Goal: Information Seeking & Learning: Learn about a topic

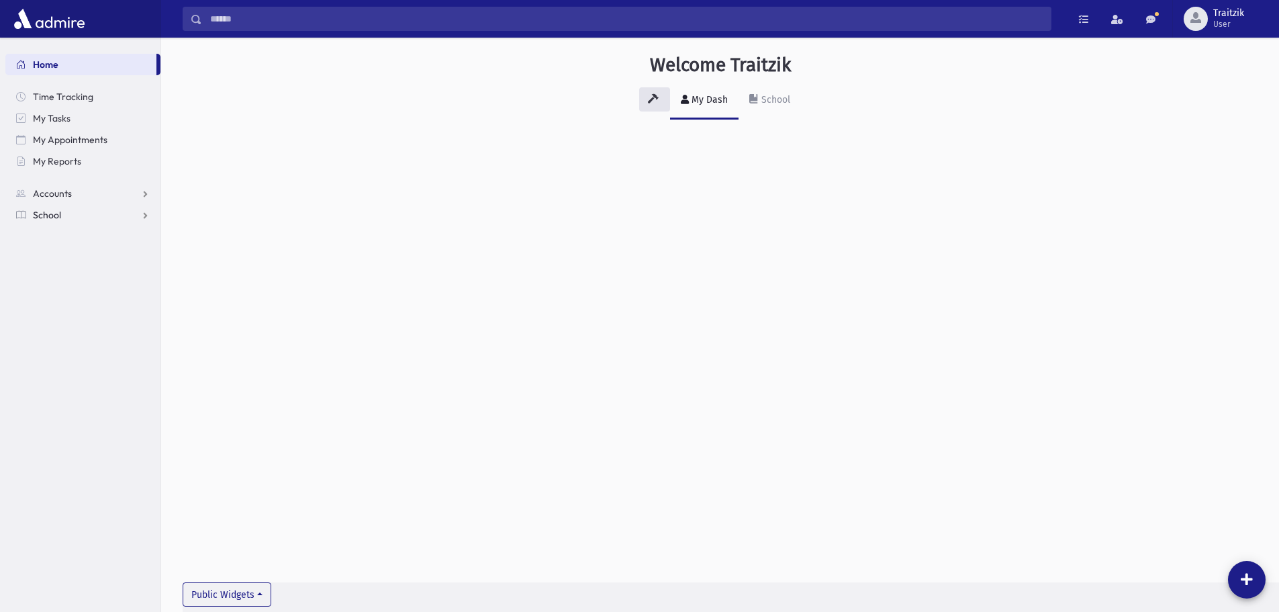
click at [49, 214] on span "School" at bounding box center [47, 215] width 28 height 12
click at [48, 239] on span "Students" at bounding box center [58, 236] width 37 height 12
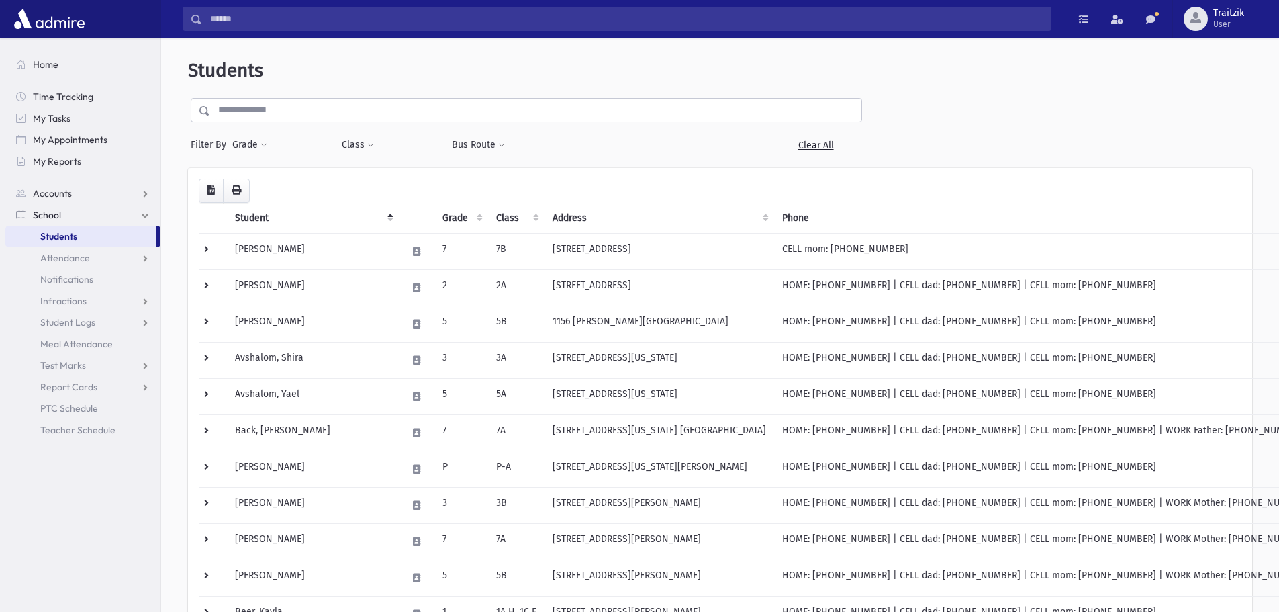
click at [268, 146] on div "Grade * * * * * * * * * * Filter" at bounding box center [280, 145] width 96 height 24
click at [264, 146] on span at bounding box center [264, 146] width 7 height 8
click at [266, 191] on ul at bounding box center [310, 183] width 140 height 20
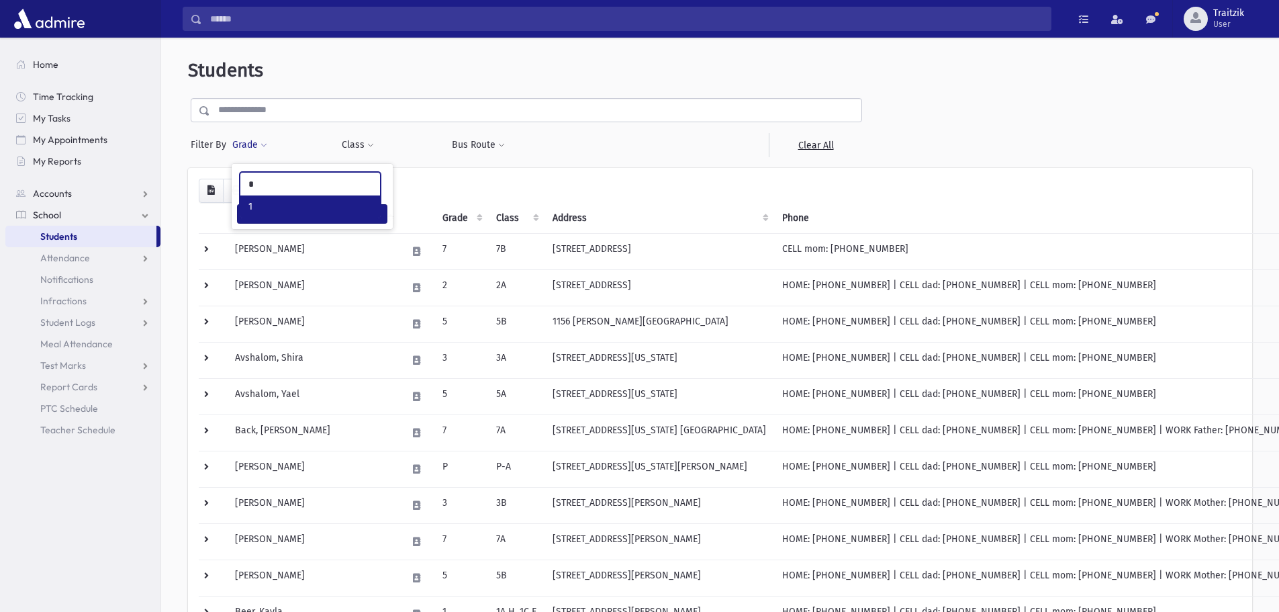
type input "*"
click at [266, 191] on ul "*" at bounding box center [310, 183] width 140 height 20
click at [367, 140] on button "Class" at bounding box center [358, 145] width 34 height 24
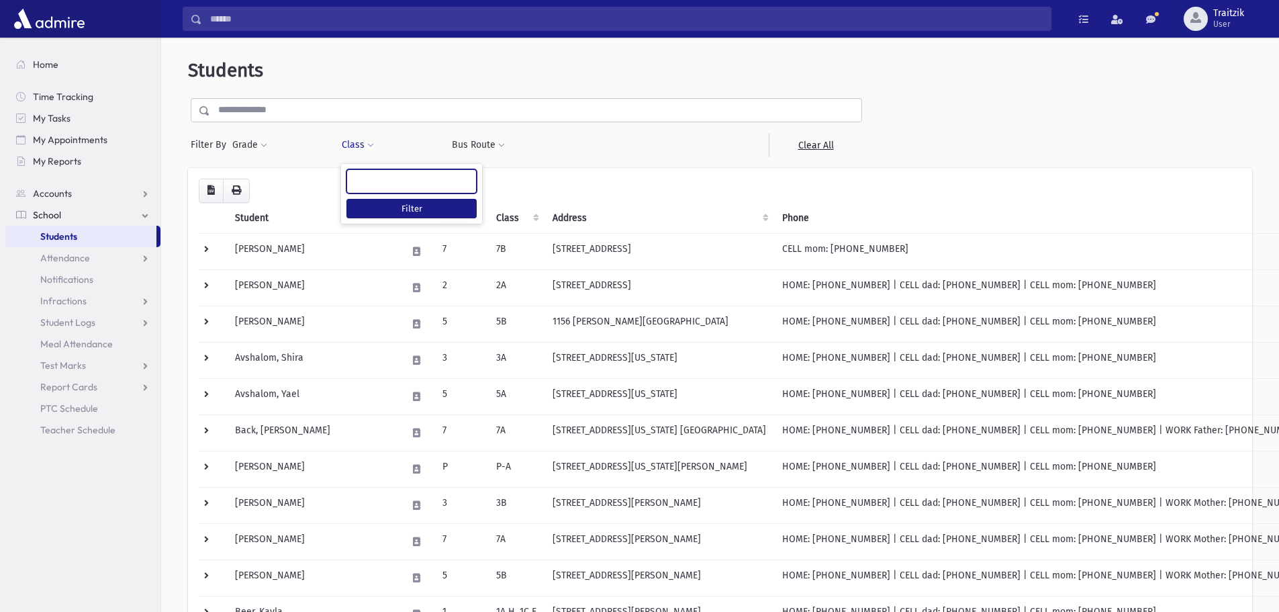
click at [378, 183] on ul at bounding box center [411, 180] width 129 height 20
type input "**"
select select "**"
click at [376, 203] on button "Filter" at bounding box center [411, 208] width 130 height 19
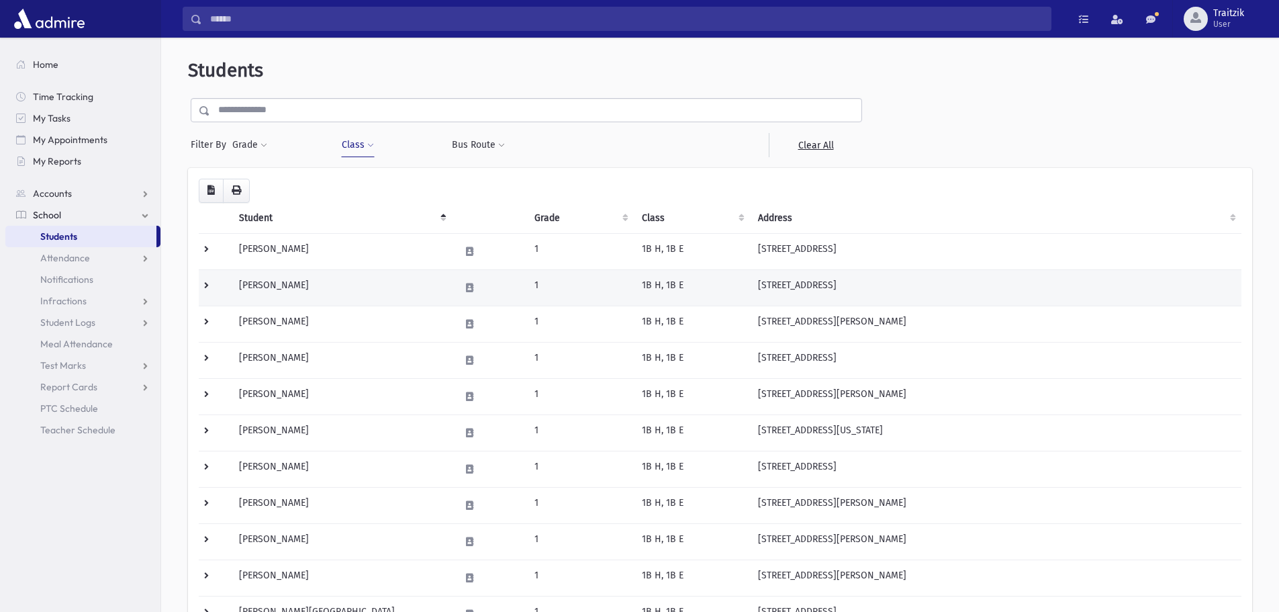
click at [337, 285] on td "[PERSON_NAME]" at bounding box center [341, 287] width 221 height 36
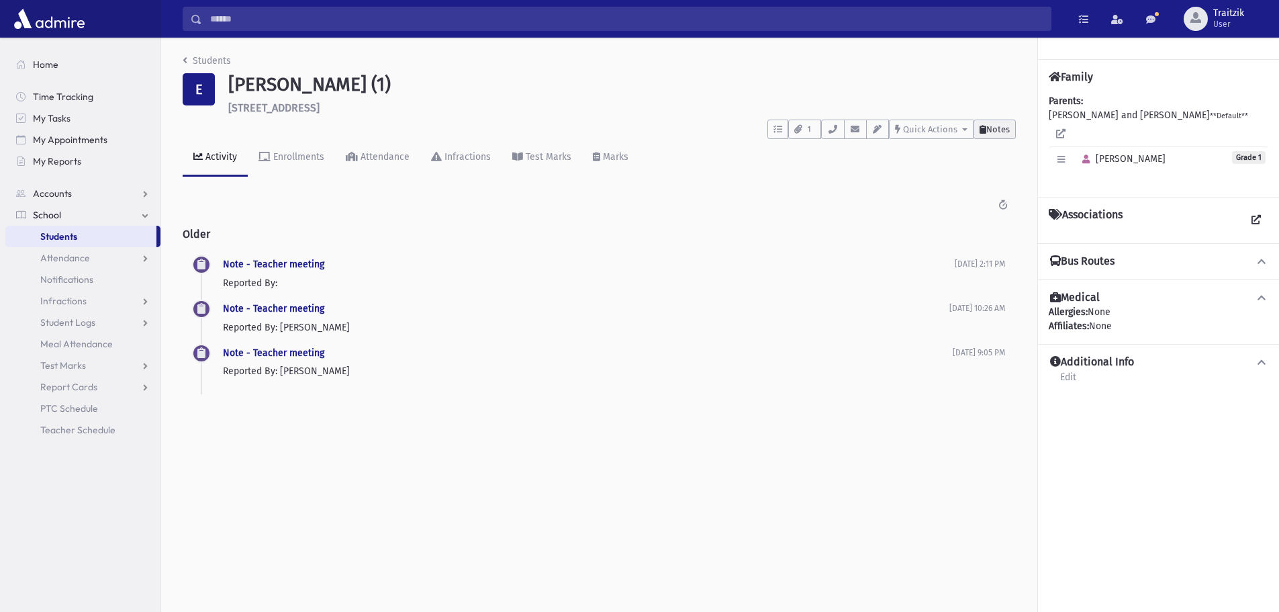
click at [997, 137] on button "Notes" at bounding box center [995, 129] width 42 height 19
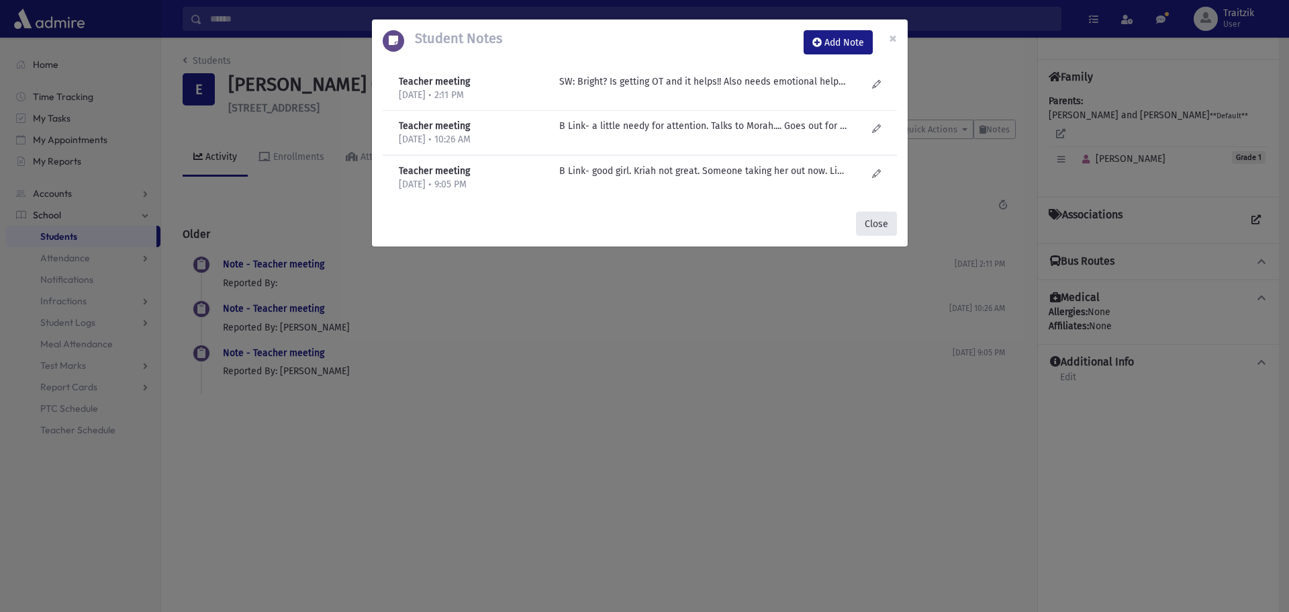
click at [877, 220] on button "Close" at bounding box center [876, 223] width 41 height 24
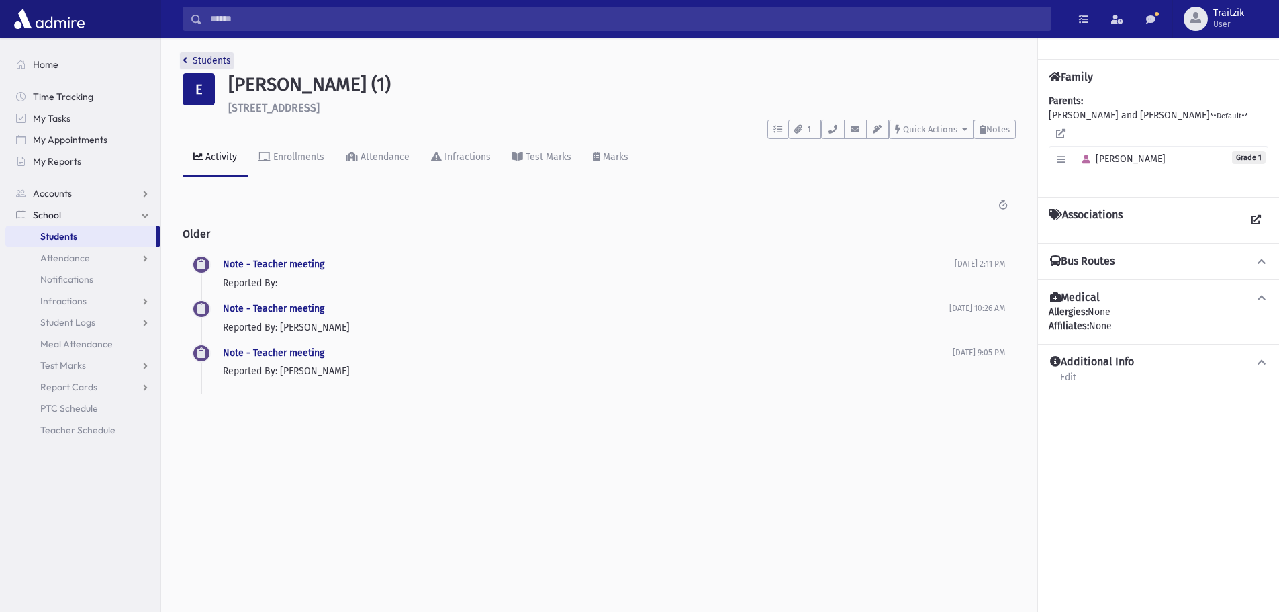
click at [183, 58] on icon "breadcrumb" at bounding box center [185, 60] width 5 height 9
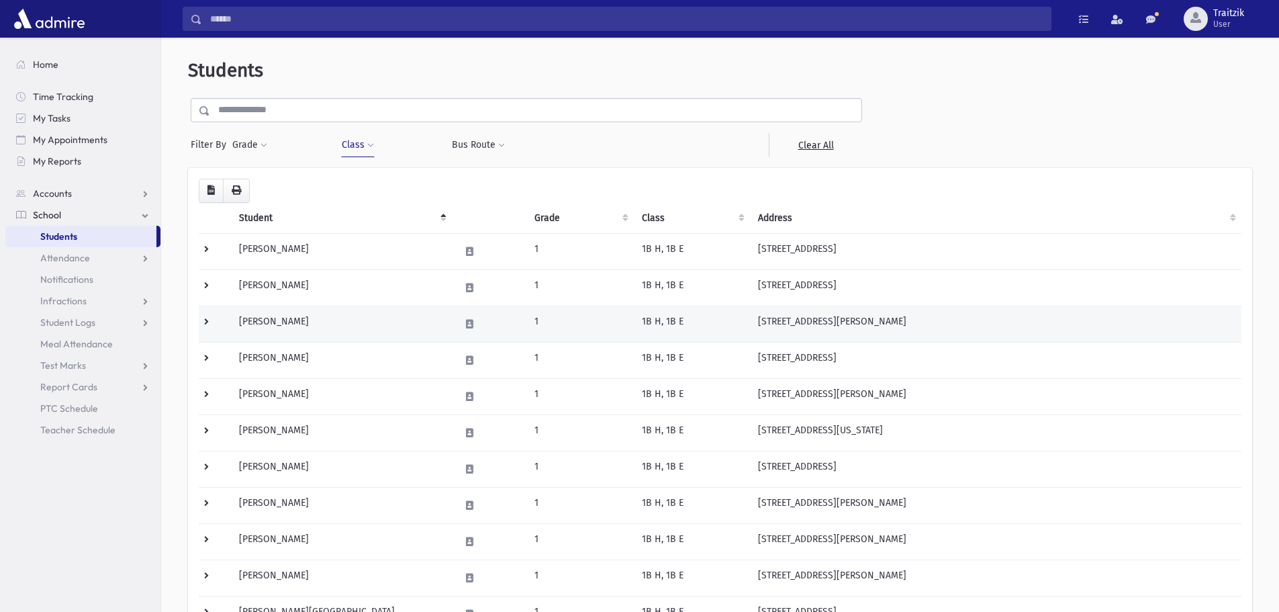
click at [302, 329] on td "[PERSON_NAME]" at bounding box center [341, 323] width 221 height 36
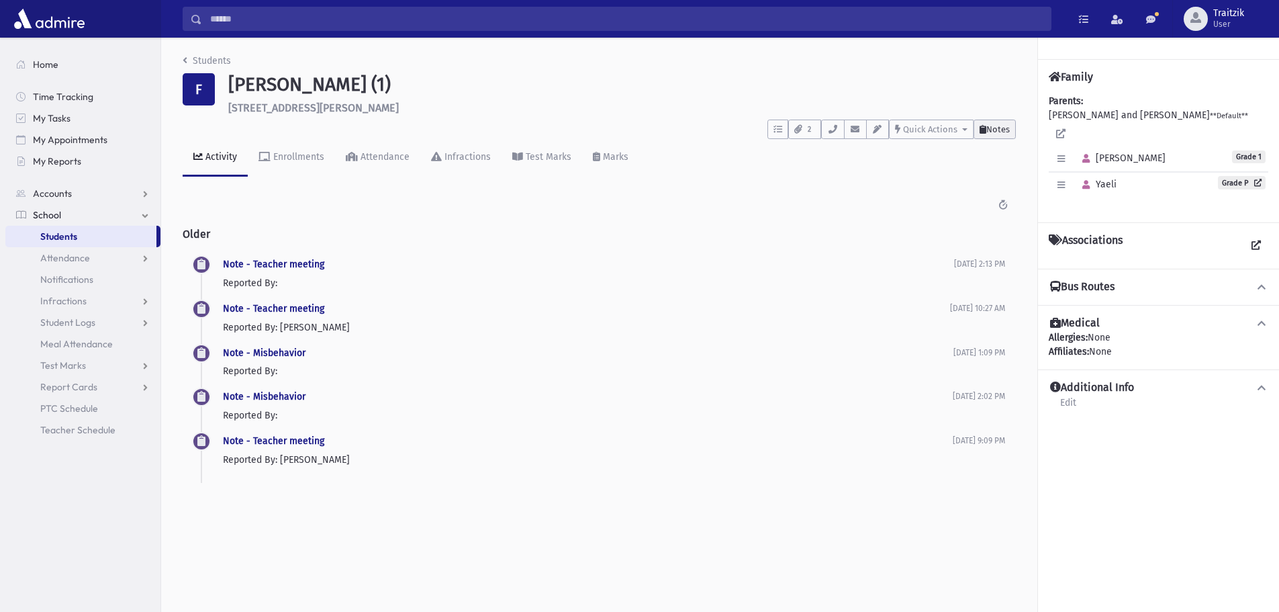
click at [1013, 128] on button "Notes" at bounding box center [995, 129] width 42 height 19
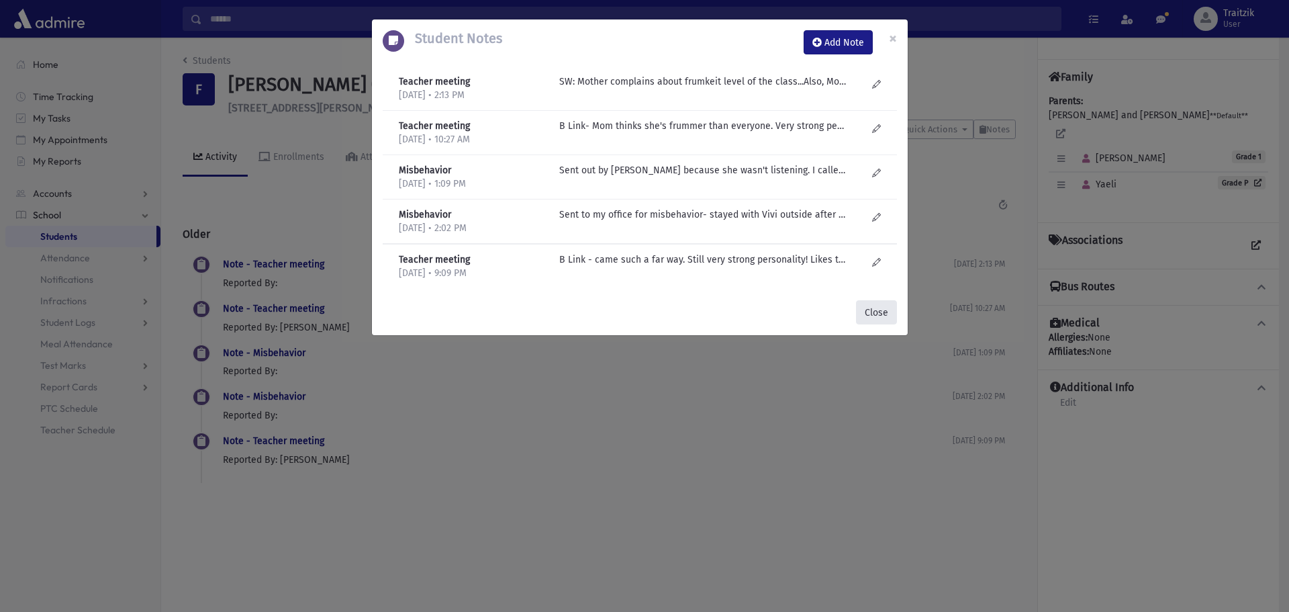
click at [880, 309] on button "Close" at bounding box center [876, 312] width 41 height 24
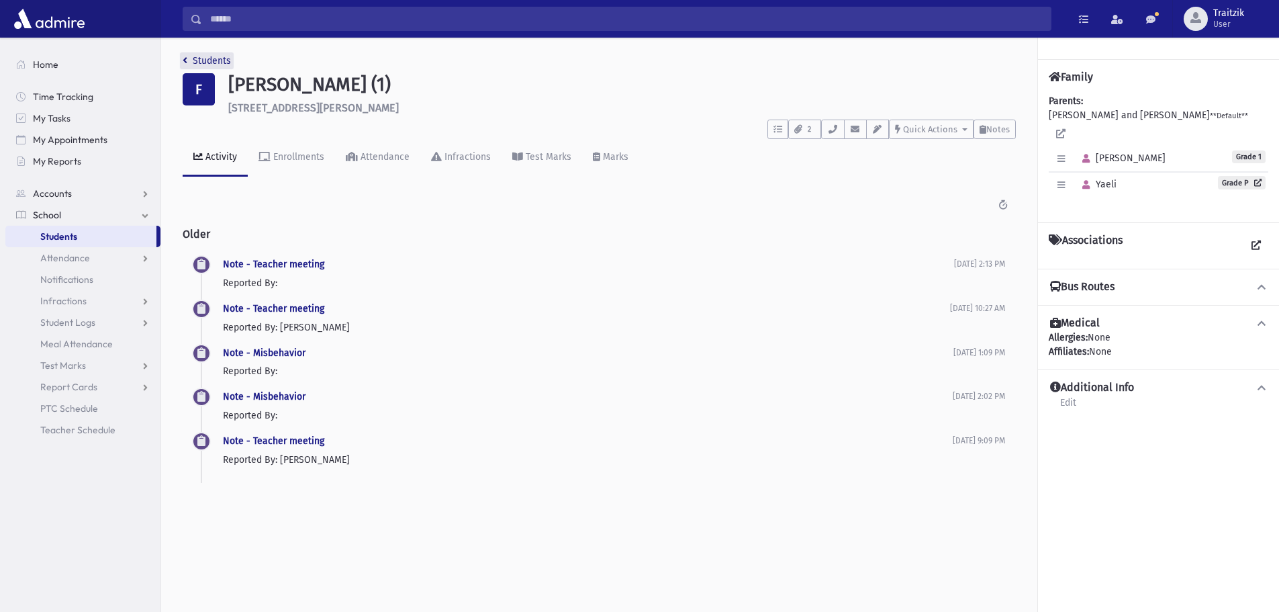
click at [184, 60] on icon "breadcrumb" at bounding box center [185, 60] width 5 height 9
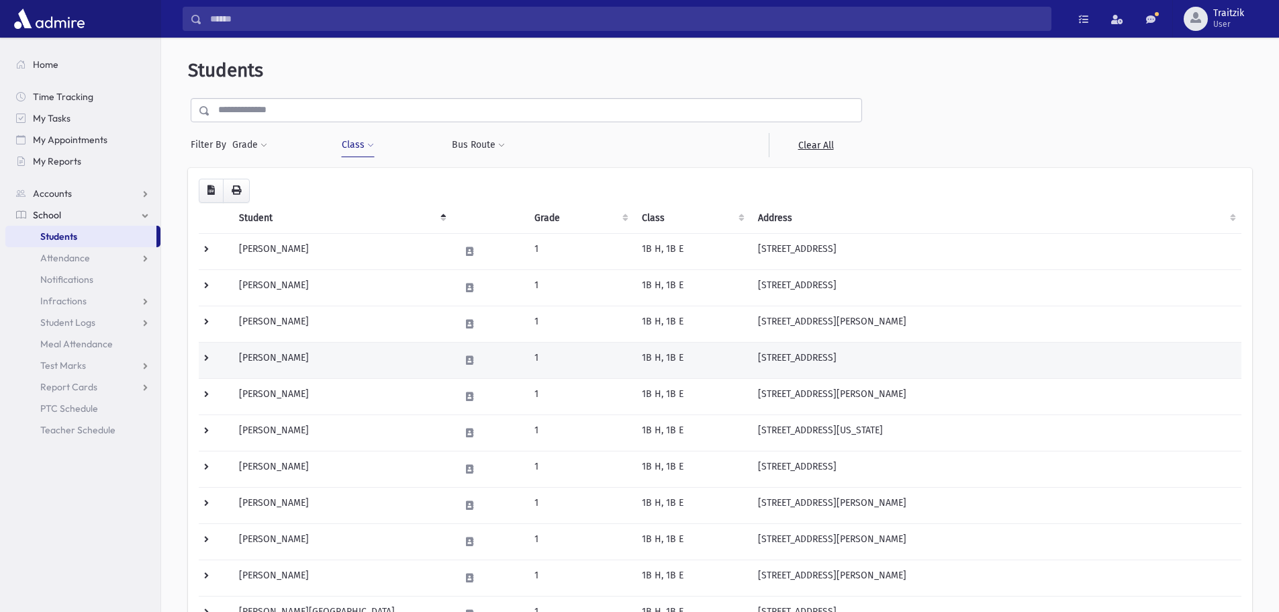
click at [330, 364] on td "[PERSON_NAME]" at bounding box center [341, 360] width 221 height 36
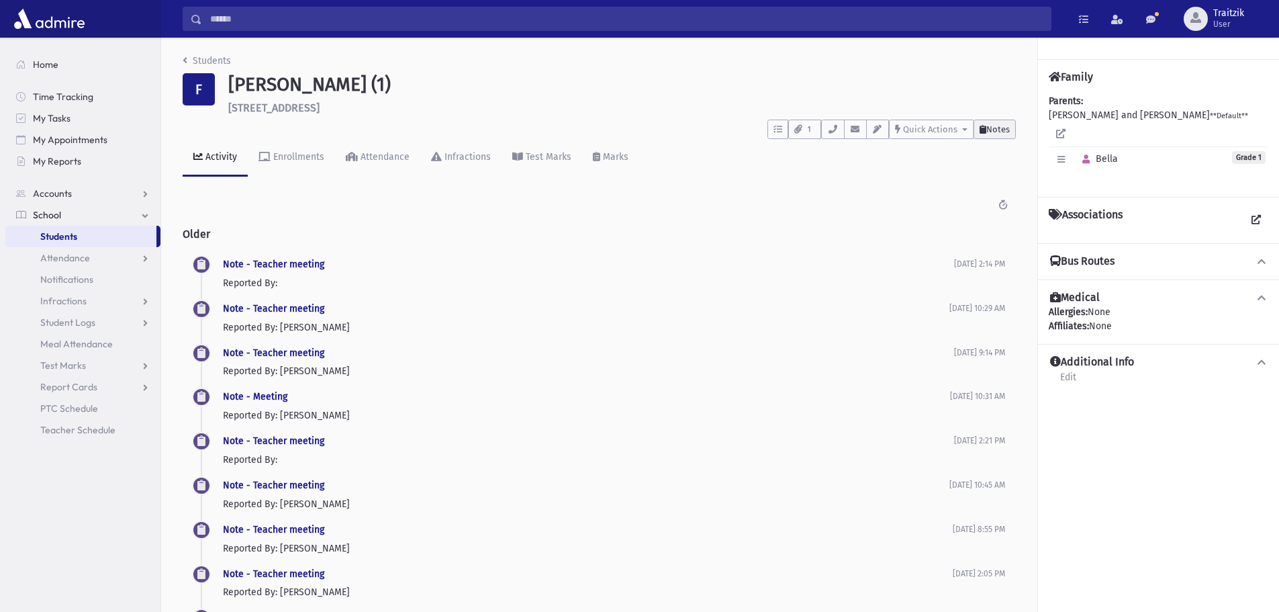
click at [1000, 132] on span "Notes" at bounding box center [997, 129] width 23 height 10
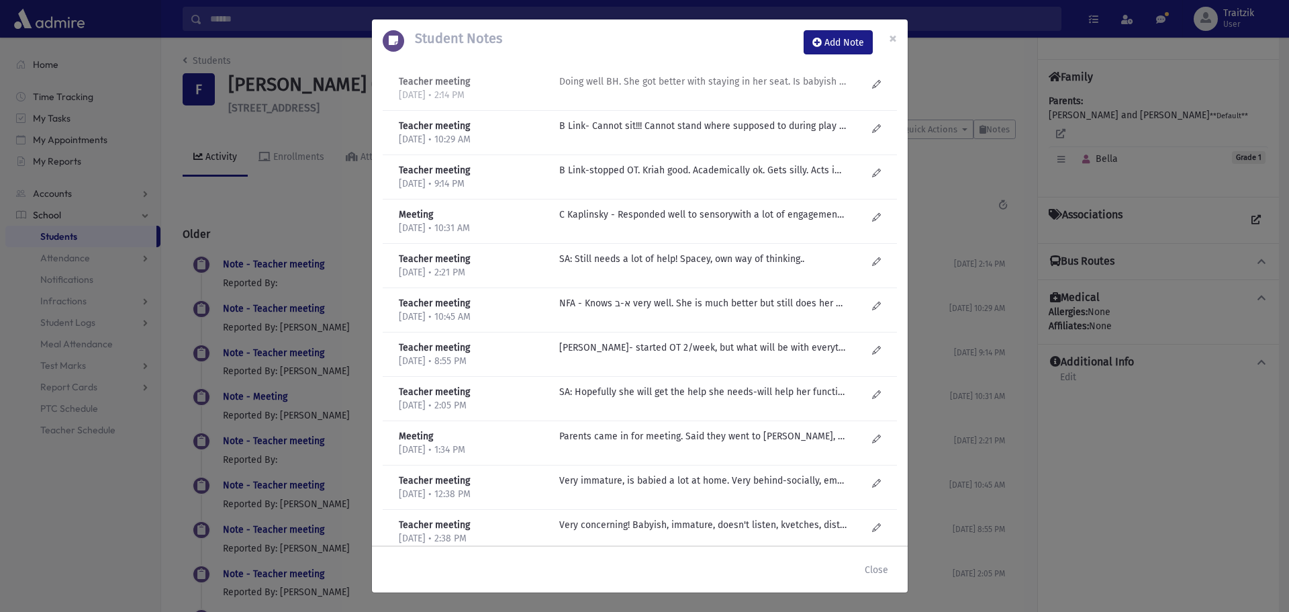
click at [655, 83] on p "Doing well BH. She got better with staying in her seat. Is babyish and on her o…" at bounding box center [702, 82] width 287 height 14
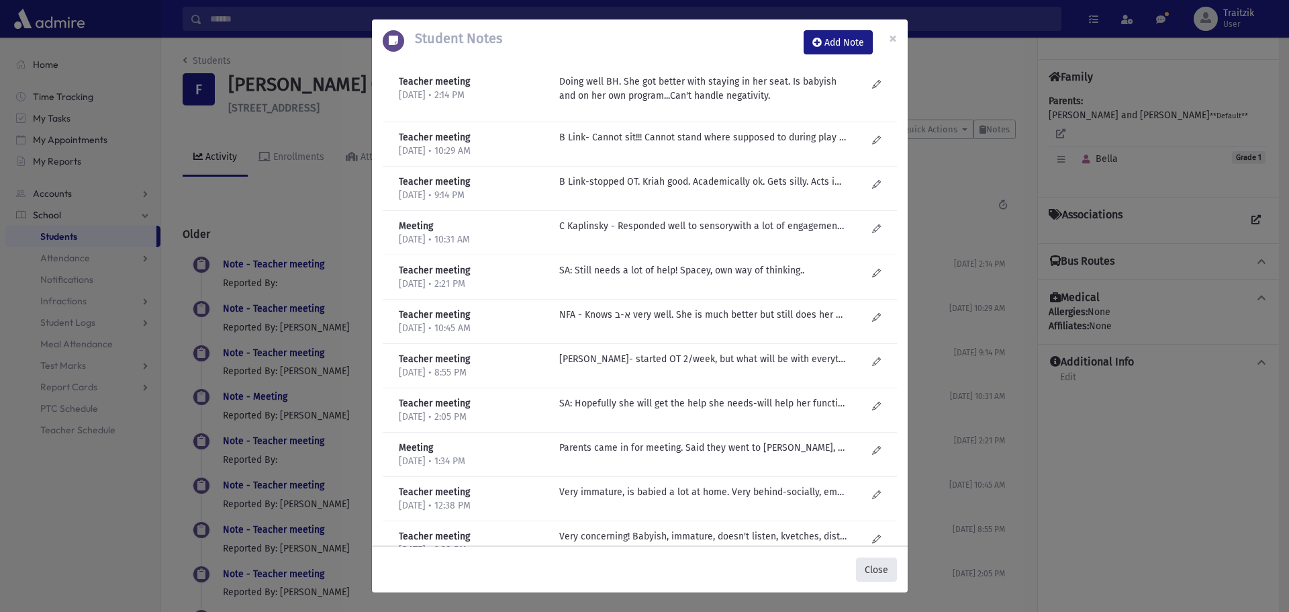
click at [884, 573] on button "Close" at bounding box center [876, 569] width 41 height 24
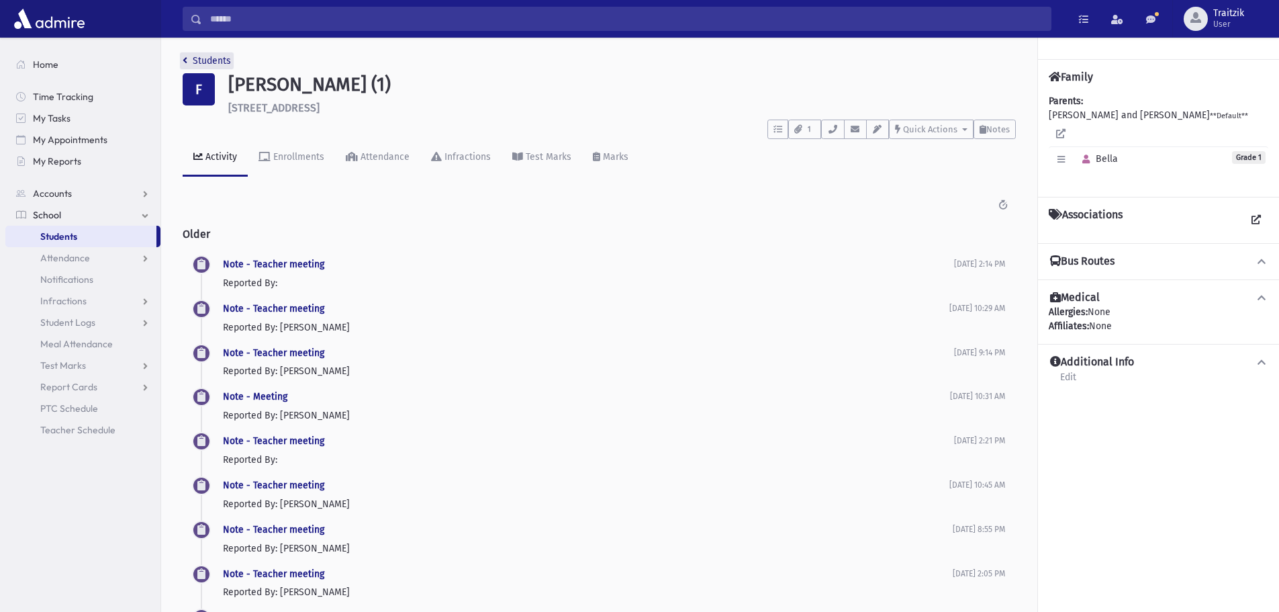
click at [187, 56] on icon "breadcrumb" at bounding box center [185, 60] width 5 height 9
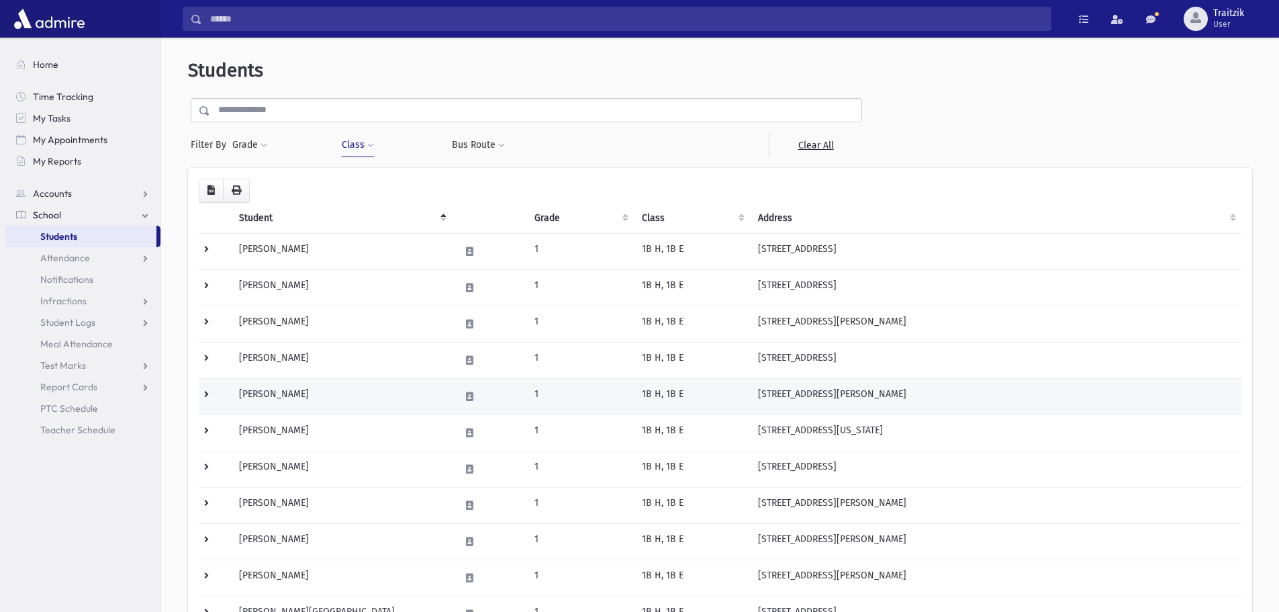
click at [312, 394] on td "[PERSON_NAME]" at bounding box center [341, 396] width 221 height 36
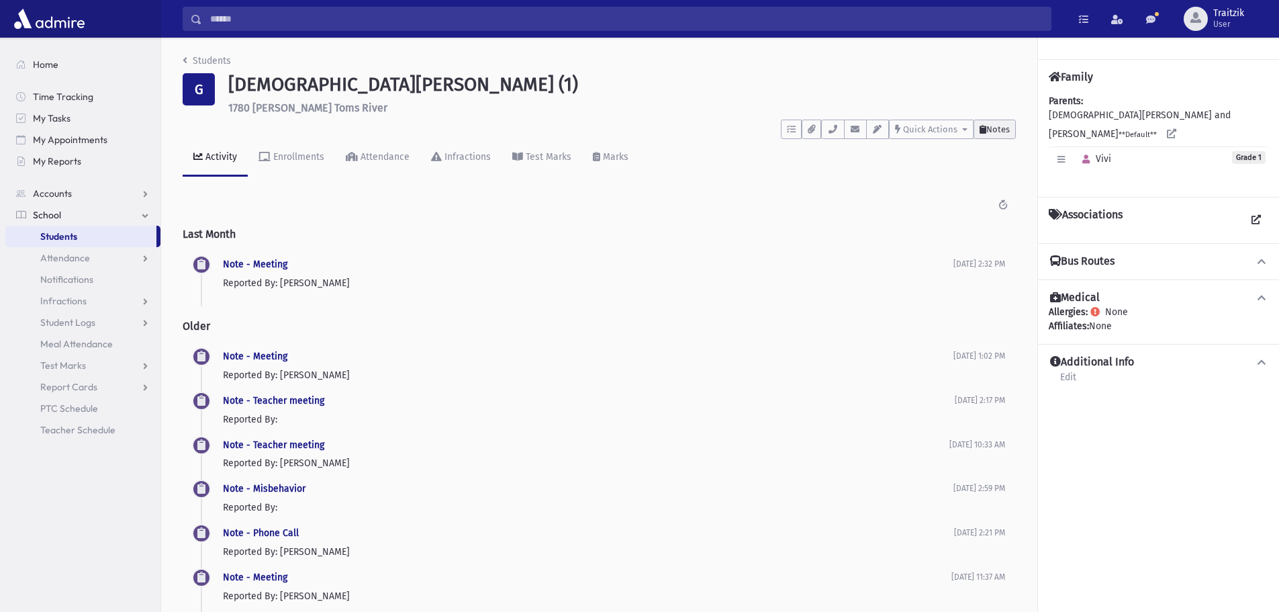
click at [986, 128] on span "Notes" at bounding box center [997, 129] width 23 height 10
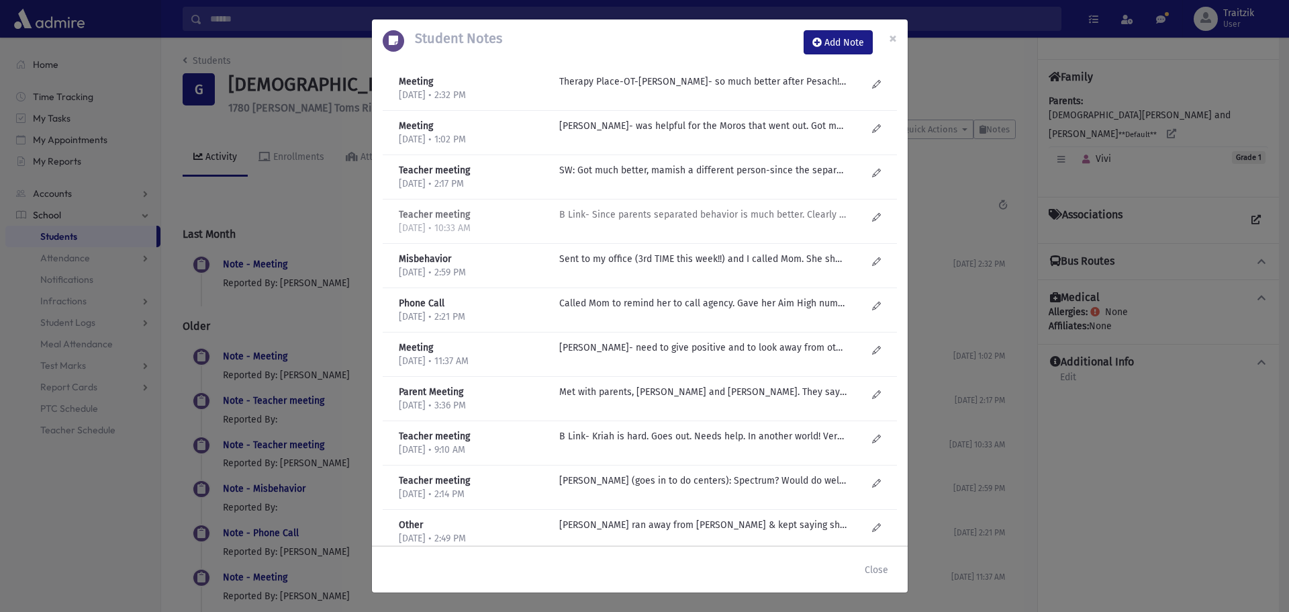
click at [675, 89] on p "B Link- Since parents separated behavior is much better. Clearly watching less …" at bounding box center [702, 82] width 287 height 14
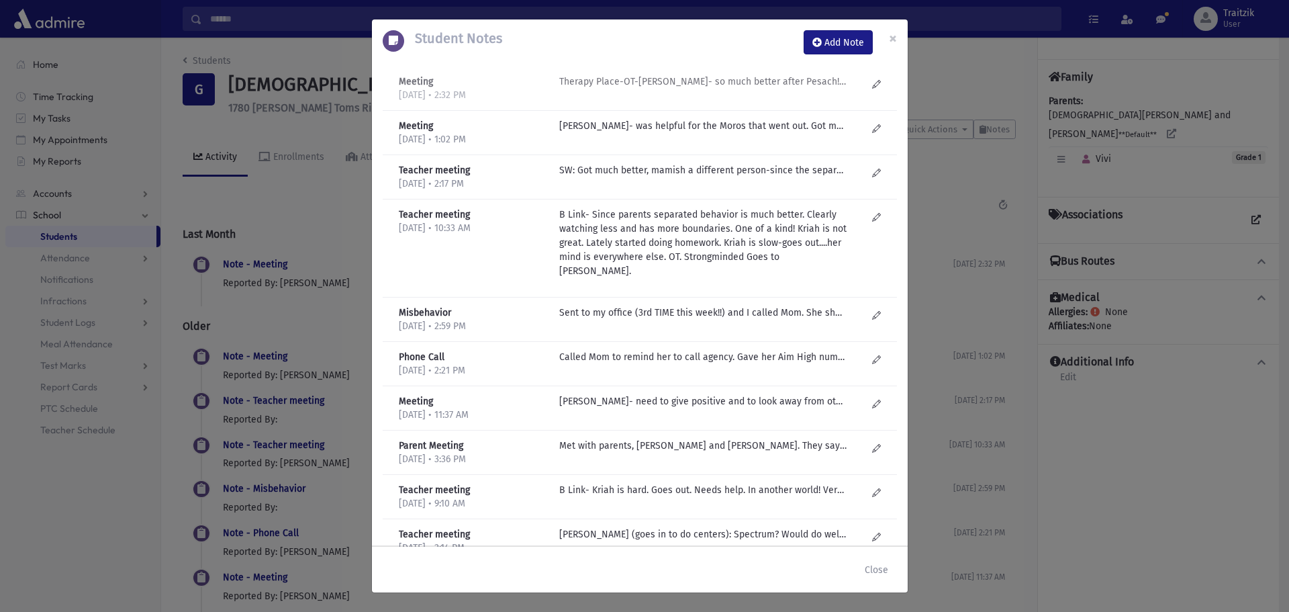
click at [716, 85] on p "Therapy Place-OT-C Kaplinsky- so much better after Pesach! Has obsession with b…" at bounding box center [702, 82] width 287 height 14
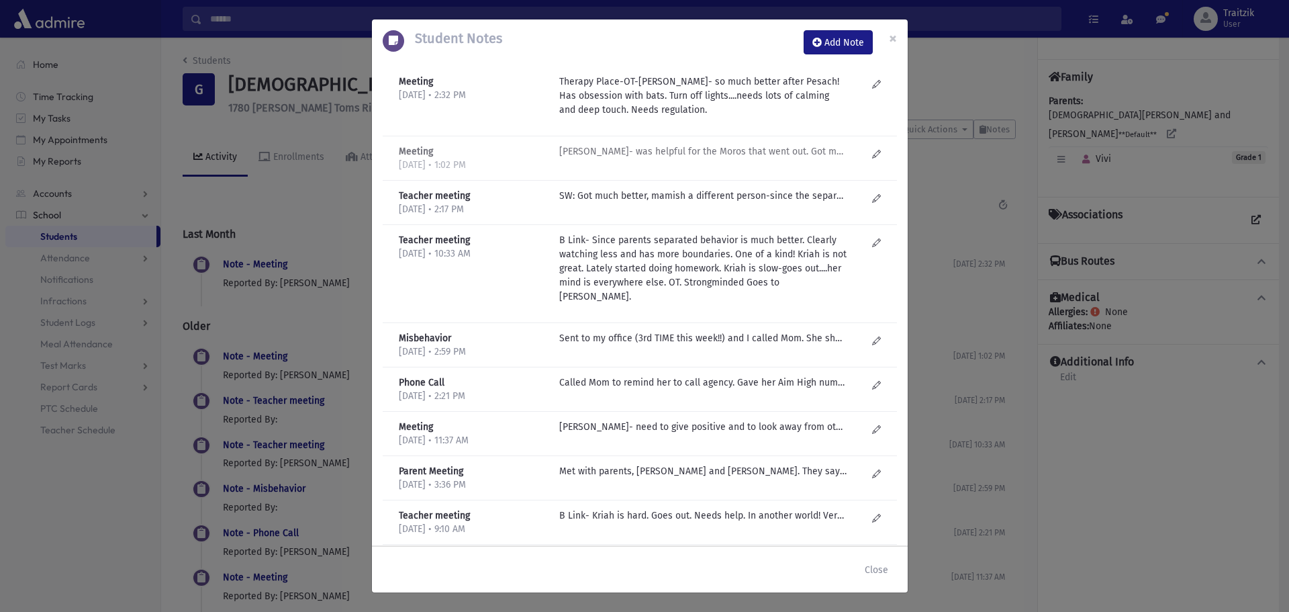
click at [718, 154] on p "SM Dorfman- was helpful for the Moros that went out. Got much more settled. Beh…" at bounding box center [702, 151] width 287 height 14
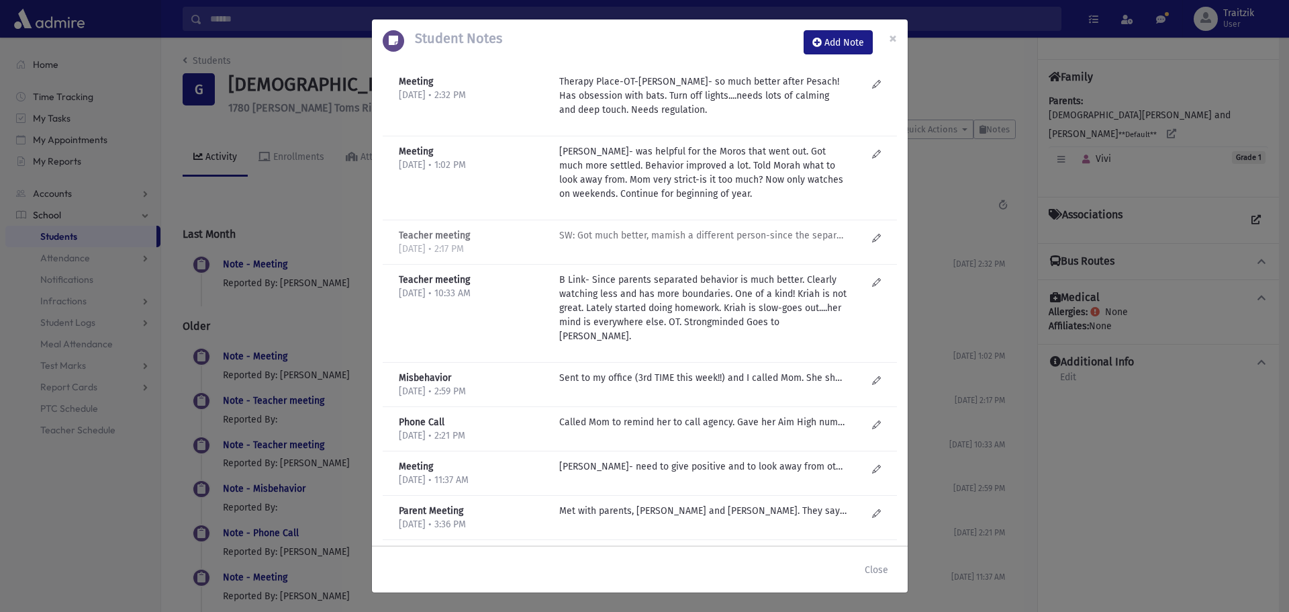
click at [706, 234] on p "SW: Got much better, mamish a different person-since the separation. Still "off"" at bounding box center [702, 235] width 287 height 14
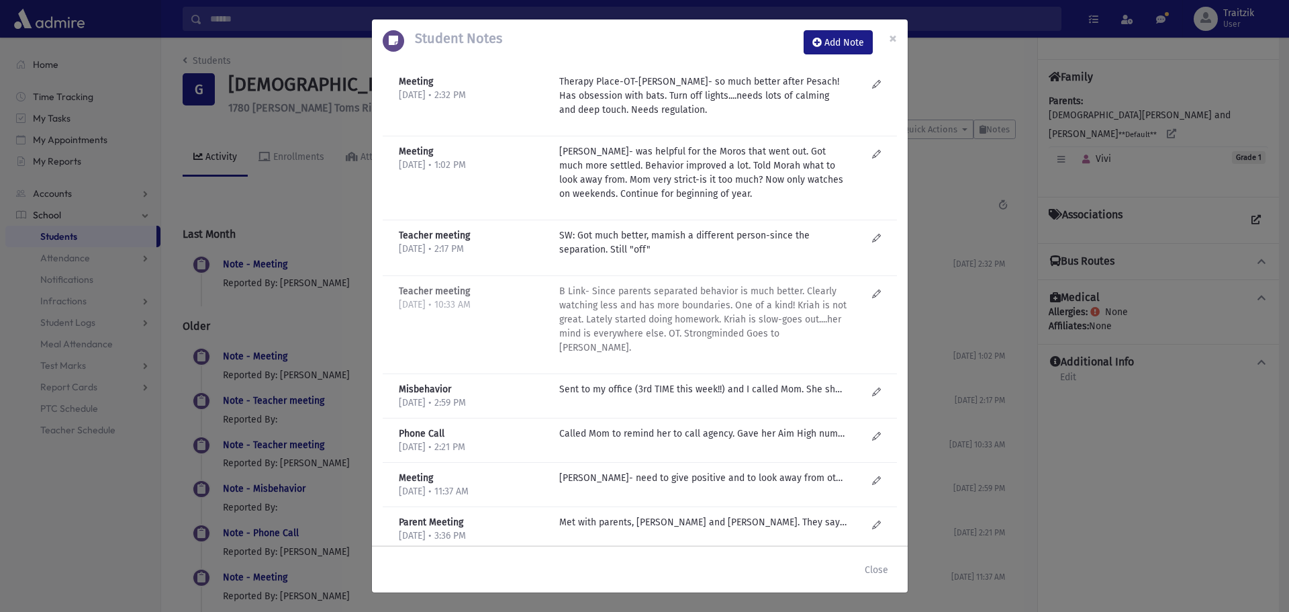
click at [652, 117] on p "B Link- Since parents separated behavior is much better. Clearly watching less …" at bounding box center [702, 96] width 287 height 42
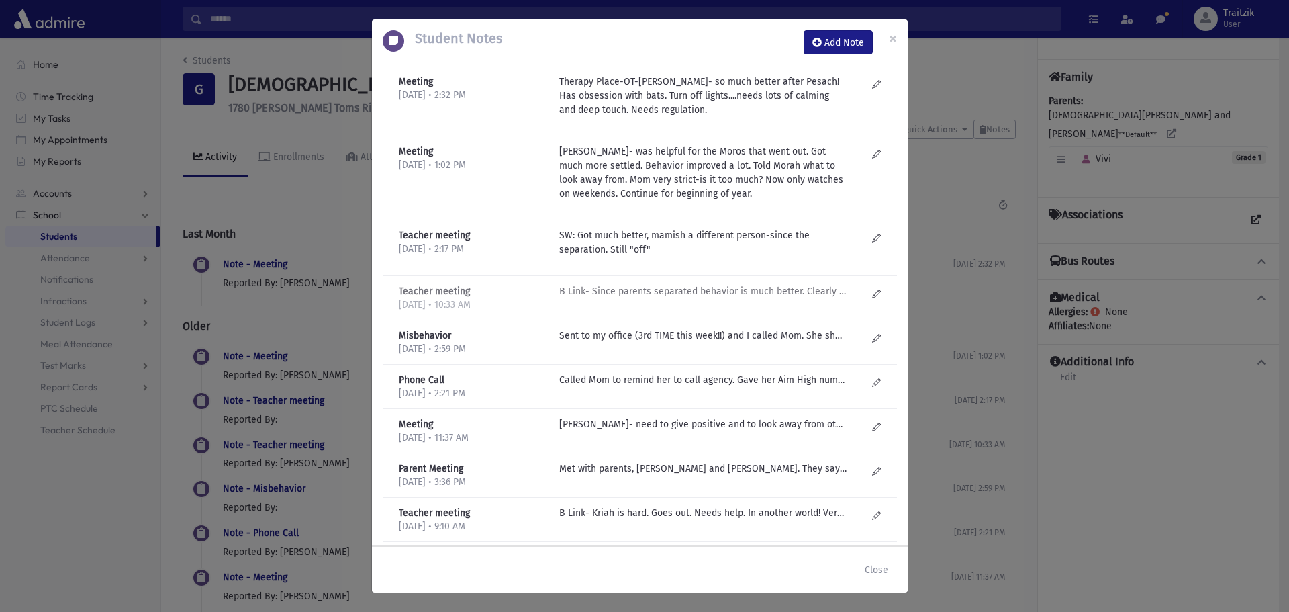
click at [652, 295] on p "B Link- Since parents separated behavior is much better. Clearly watching less …" at bounding box center [702, 291] width 287 height 14
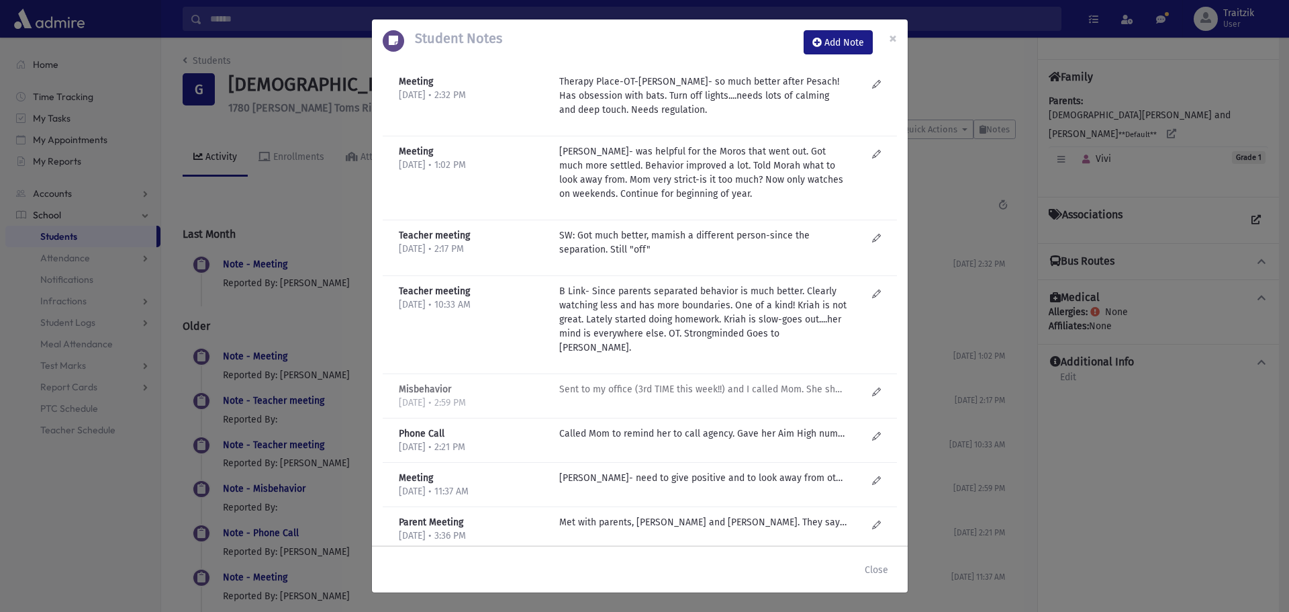
click at [633, 391] on p "Sent to my office (3rd TIME this week!!) and I called Mom. She shared that curr…" at bounding box center [702, 389] width 287 height 14
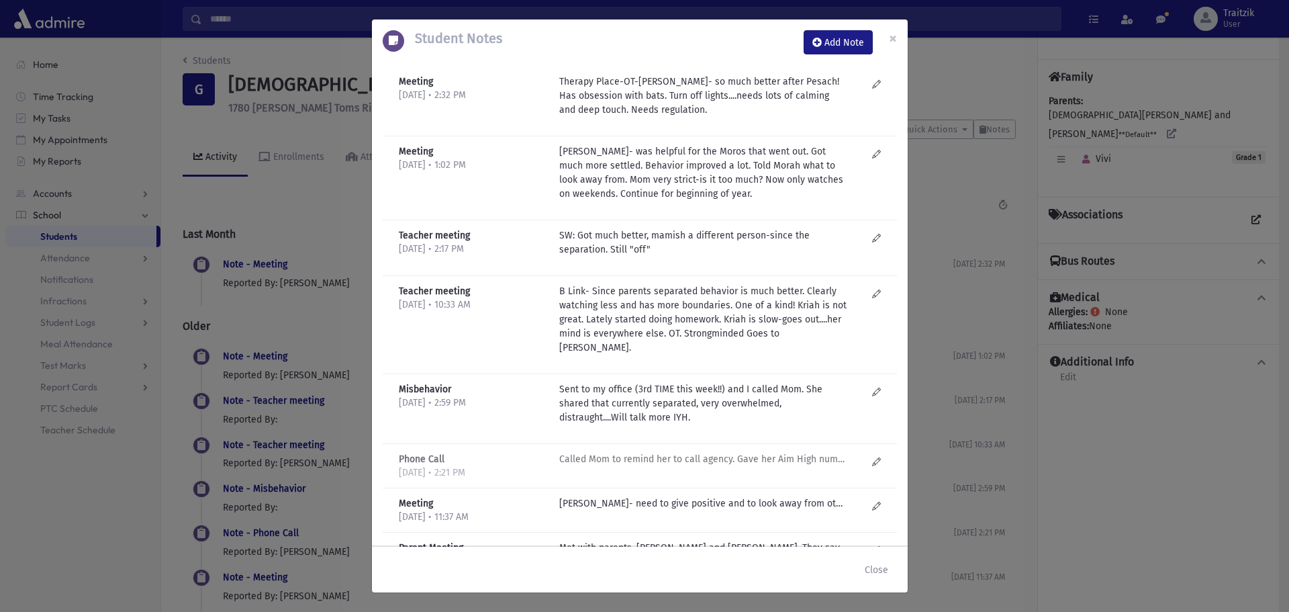
click at [624, 457] on p "Called Mom to remind her to call agency. Gave her Aim High number also." at bounding box center [702, 459] width 287 height 14
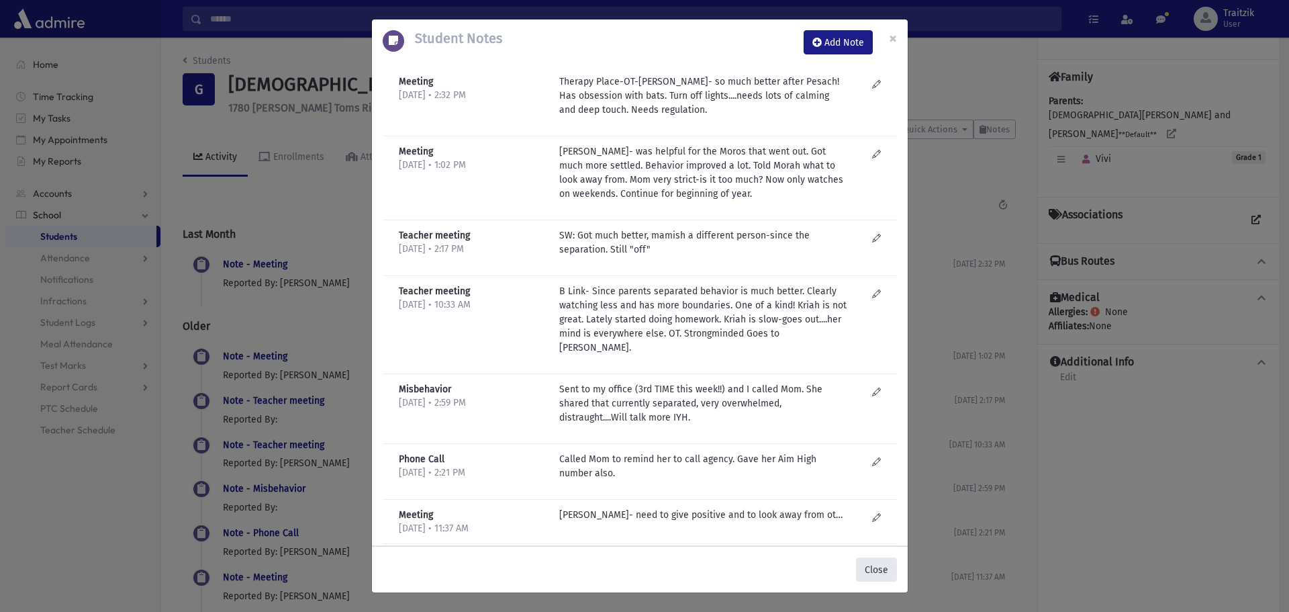
click at [874, 575] on button "Close" at bounding box center [876, 569] width 41 height 24
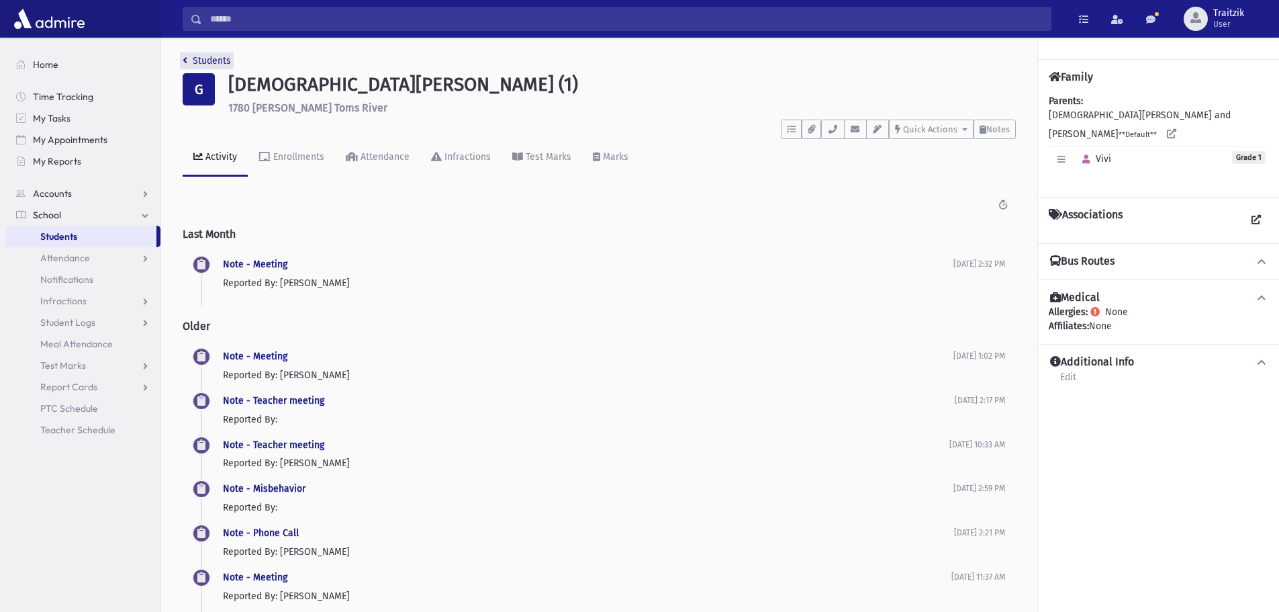
click at [185, 64] on icon "breadcrumb" at bounding box center [185, 60] width 5 height 9
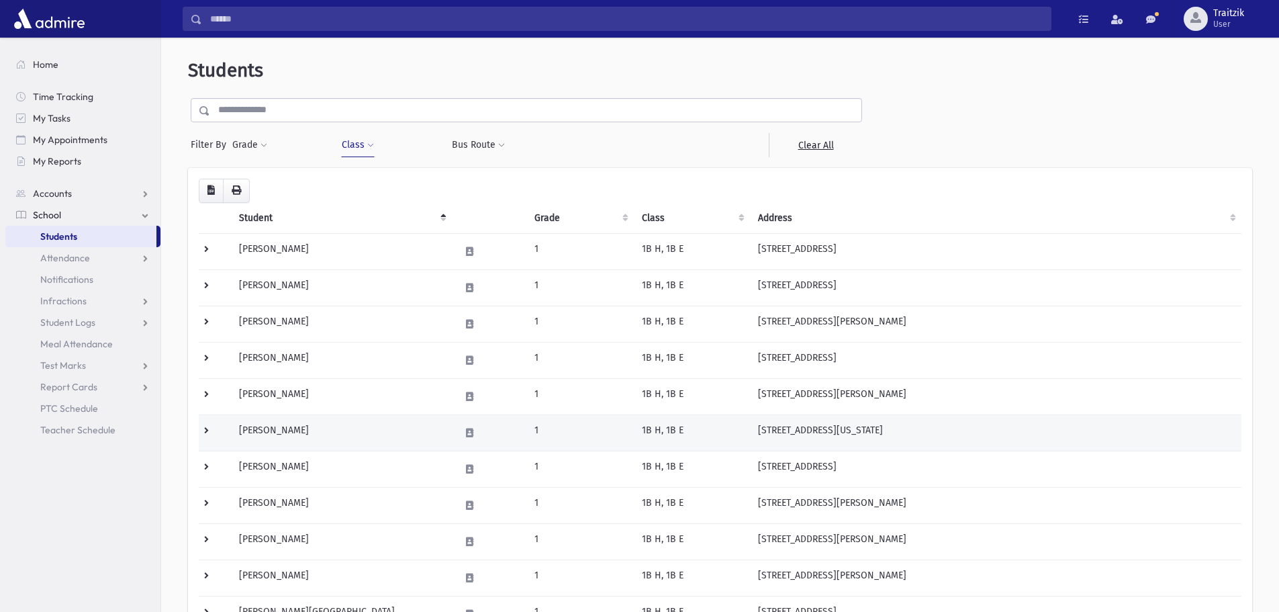
click at [273, 426] on td "[PERSON_NAME]" at bounding box center [341, 432] width 221 height 36
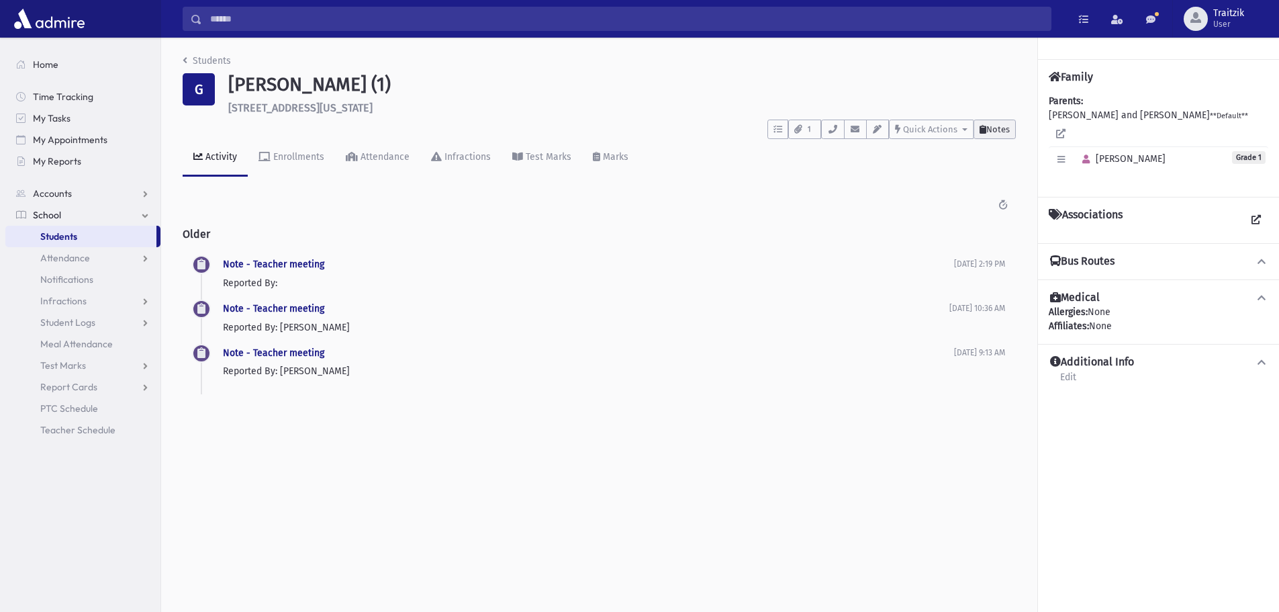
click at [996, 131] on span "Notes" at bounding box center [997, 129] width 23 height 10
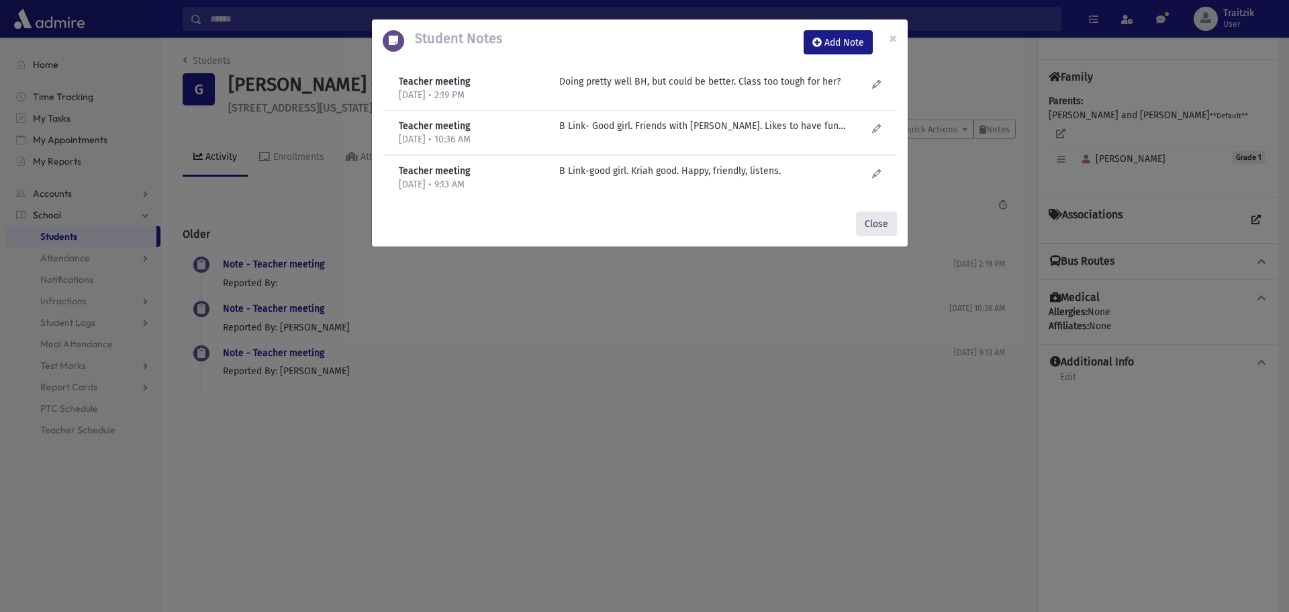
click at [873, 222] on button "Close" at bounding box center [876, 223] width 41 height 24
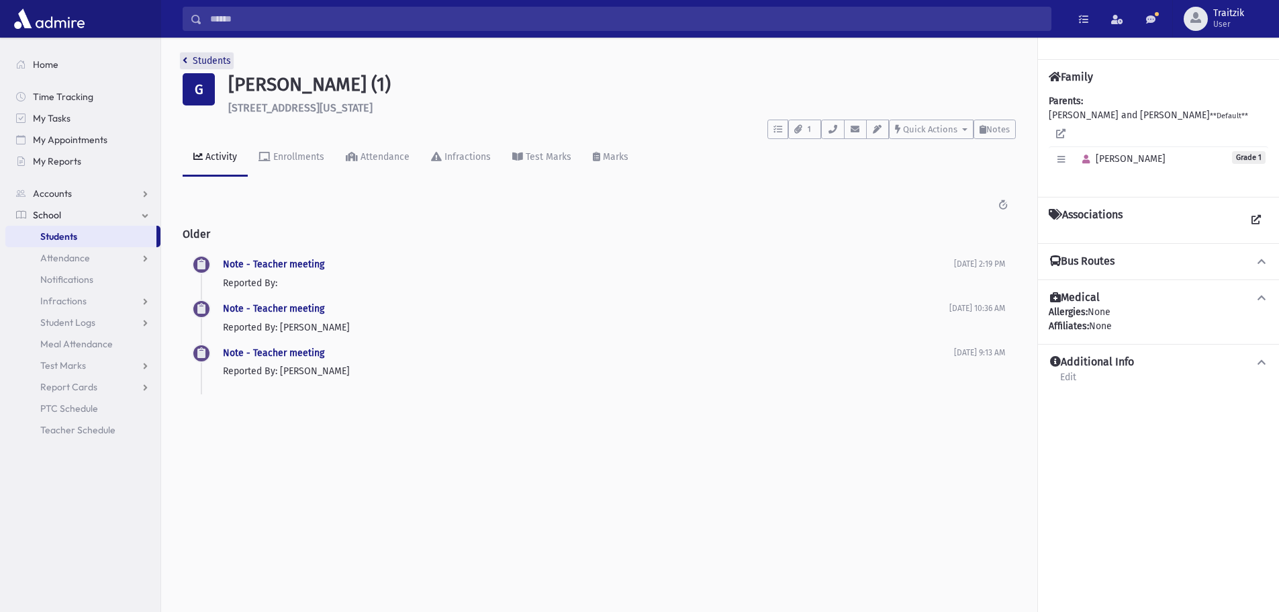
click at [183, 57] on icon "breadcrumb" at bounding box center [185, 60] width 5 height 9
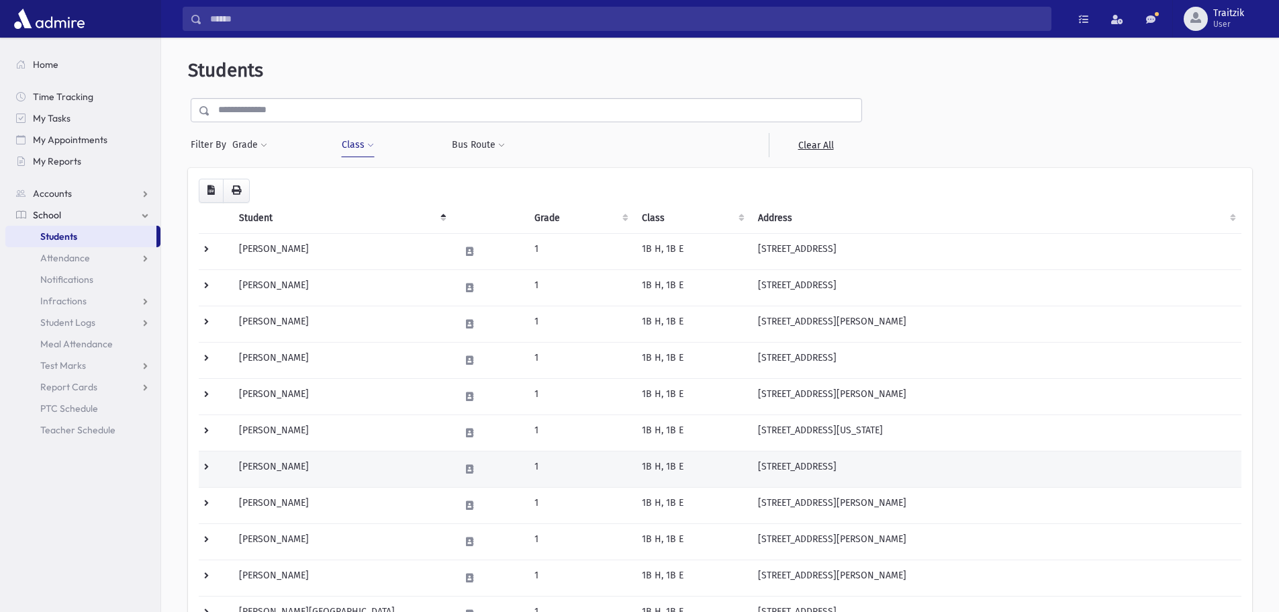
click at [302, 462] on td "[PERSON_NAME]" at bounding box center [341, 469] width 221 height 36
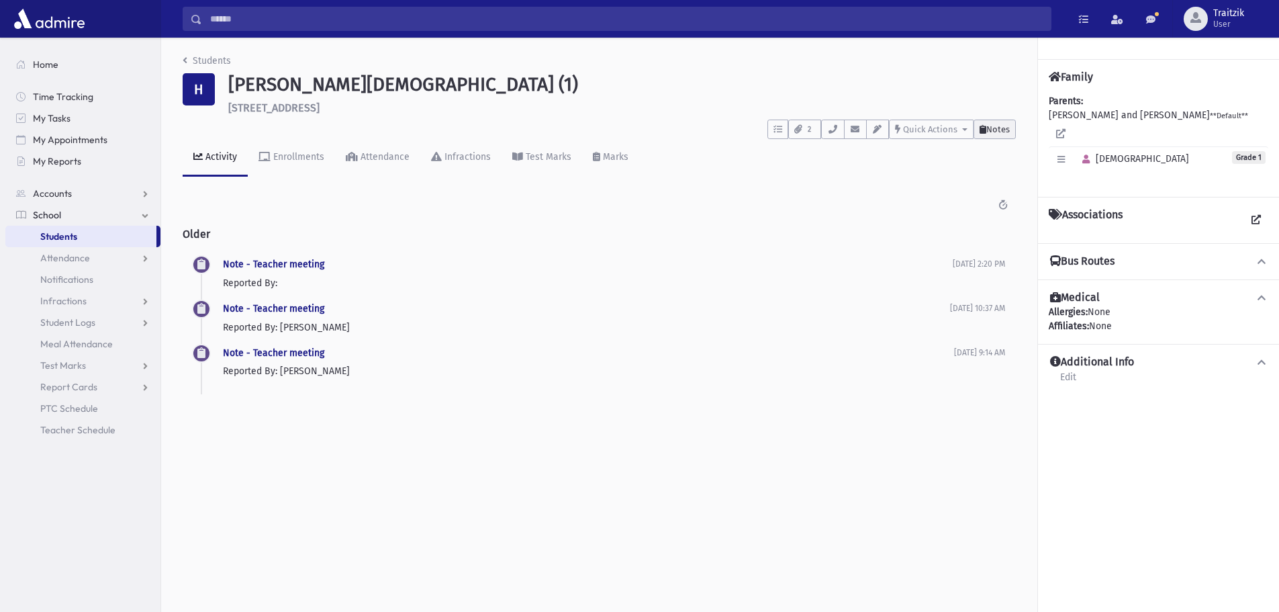
click at [1007, 125] on span "Notes" at bounding box center [997, 129] width 23 height 10
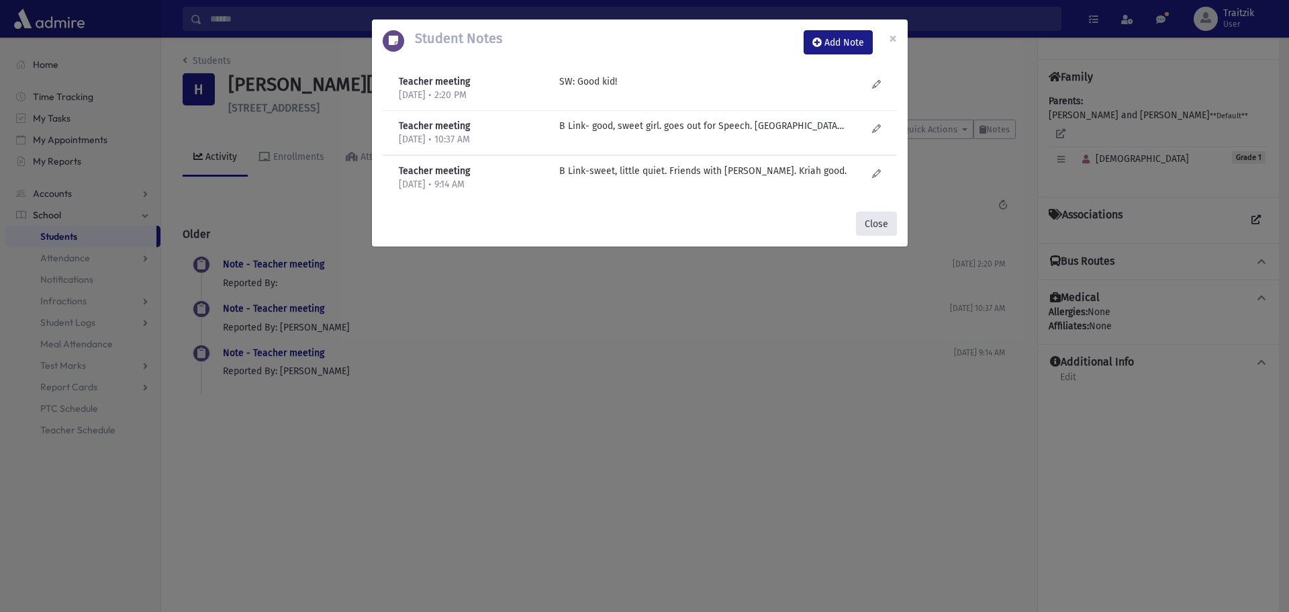
click at [880, 226] on button "Close" at bounding box center [876, 223] width 41 height 24
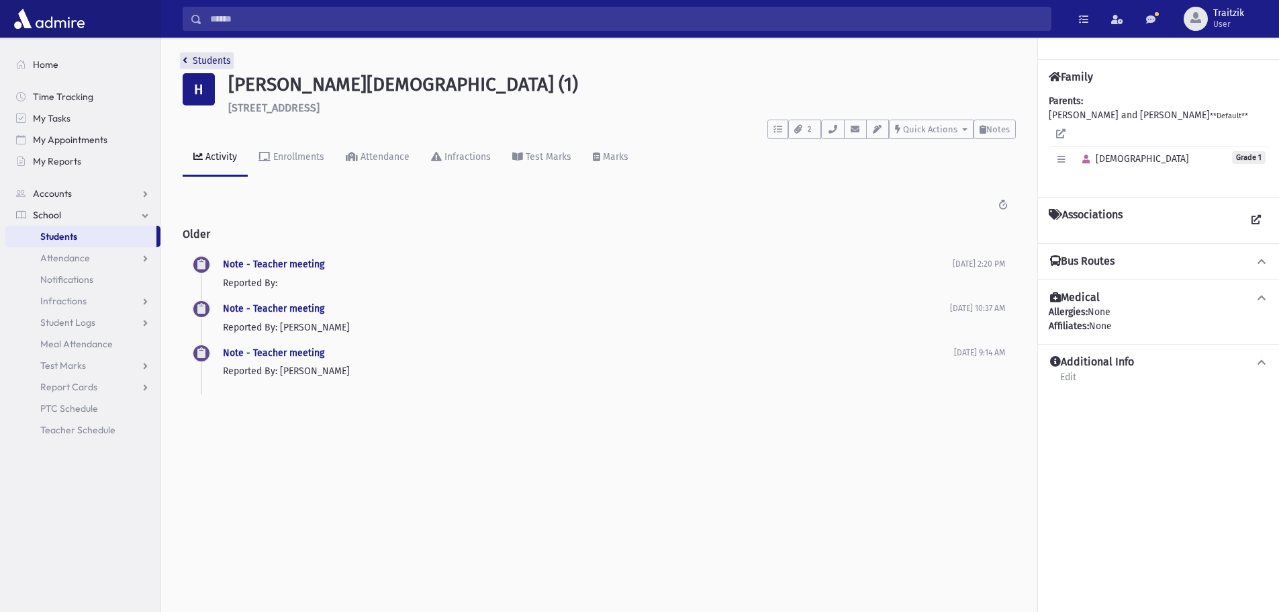
click at [189, 60] on link "Students" at bounding box center [207, 60] width 48 height 11
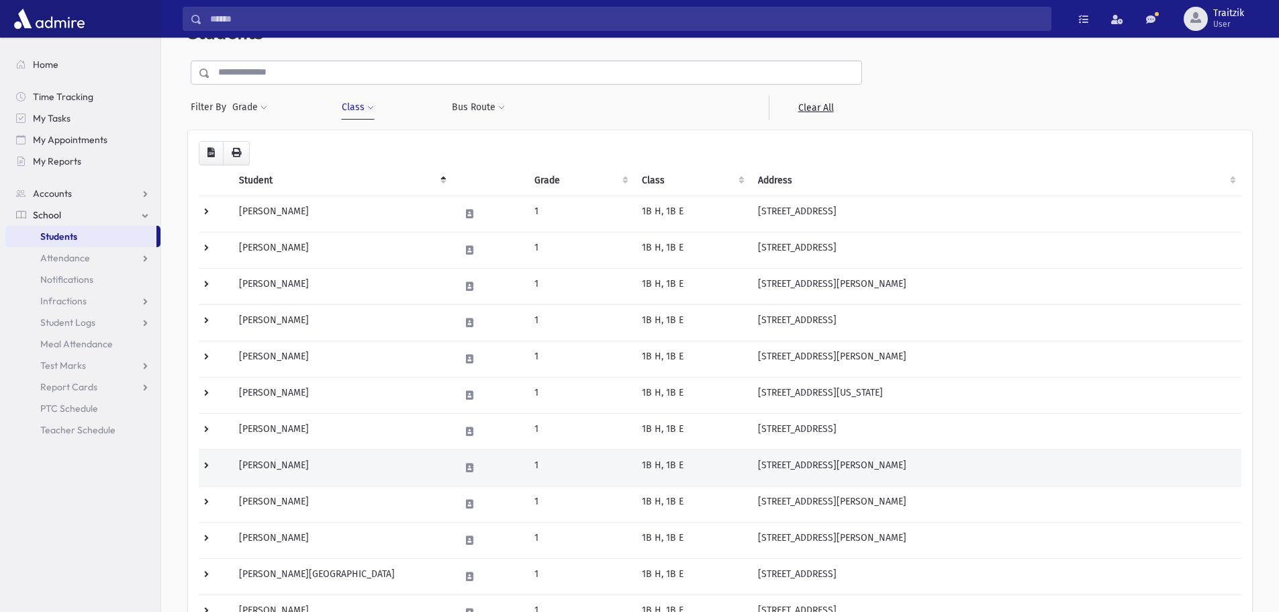
scroll to position [67, 0]
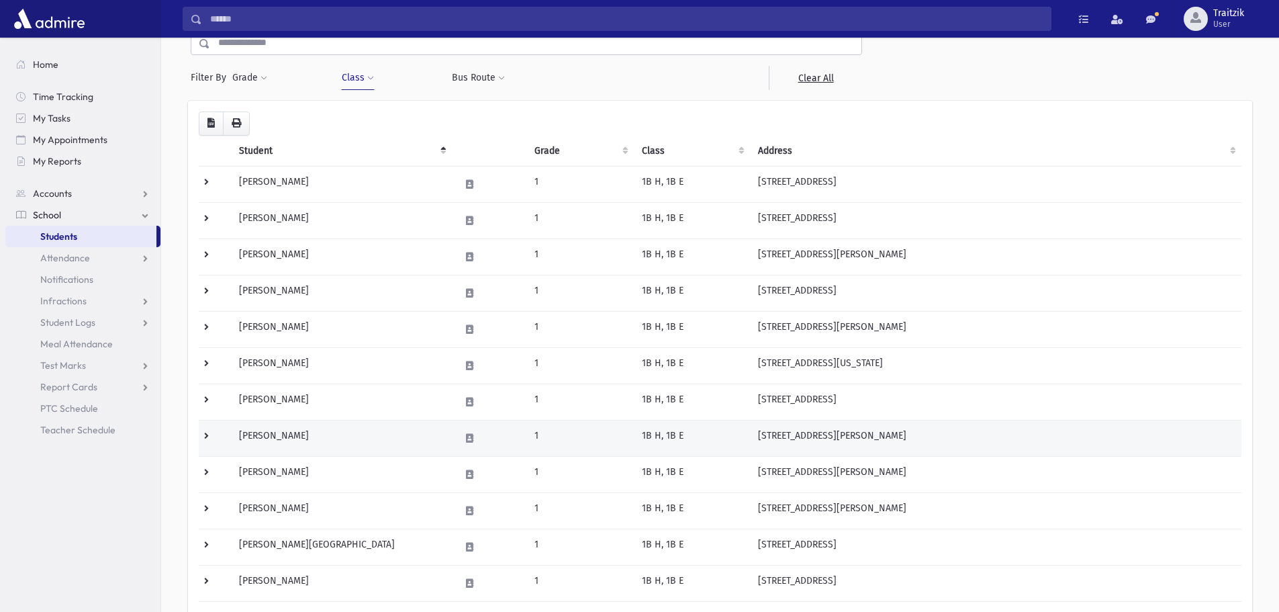
click at [314, 439] on td "[PERSON_NAME]" at bounding box center [341, 438] width 221 height 36
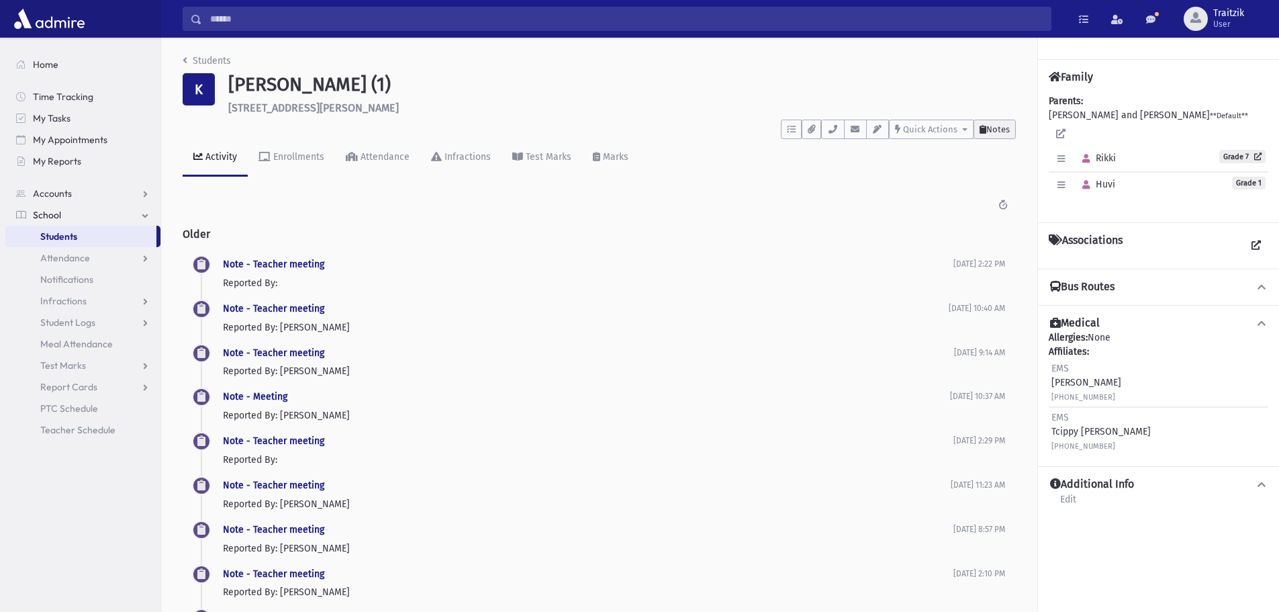
click at [986, 131] on span "Notes" at bounding box center [997, 129] width 23 height 10
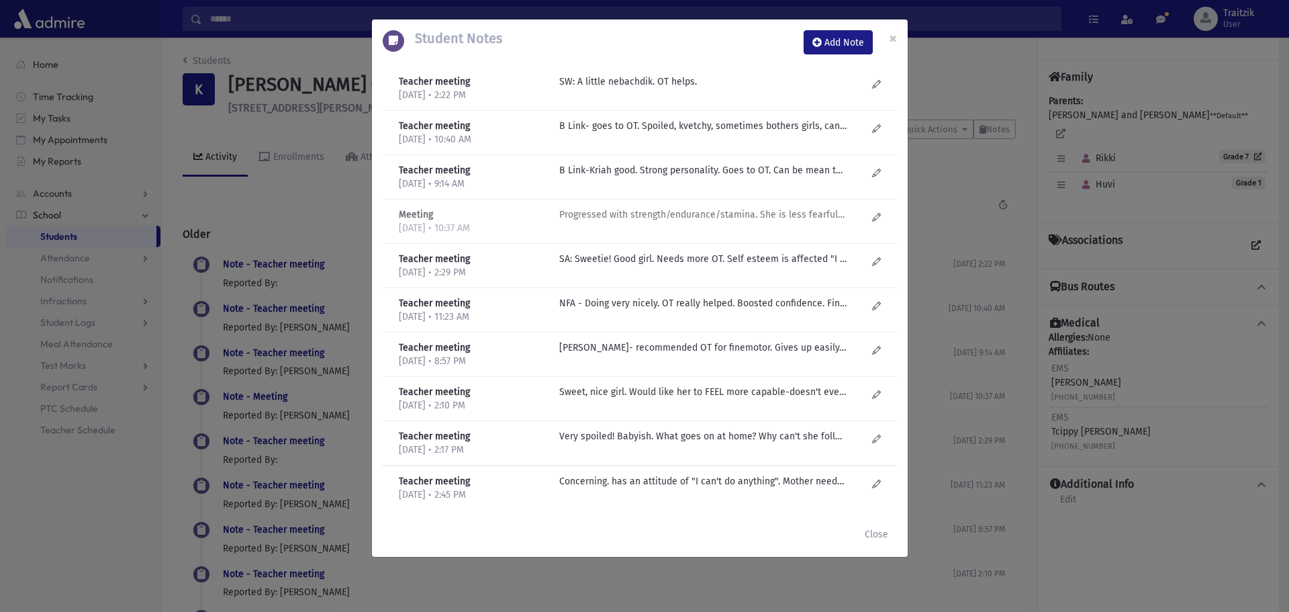
click at [741, 89] on p "Progressed with strength/endurance/stamina. She is less fearful and cautious. S…" at bounding box center [702, 82] width 287 height 14
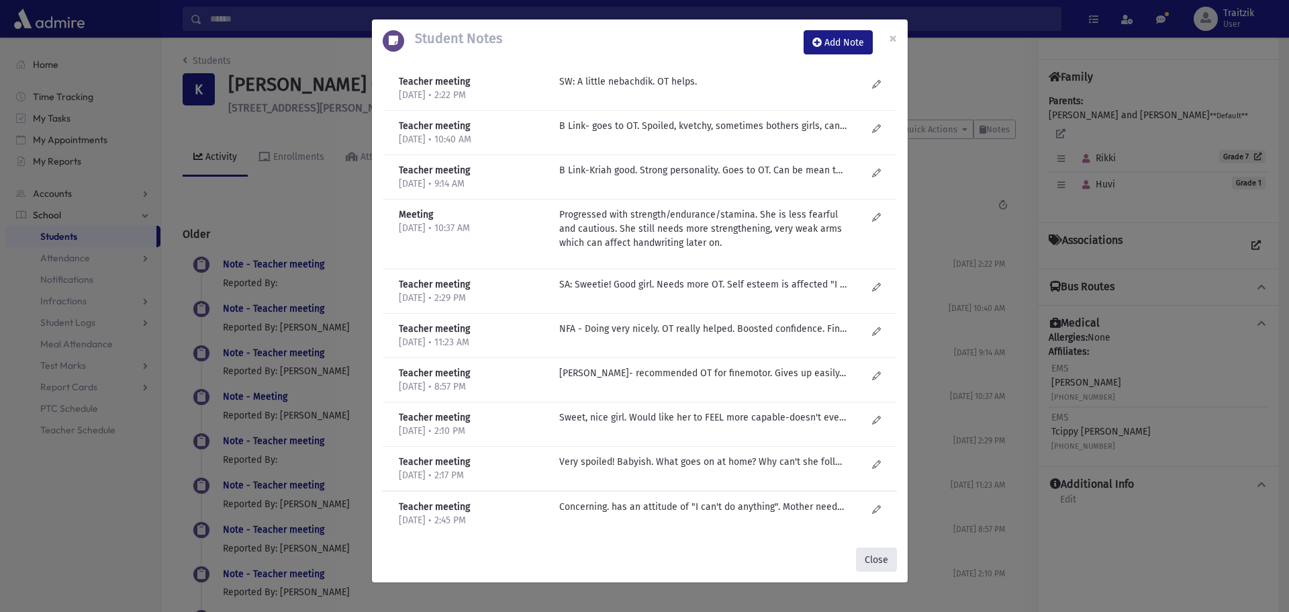
click at [888, 560] on button "Close" at bounding box center [876, 559] width 41 height 24
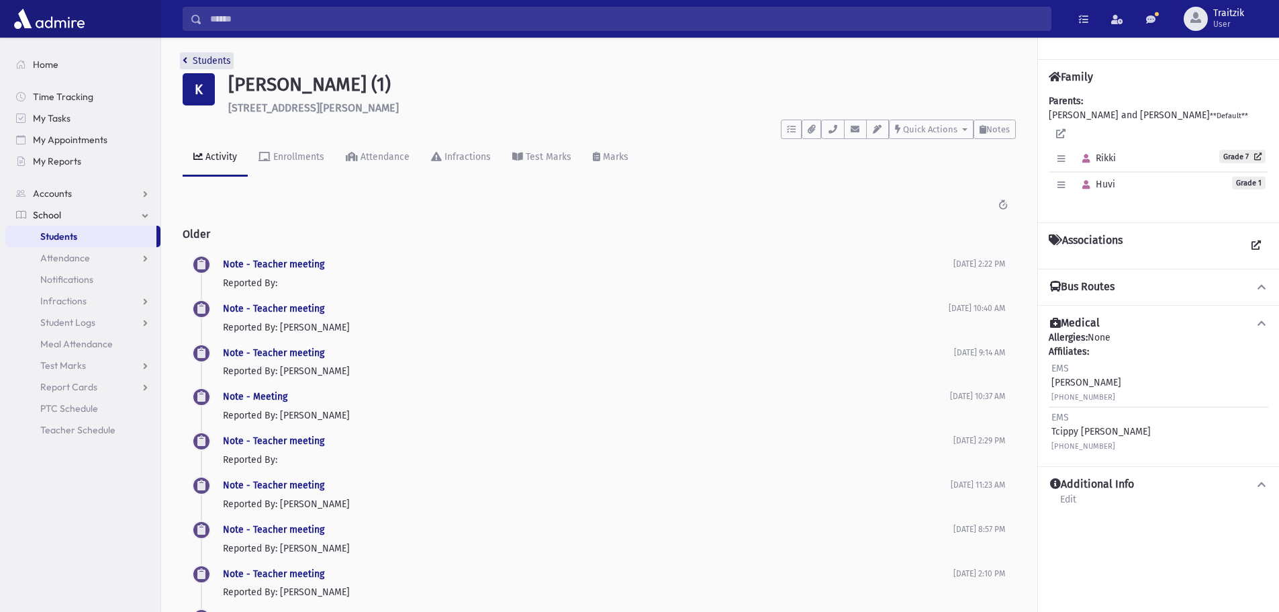
click at [184, 60] on icon "breadcrumb" at bounding box center [185, 60] width 5 height 9
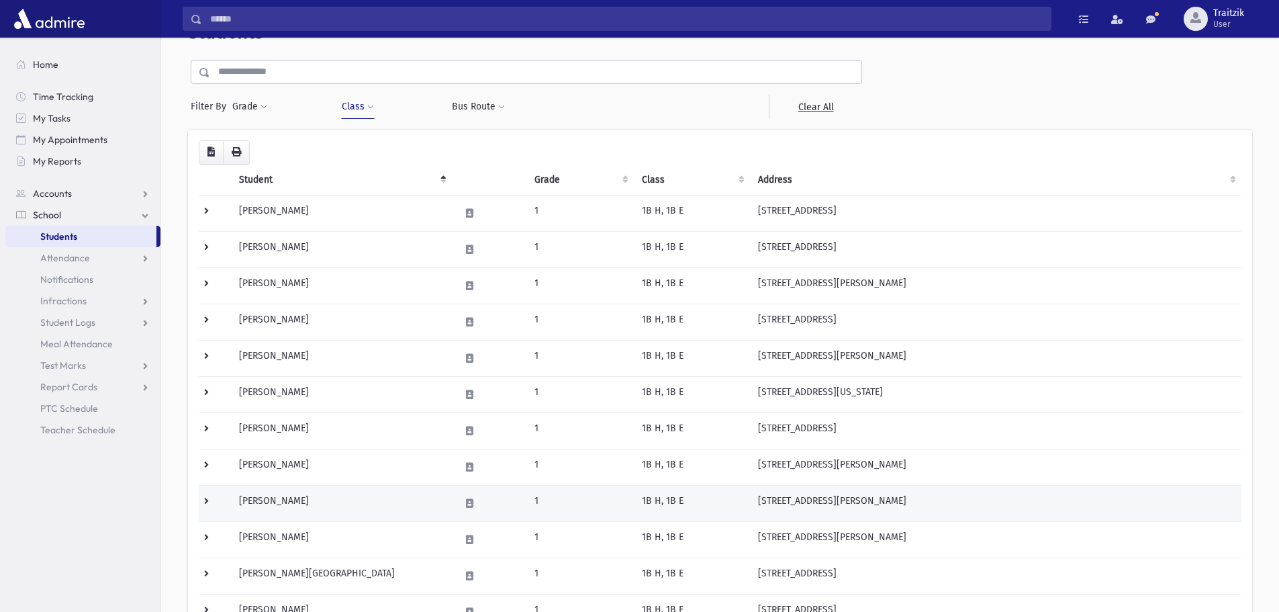
scroll to position [134, 0]
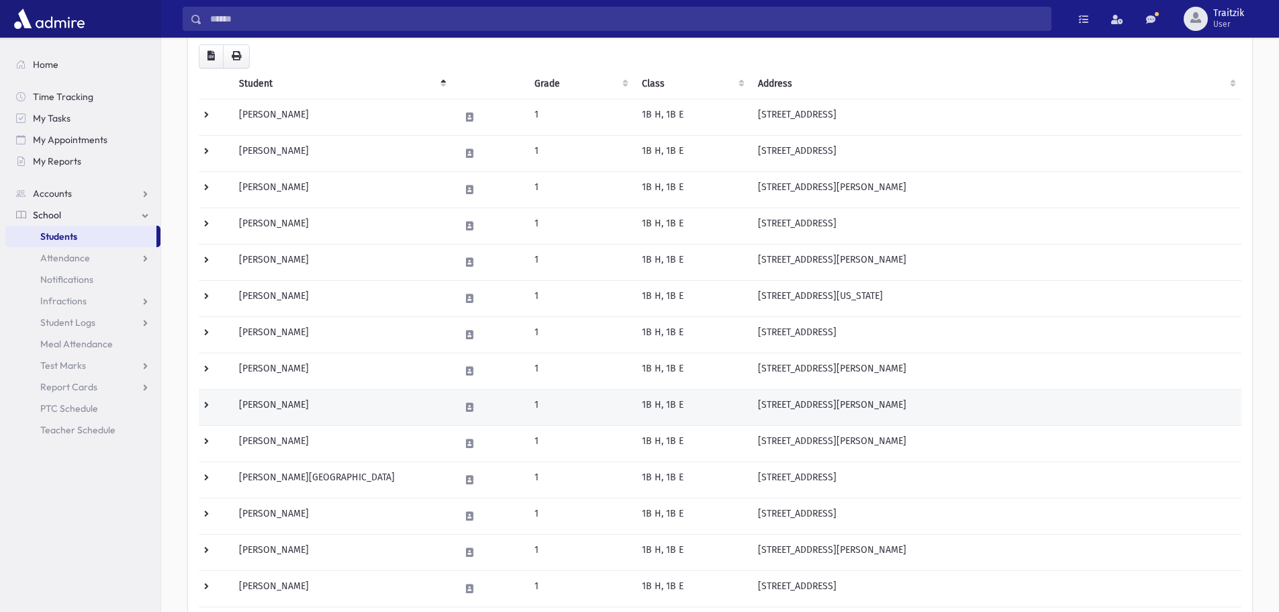
click at [312, 411] on td "[PERSON_NAME]" at bounding box center [341, 407] width 221 height 36
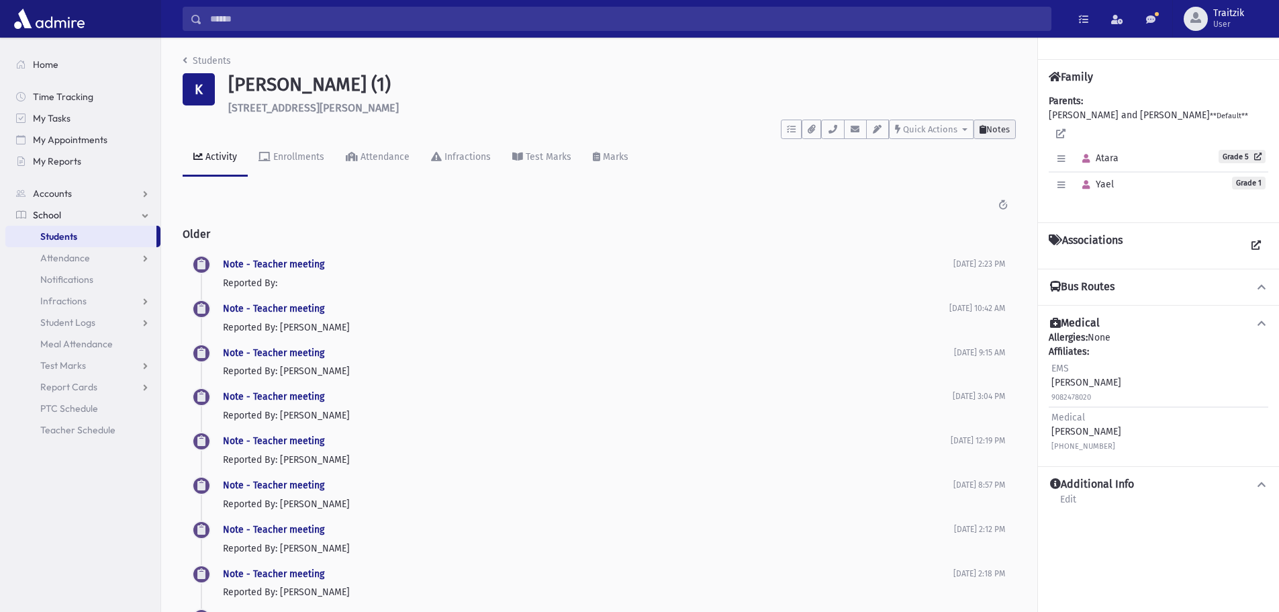
click at [1010, 126] on button "Notes" at bounding box center [995, 129] width 42 height 19
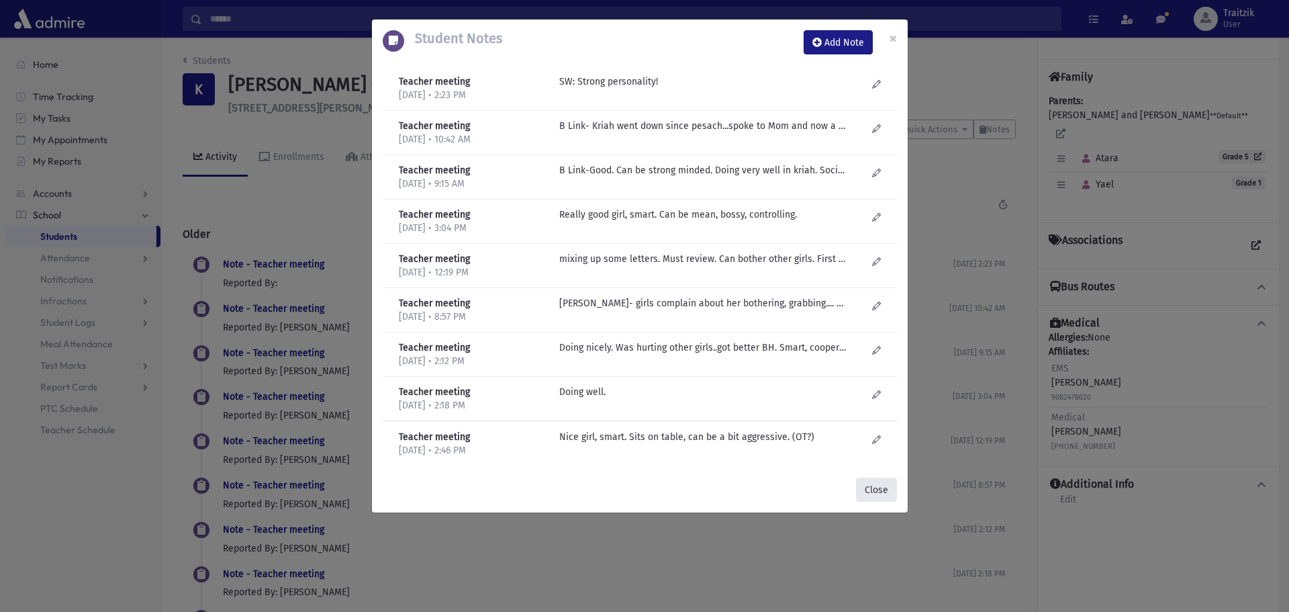
click at [872, 491] on button "Close" at bounding box center [876, 489] width 41 height 24
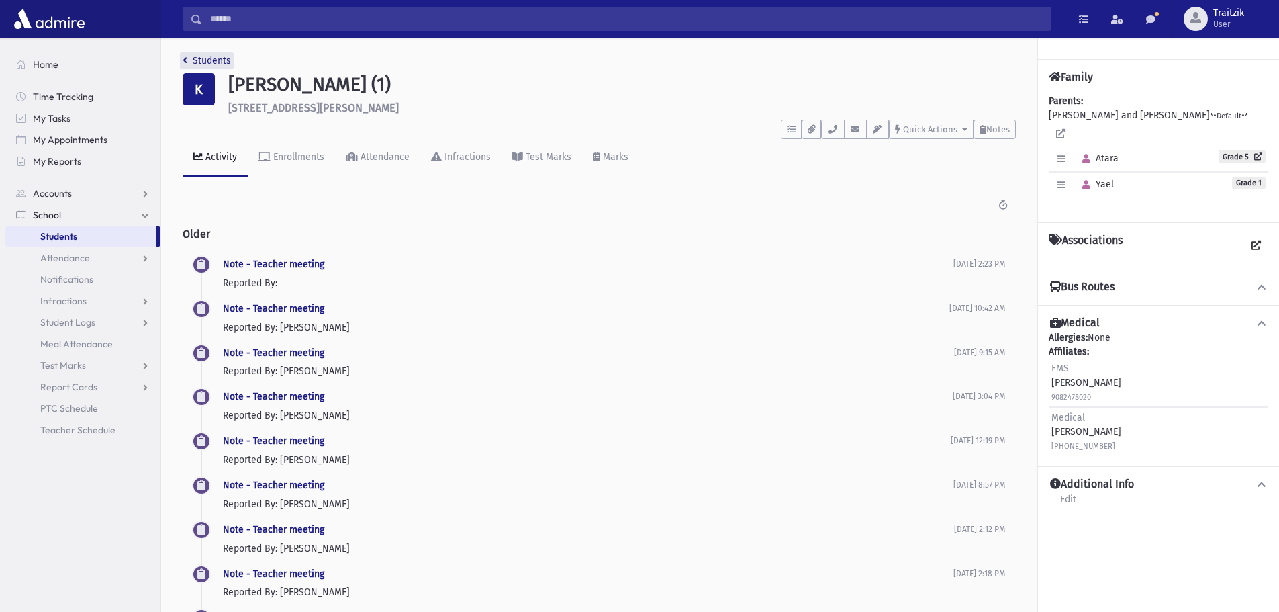
click at [190, 64] on link "Students" at bounding box center [207, 60] width 48 height 11
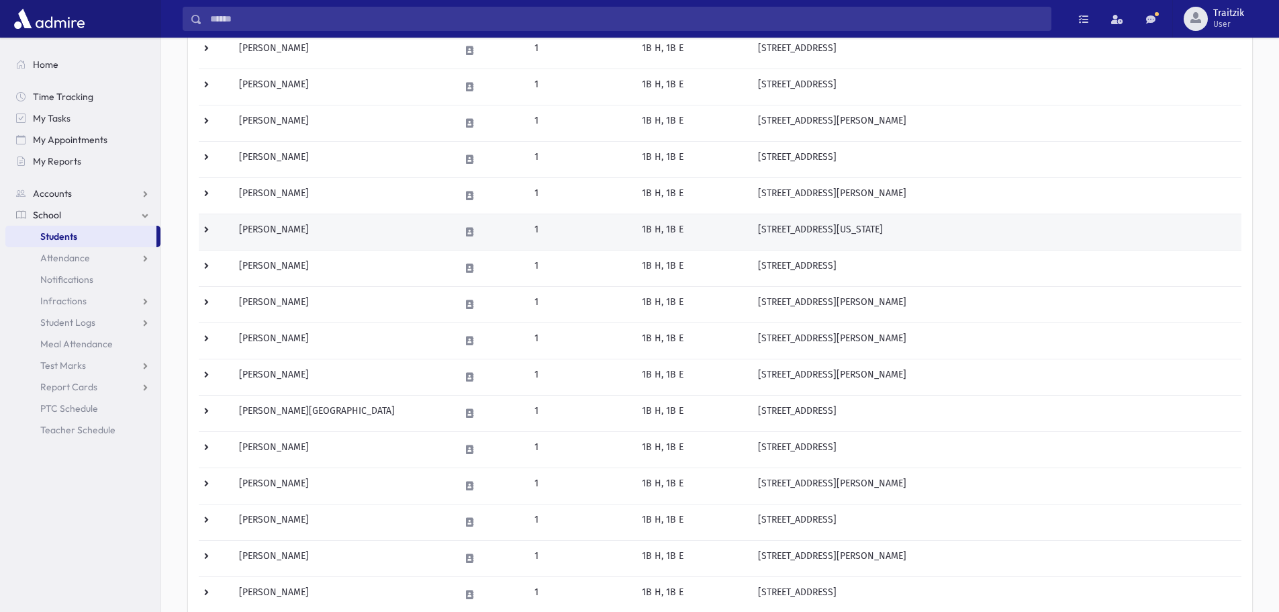
scroll to position [201, 0]
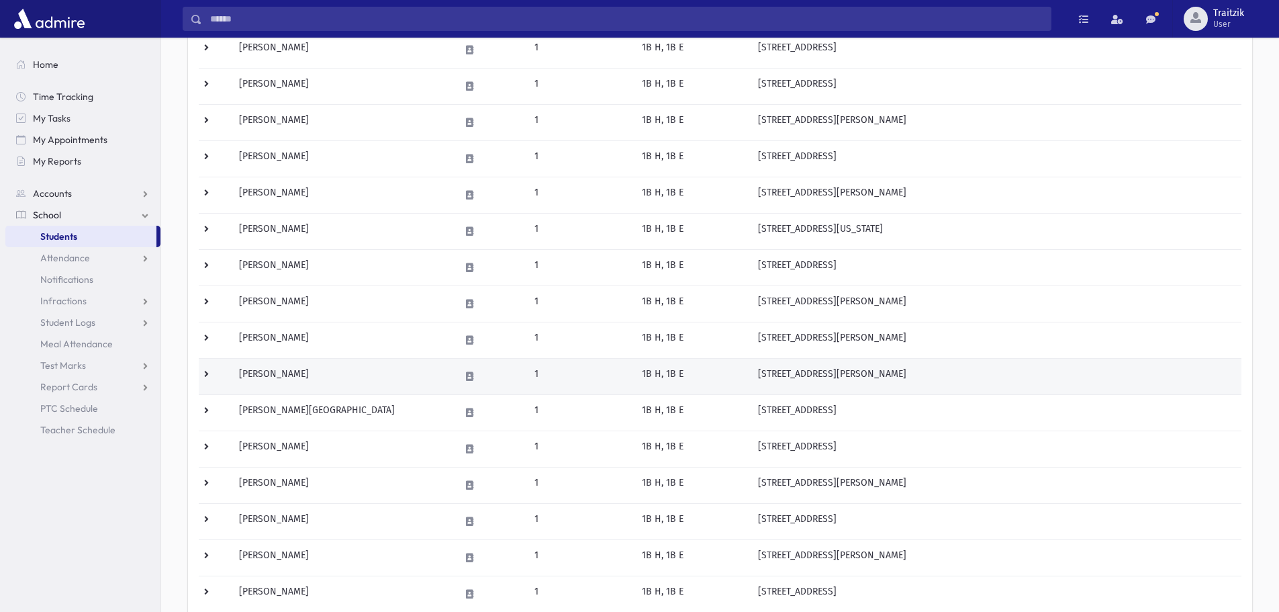
click at [312, 384] on td "Krispin, Rosie" at bounding box center [341, 376] width 221 height 36
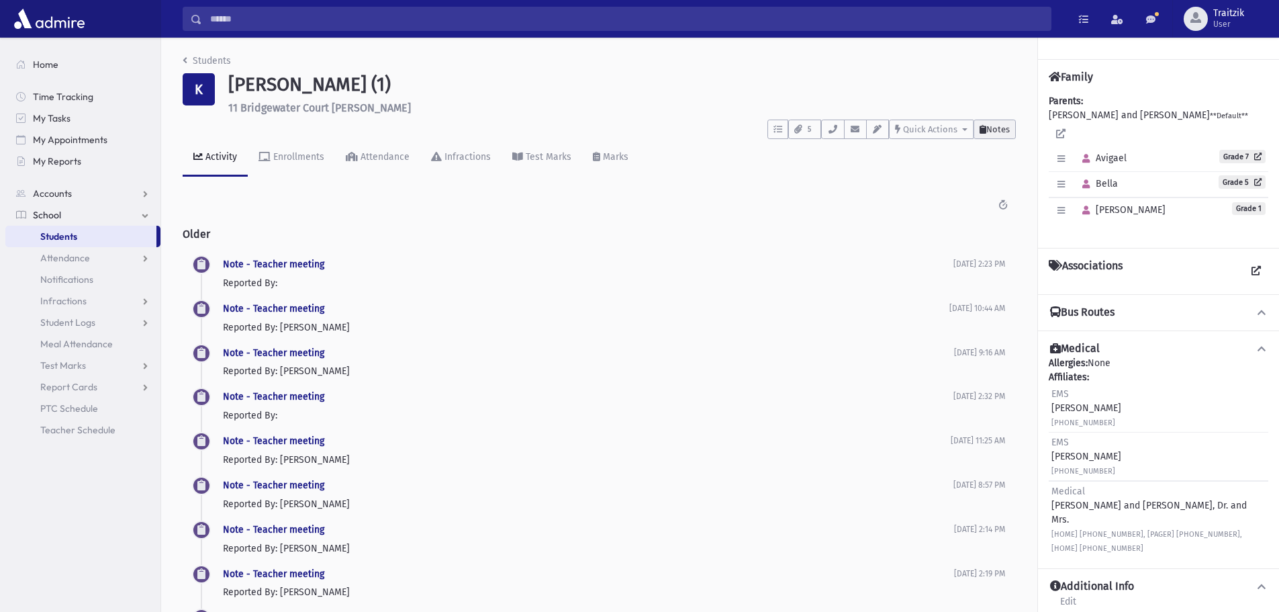
click at [992, 128] on span "Notes" at bounding box center [997, 129] width 23 height 10
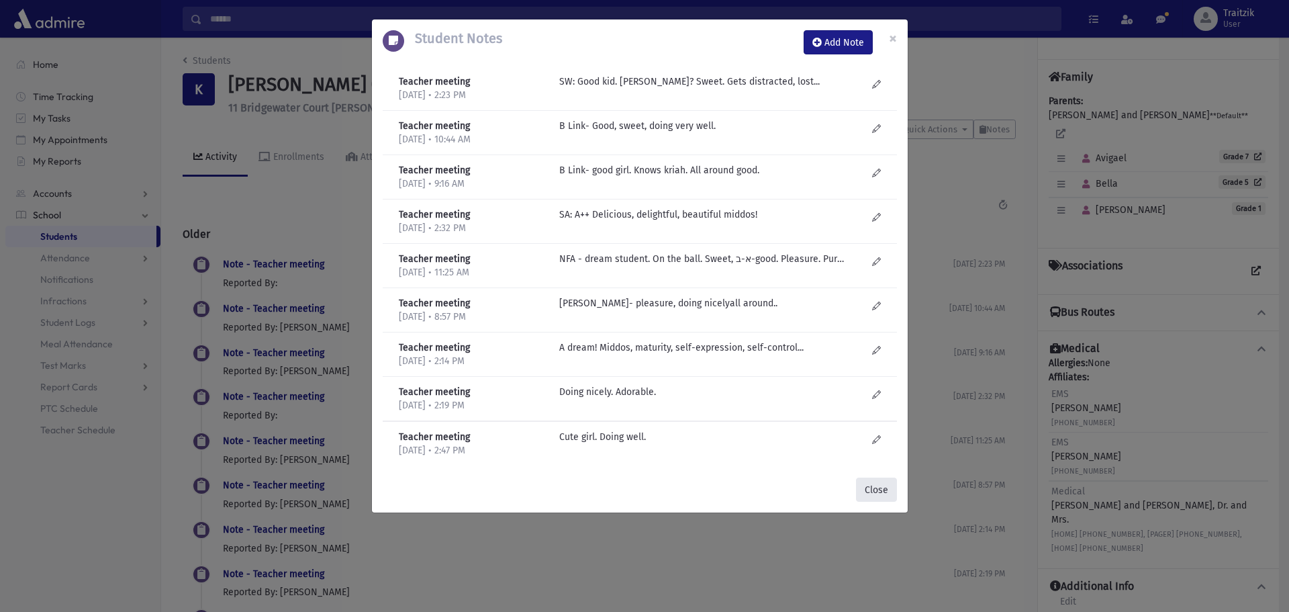
click at [878, 487] on button "Close" at bounding box center [876, 489] width 41 height 24
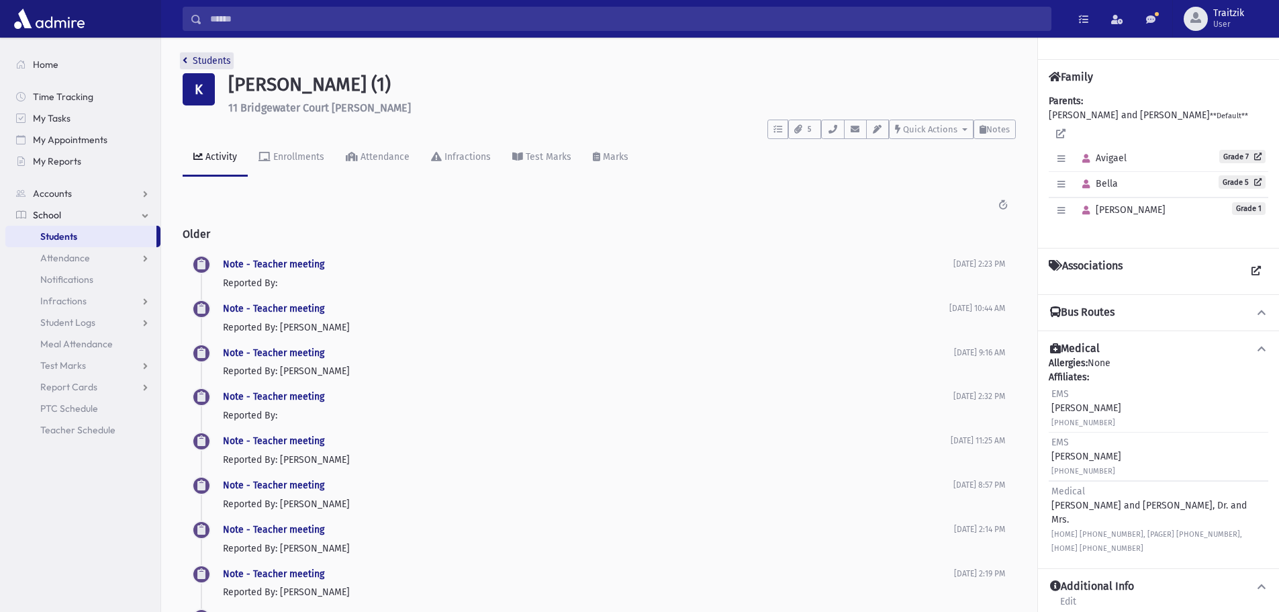
click at [193, 60] on link "Students" at bounding box center [207, 60] width 48 height 11
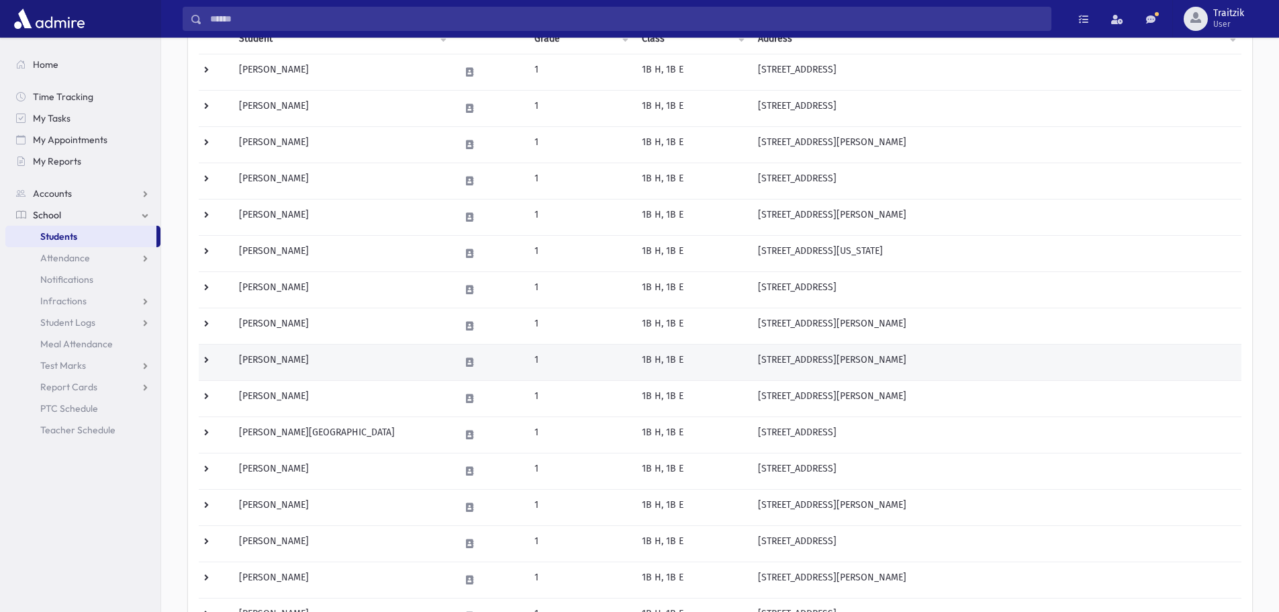
scroll to position [201, 0]
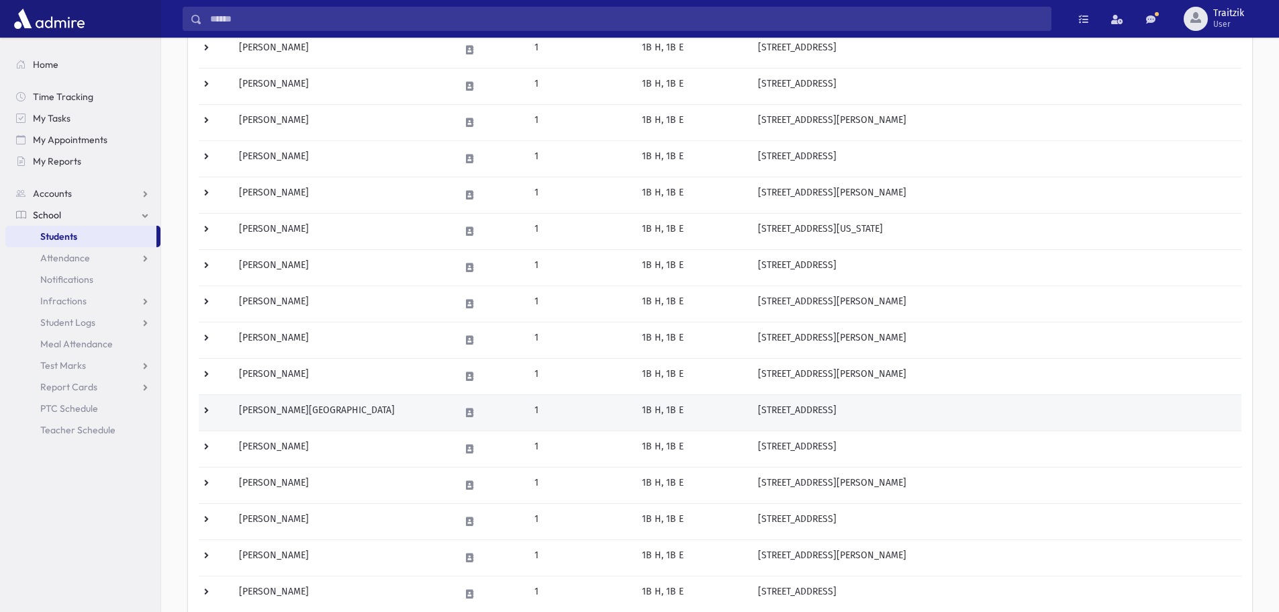
click at [359, 418] on td "[PERSON_NAME][GEOGRAPHIC_DATA]" at bounding box center [341, 412] width 221 height 36
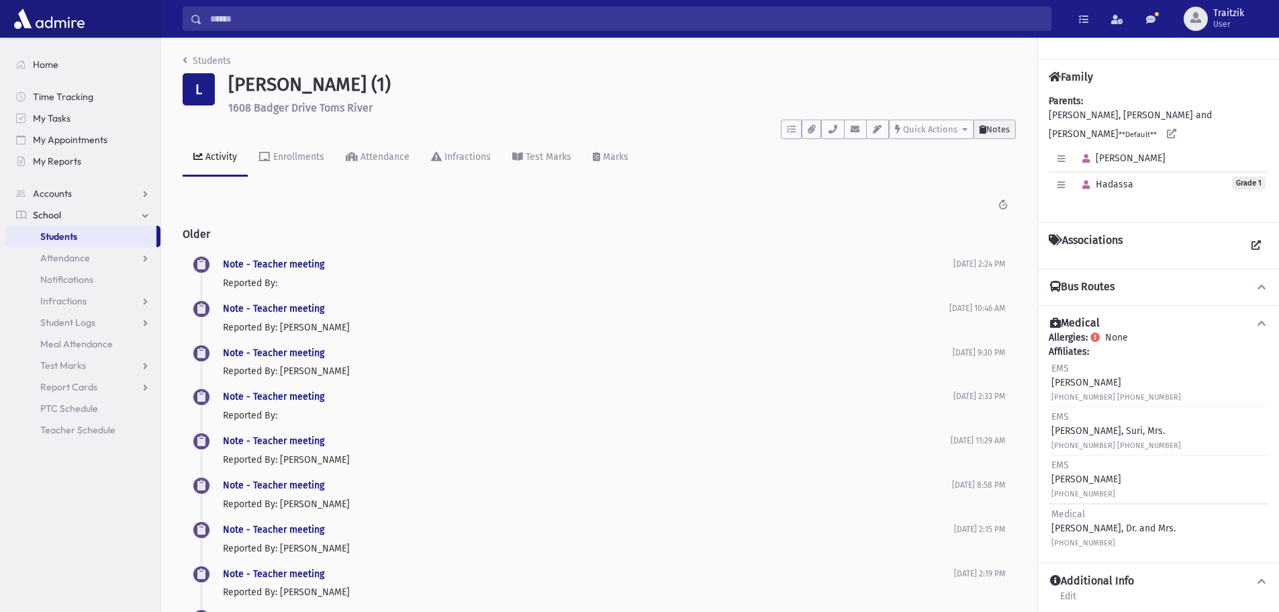
click at [992, 124] on span "Notes" at bounding box center [997, 129] width 23 height 10
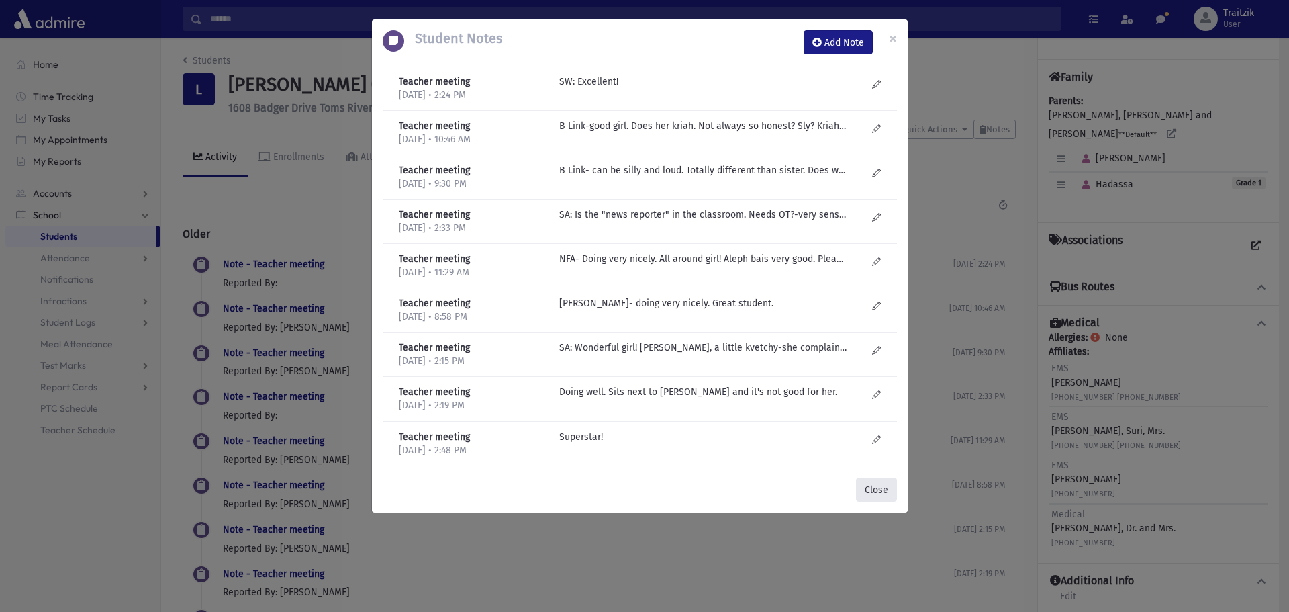
click at [880, 489] on button "Close" at bounding box center [876, 489] width 41 height 24
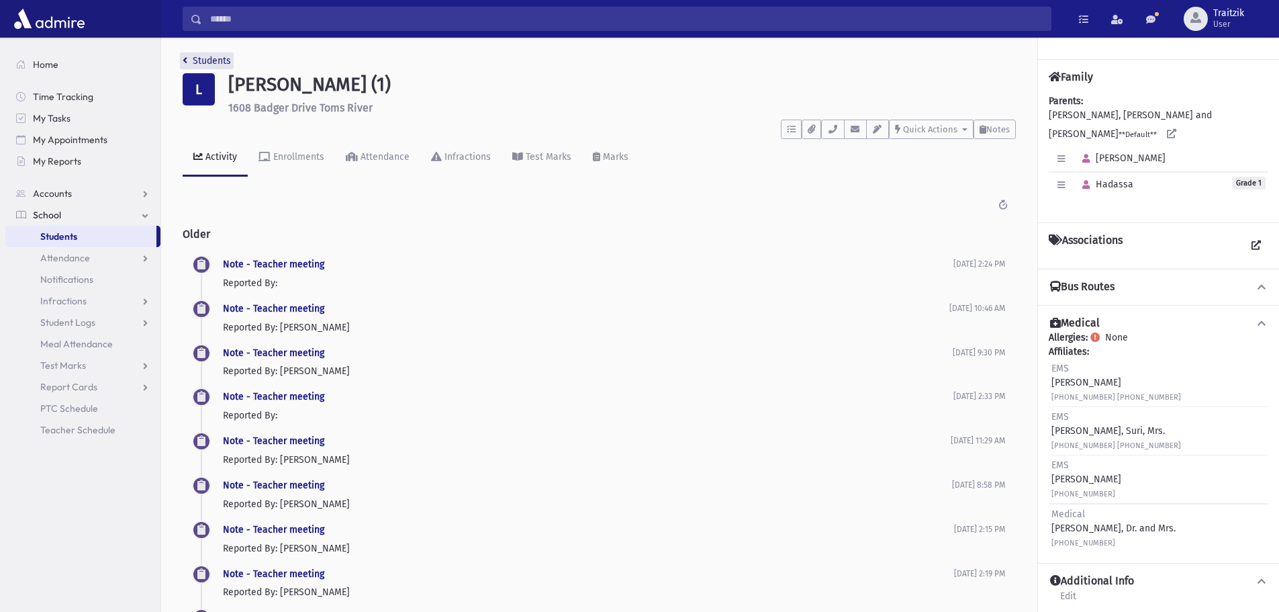
click at [187, 59] on icon "breadcrumb" at bounding box center [185, 60] width 5 height 9
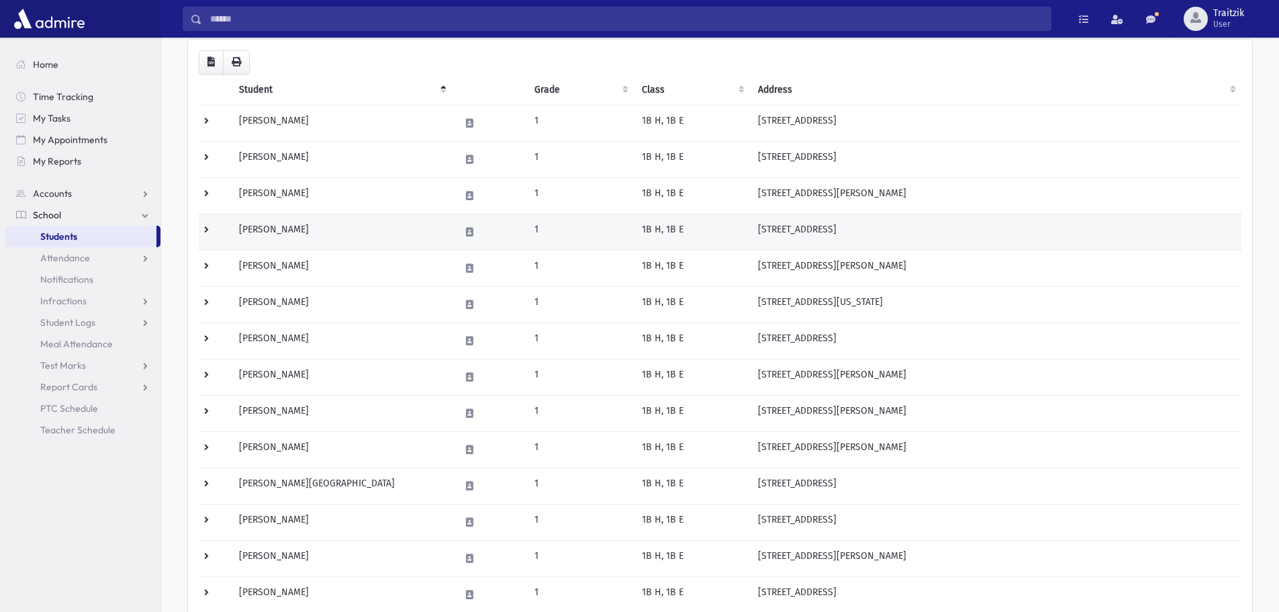
scroll to position [201, 0]
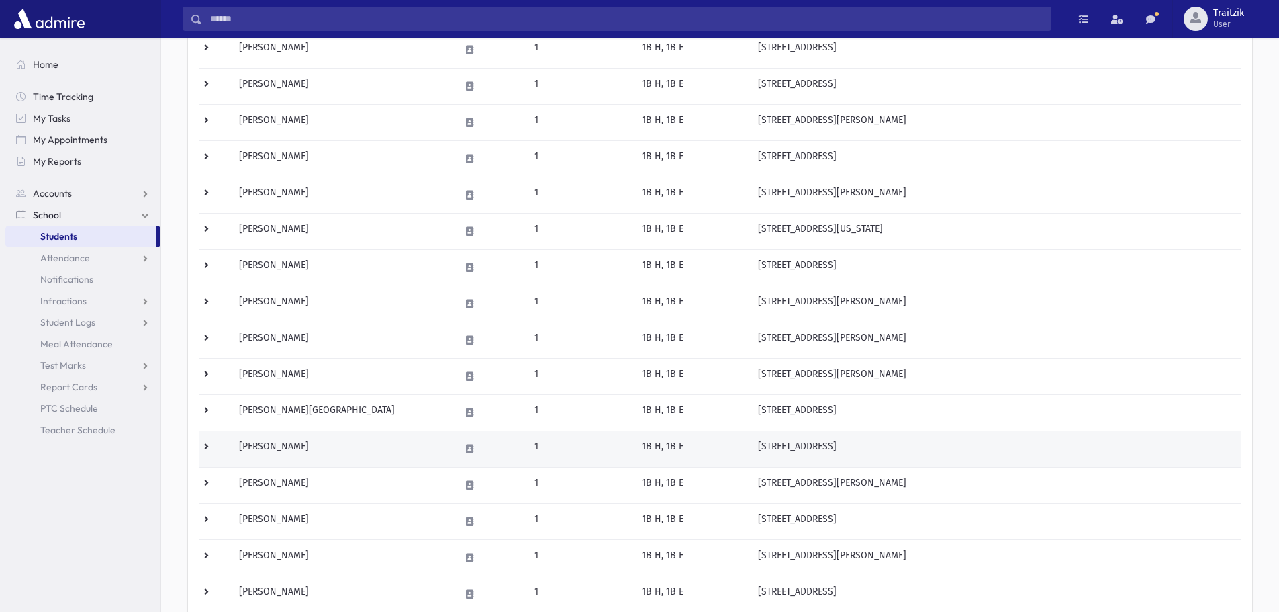
click at [346, 444] on td "[PERSON_NAME]" at bounding box center [341, 448] width 221 height 36
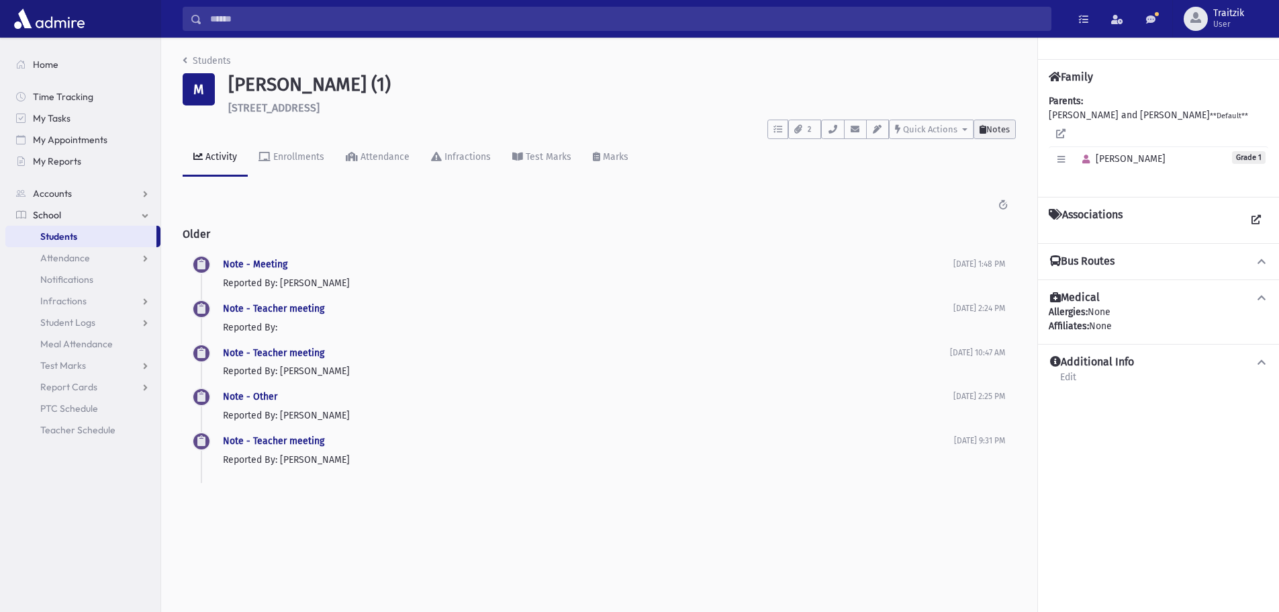
click at [1002, 135] on button "Notes" at bounding box center [995, 129] width 42 height 19
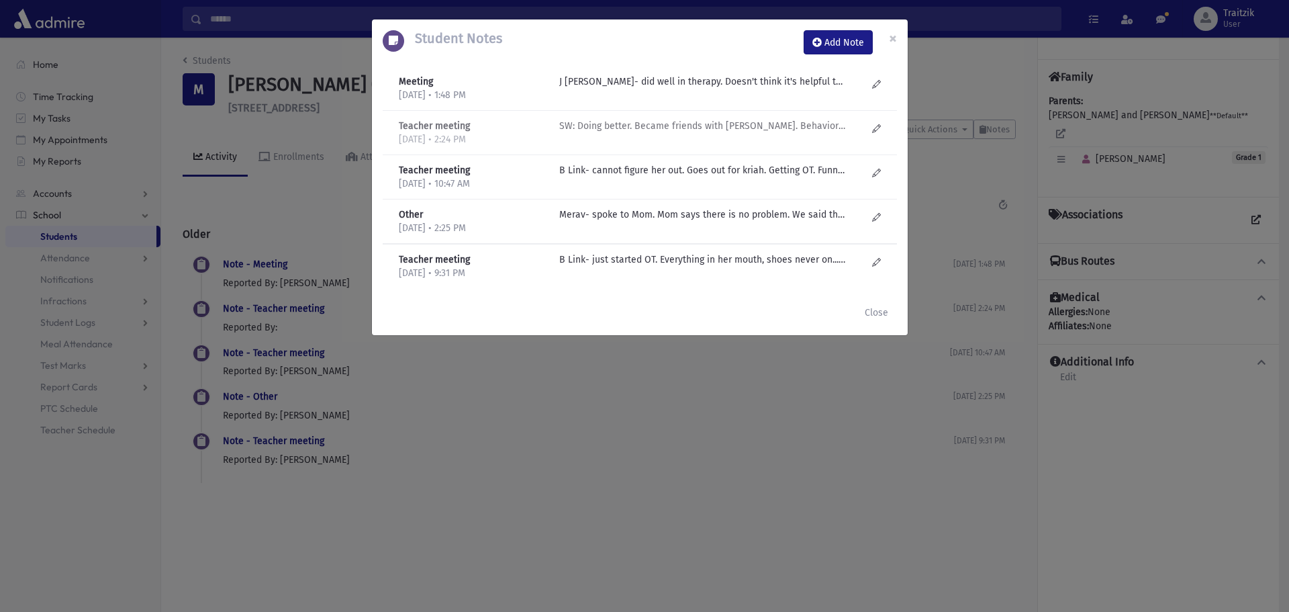
click at [651, 89] on p "SW: Doing better. Became friends with Tehila Zaks. Behavior is inconsistent?" at bounding box center [702, 82] width 287 height 14
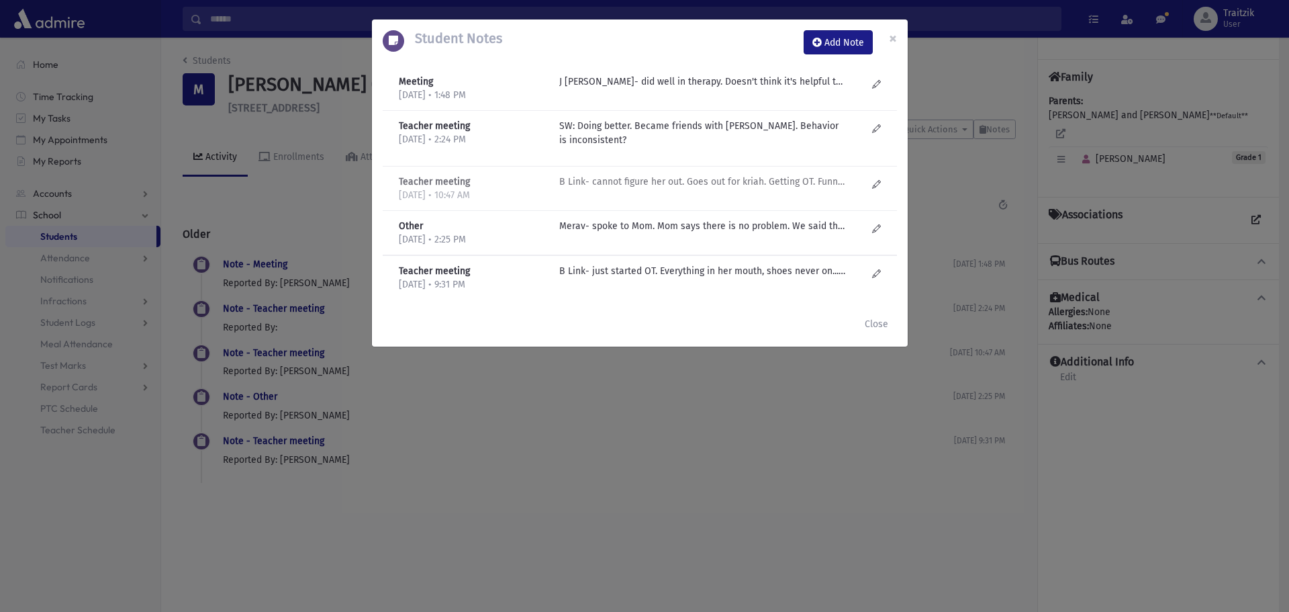
click at [645, 89] on p "B Link- cannot figure her out. Goes out for kriah. Getting OT. Funniest persona…" at bounding box center [702, 82] width 287 height 14
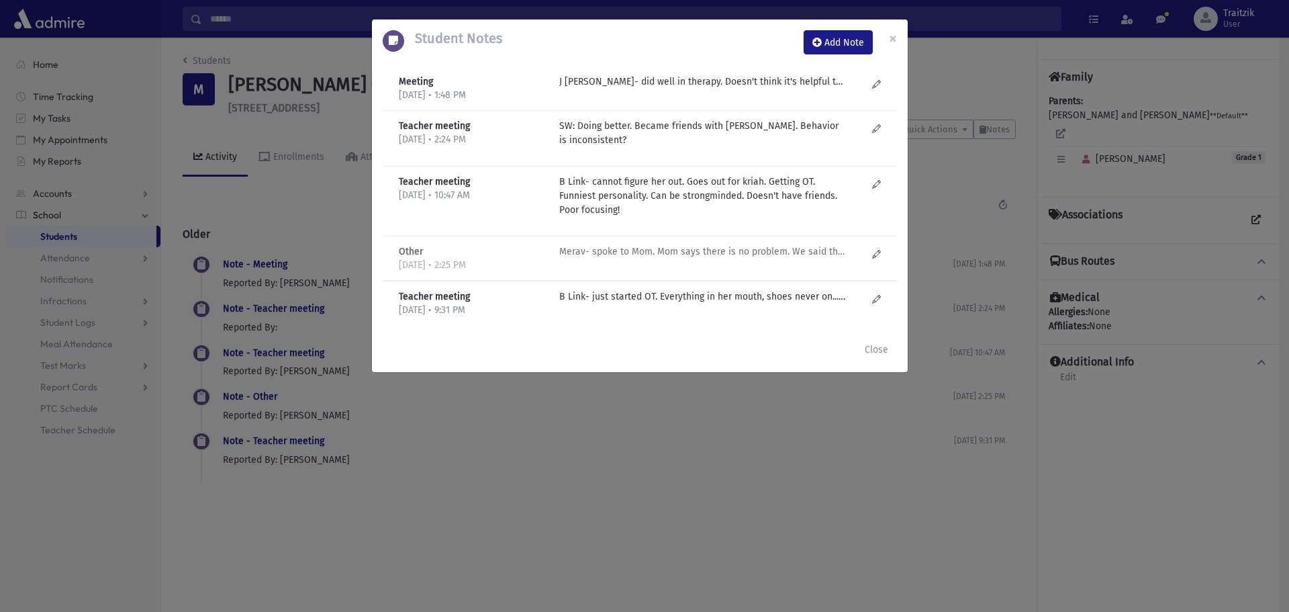
click at [648, 89] on p "Merav- spoke to Mom. Mom says there is no problem. We said that she is a loner …" at bounding box center [702, 82] width 287 height 14
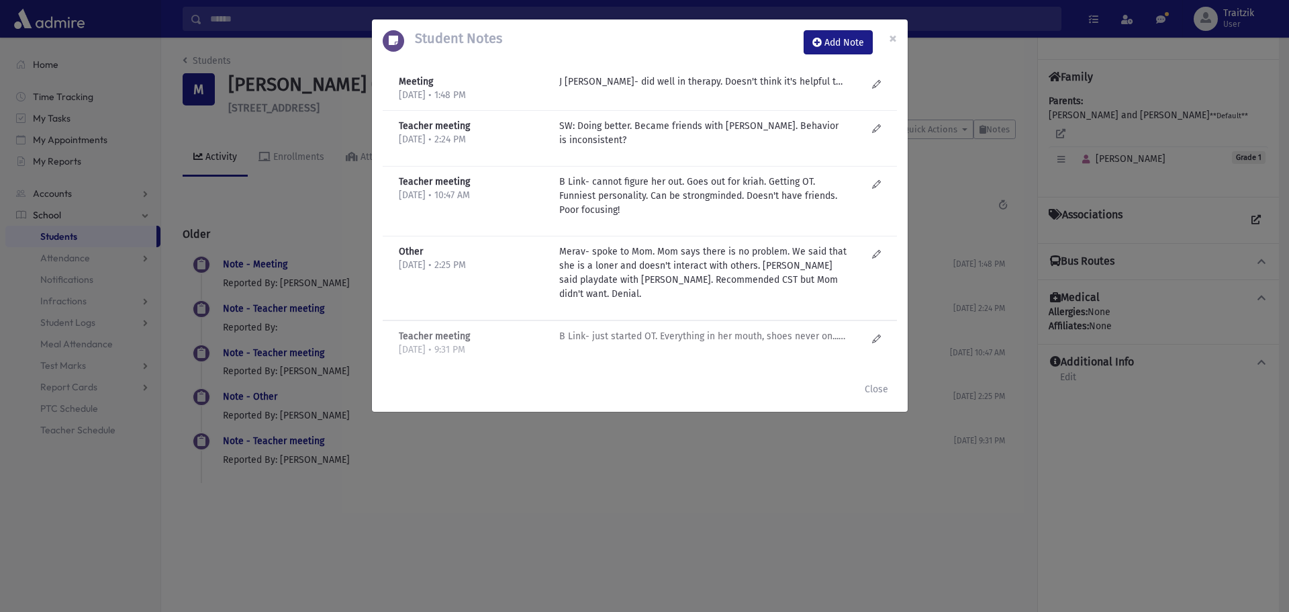
click at [650, 89] on p "B Link- just started OT. Everything in her mouth, shoes never on.... Sleeves in…" at bounding box center [702, 82] width 287 height 14
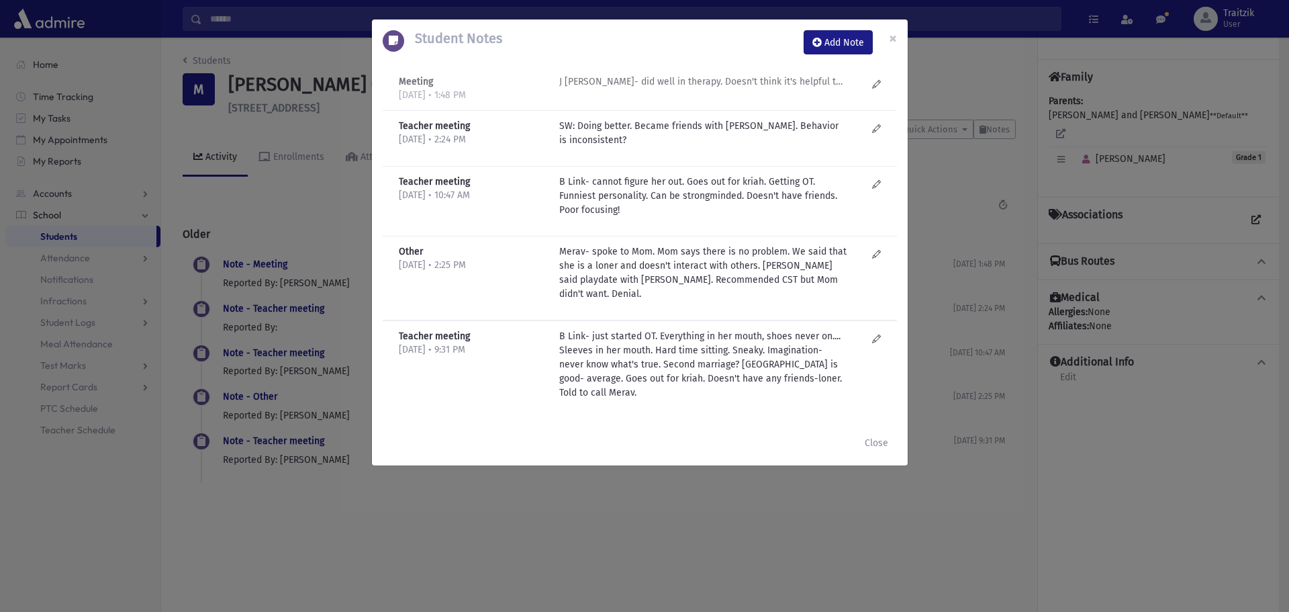
click at [759, 81] on p "J Golub- did well in therapy. Doesn't think it's helpful to continue." at bounding box center [702, 82] width 287 height 14
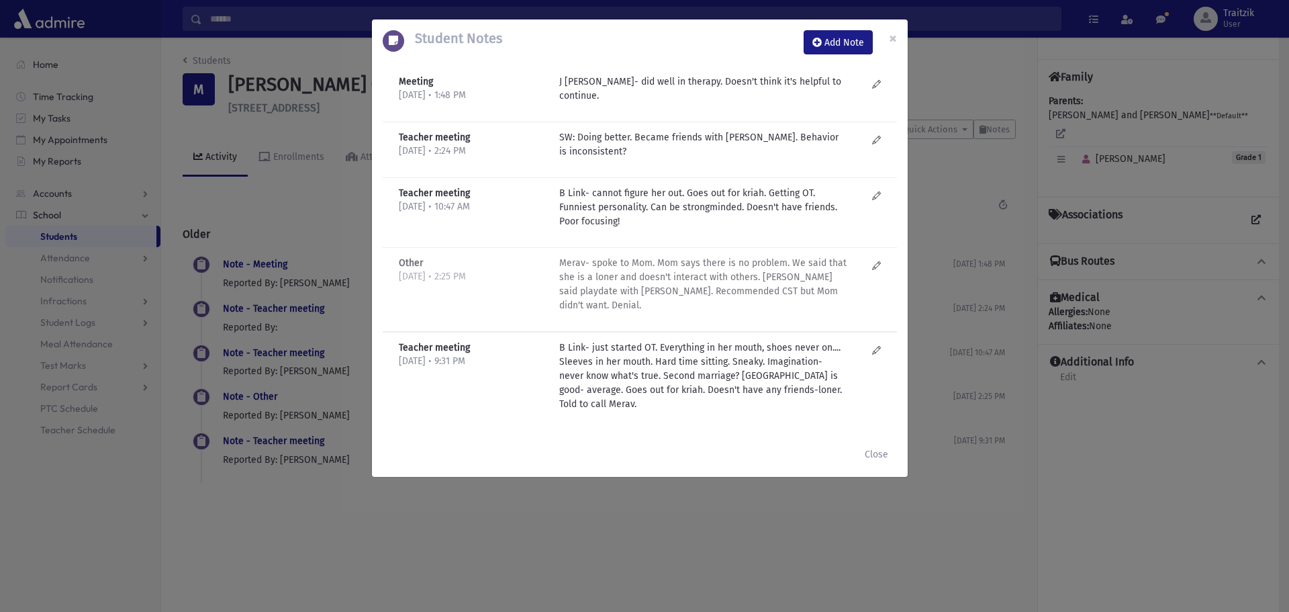
click at [625, 103] on p "Merav- spoke to Mom. Mom says there is no problem. We said that she is a loner …" at bounding box center [702, 89] width 287 height 28
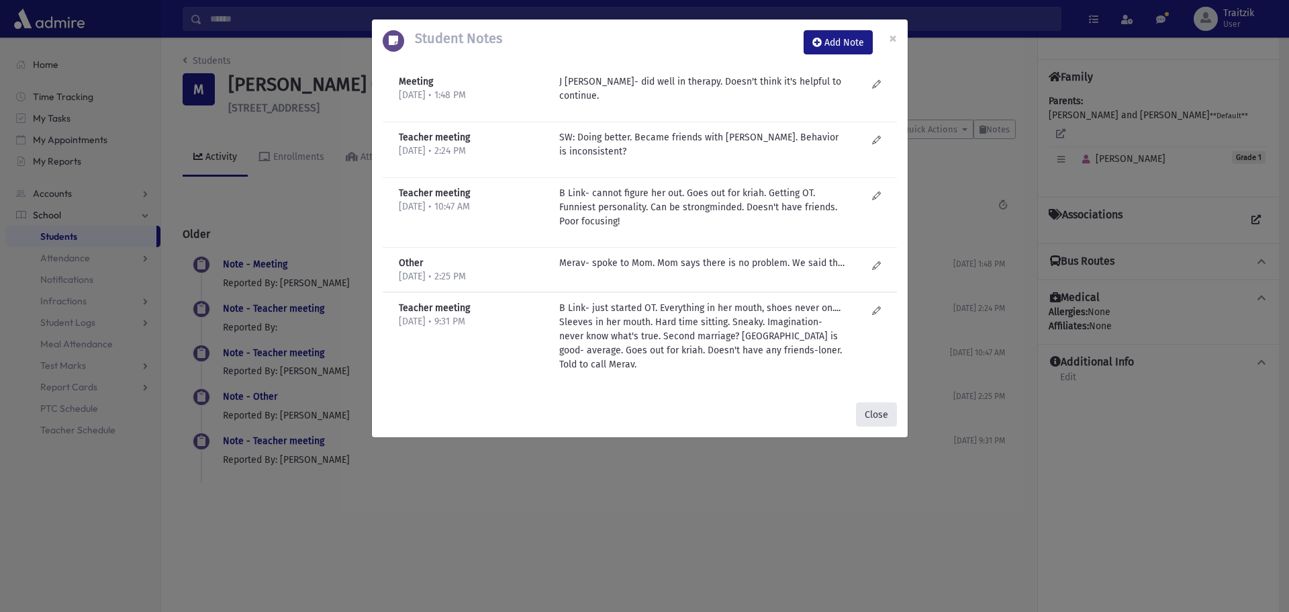
click at [871, 402] on button "Close" at bounding box center [876, 414] width 41 height 24
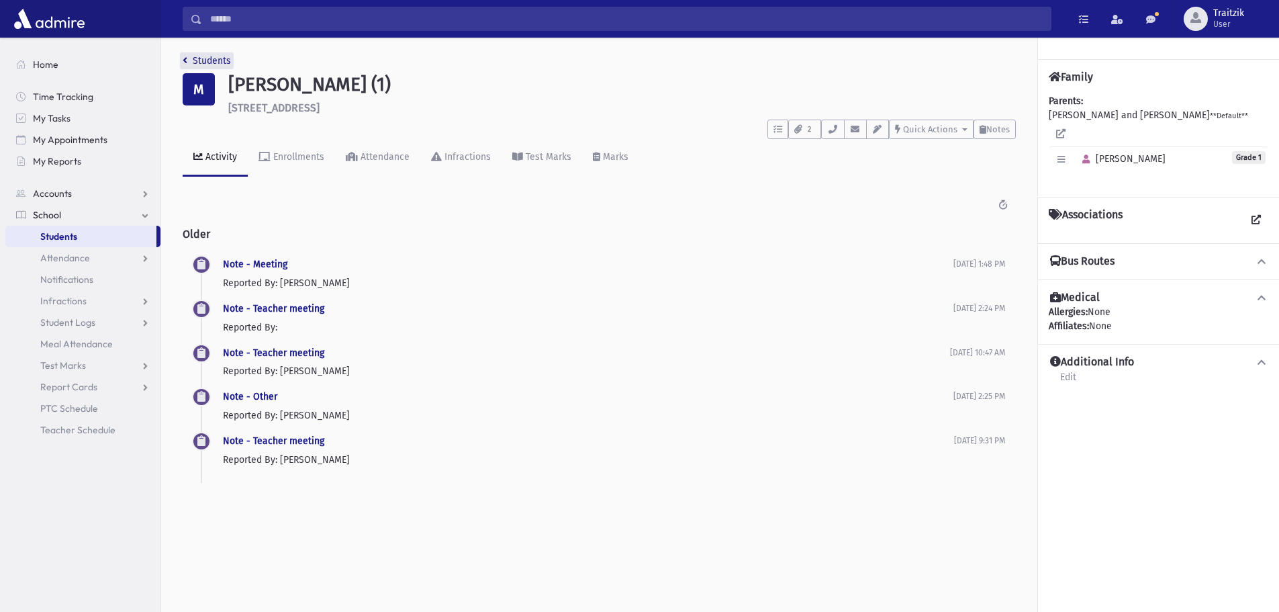
click at [188, 58] on link "Students" at bounding box center [207, 60] width 48 height 11
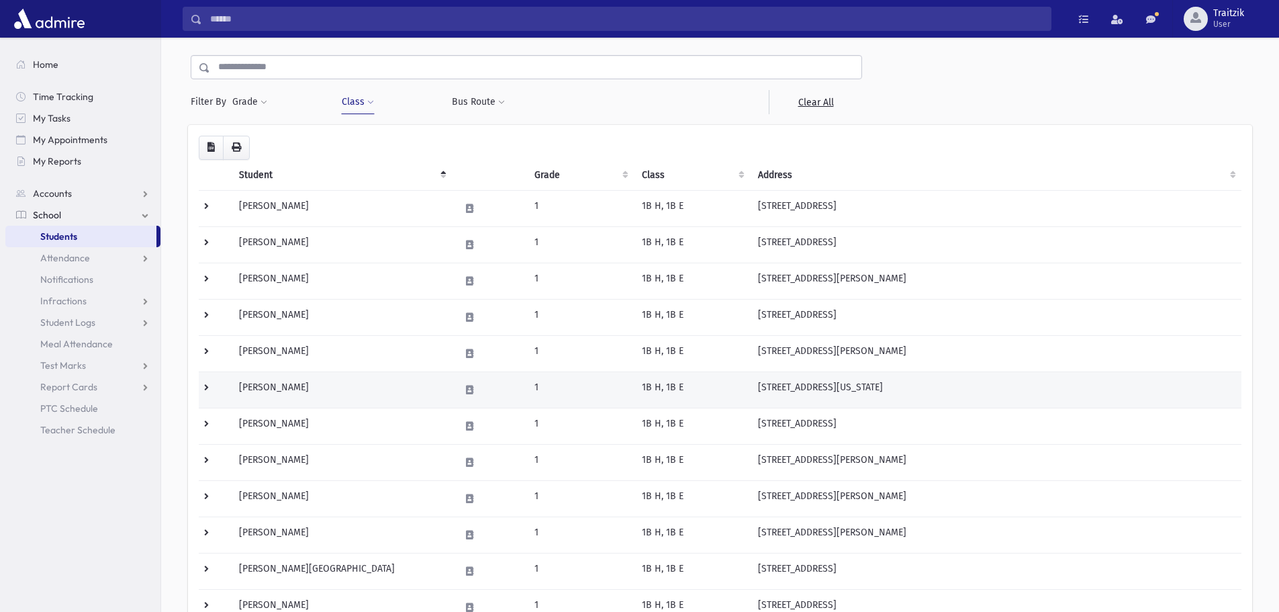
scroll to position [201, 0]
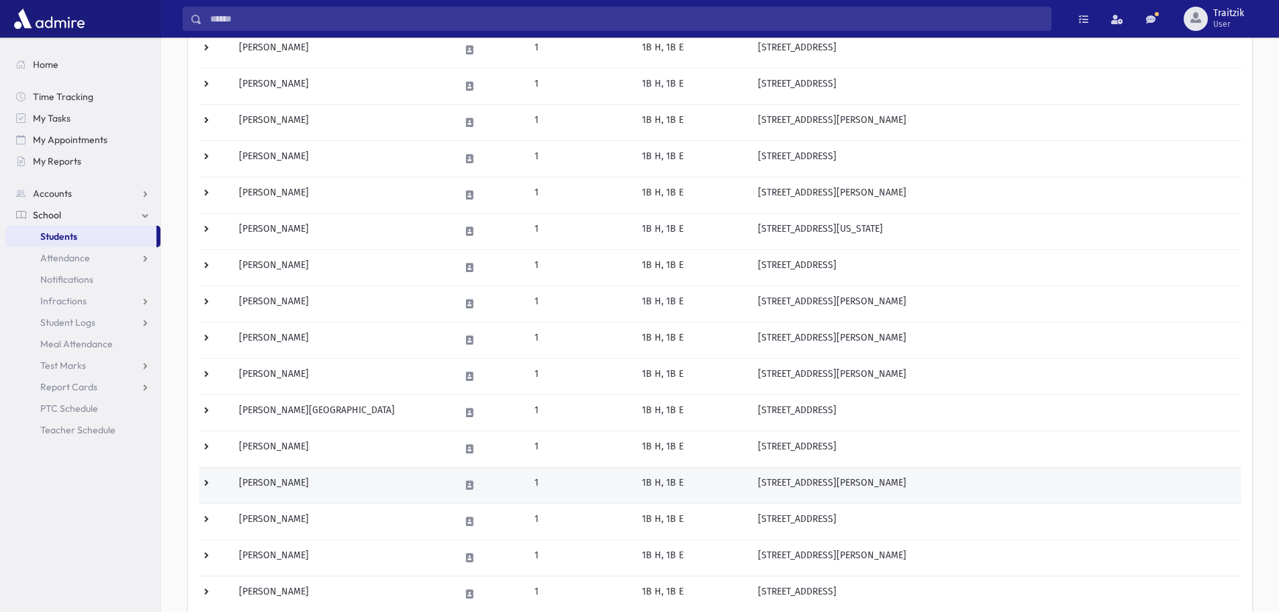
click at [321, 480] on td "[PERSON_NAME]" at bounding box center [341, 485] width 221 height 36
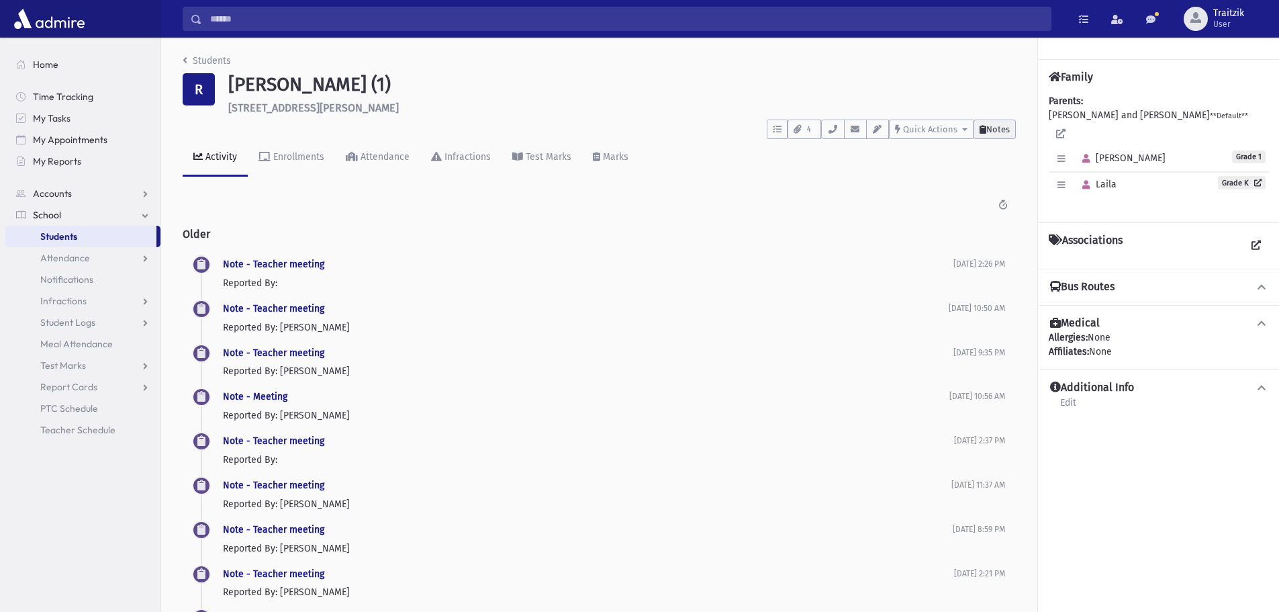
click at [998, 126] on span "Notes" at bounding box center [997, 129] width 23 height 10
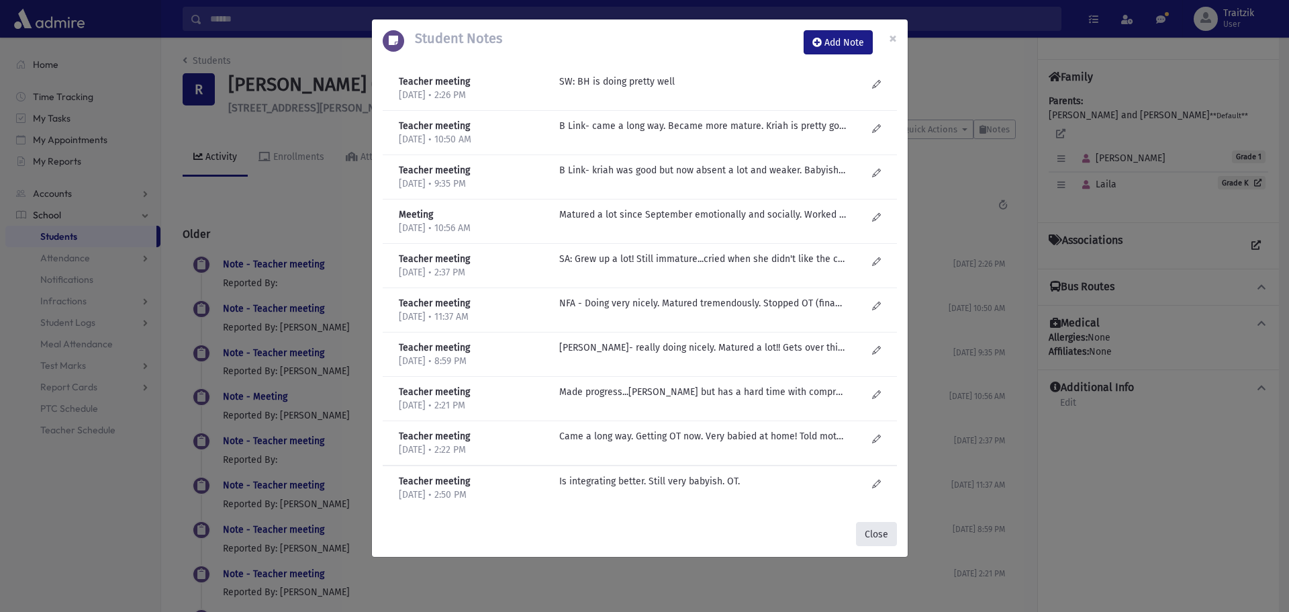
click at [886, 532] on button "Close" at bounding box center [876, 534] width 41 height 24
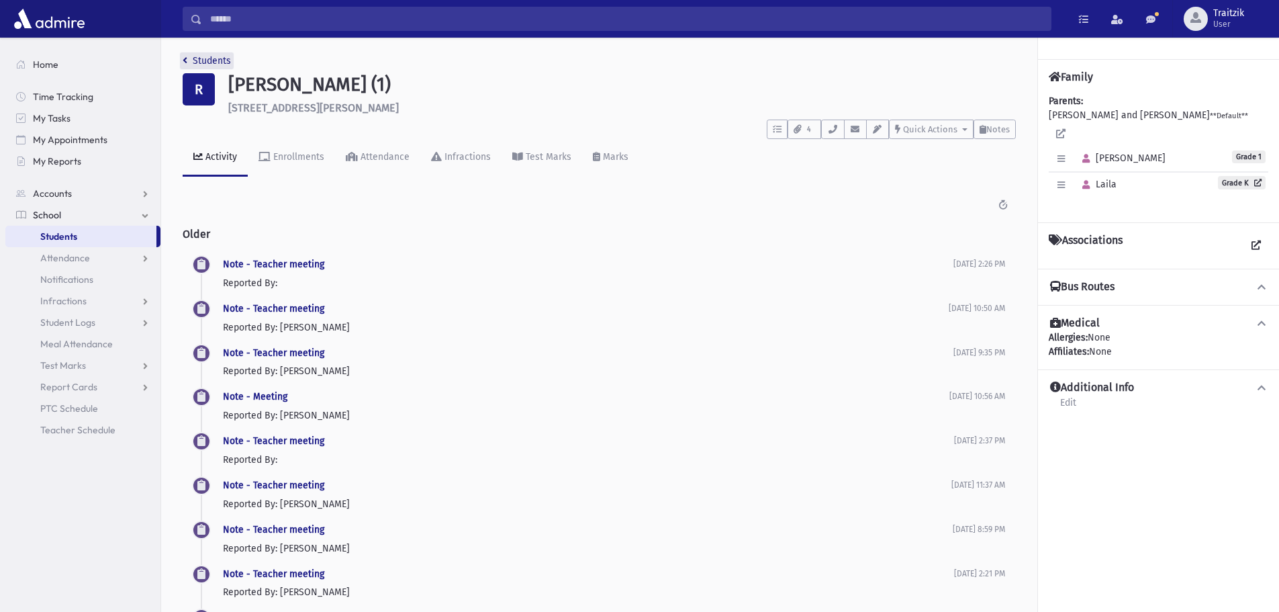
click at [186, 56] on icon "breadcrumb" at bounding box center [185, 60] width 5 height 9
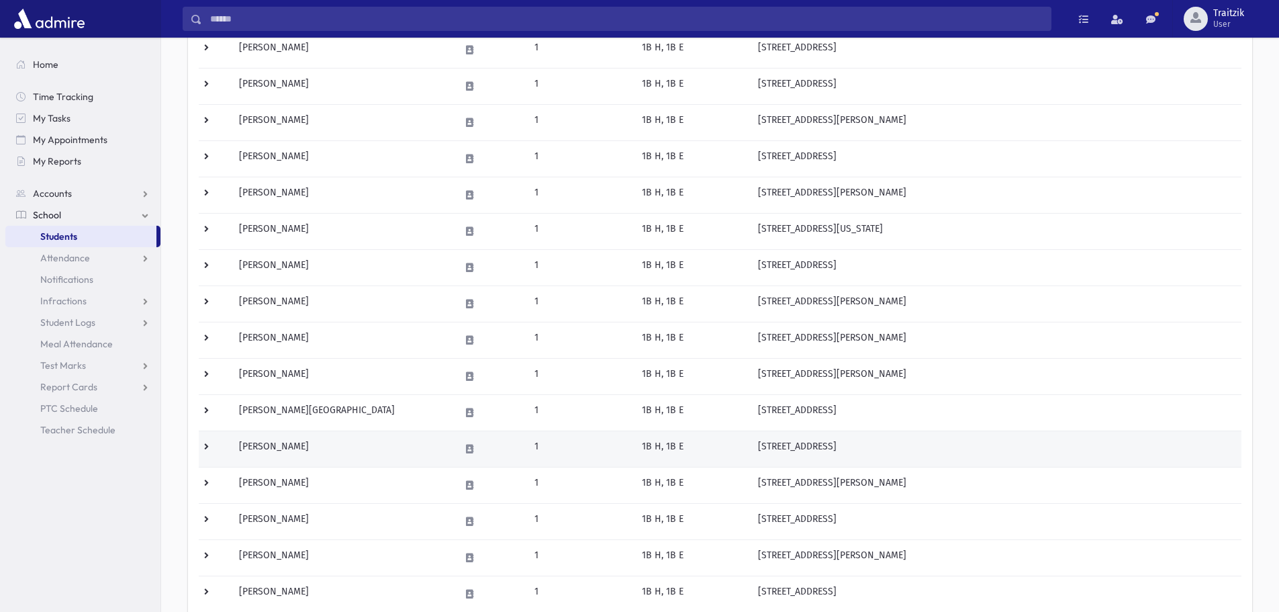
scroll to position [269, 0]
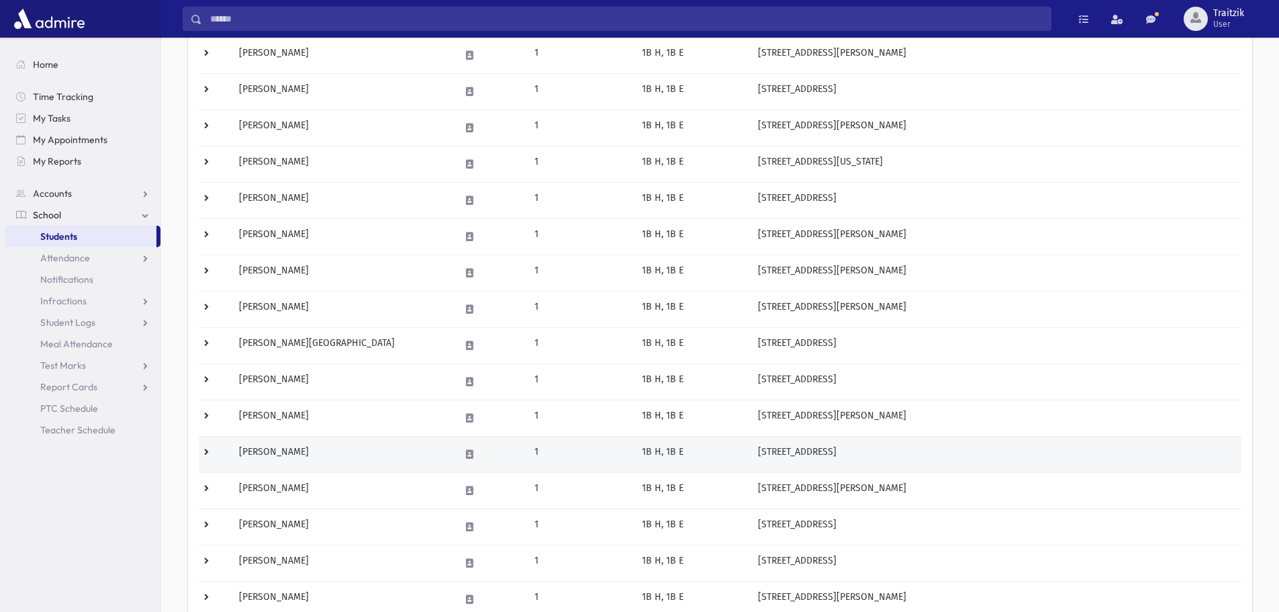
click at [303, 455] on td "Rosenfeld, Bella" at bounding box center [341, 454] width 221 height 36
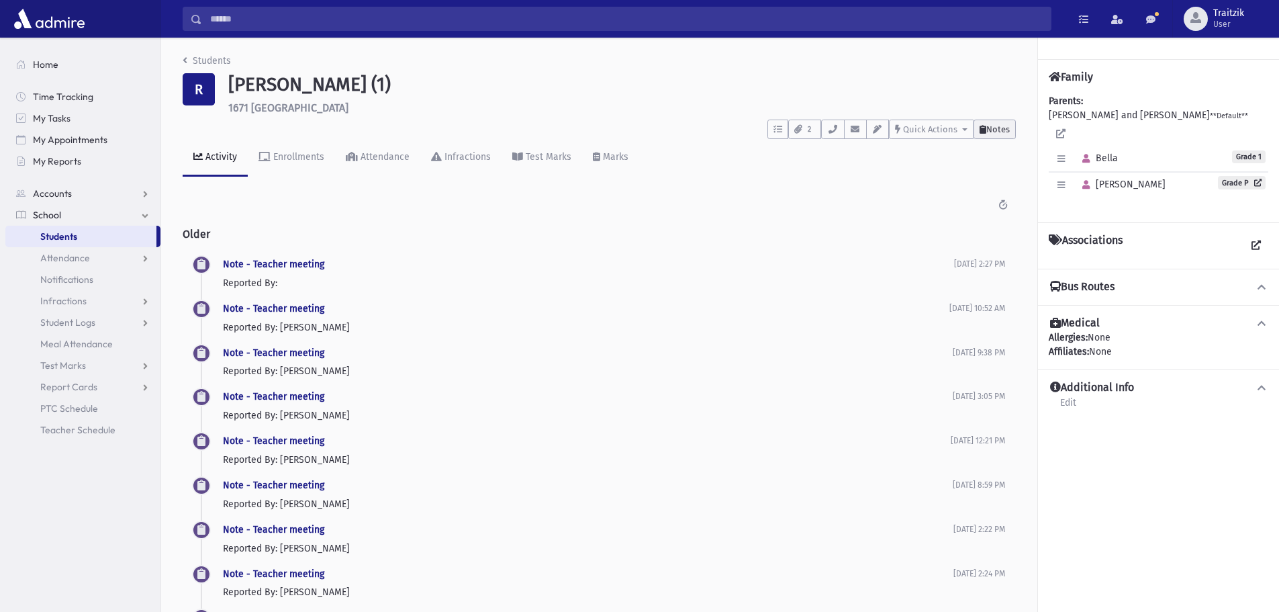
click at [986, 127] on span "Notes" at bounding box center [997, 129] width 23 height 10
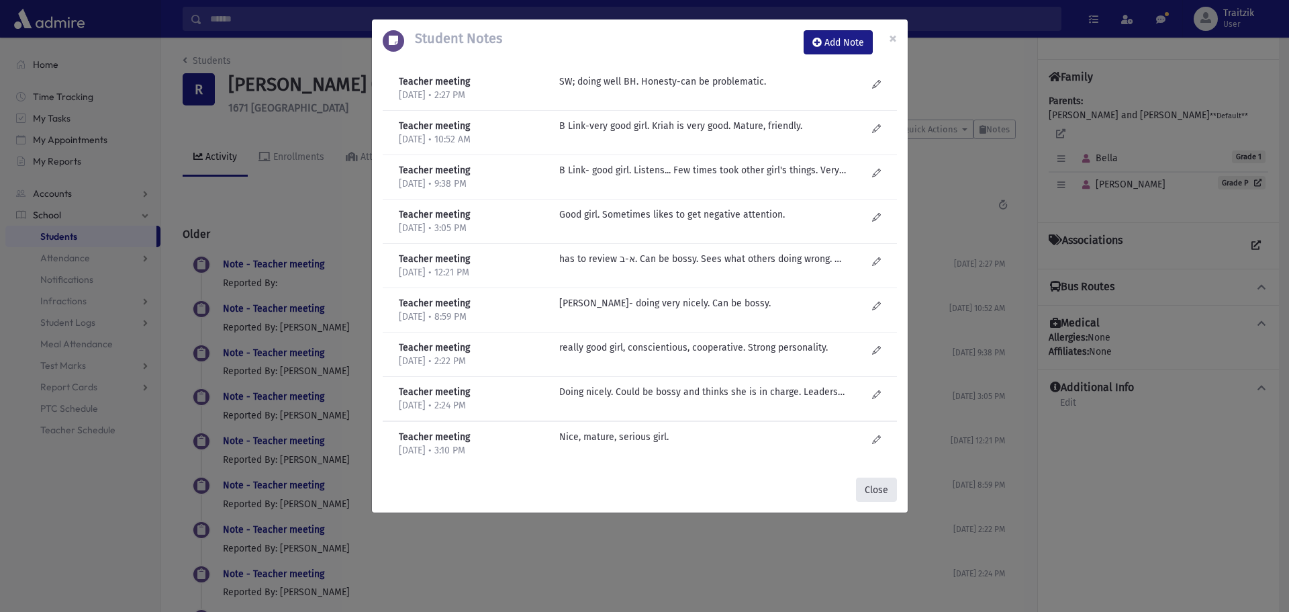
click at [876, 480] on button "Close" at bounding box center [876, 489] width 41 height 24
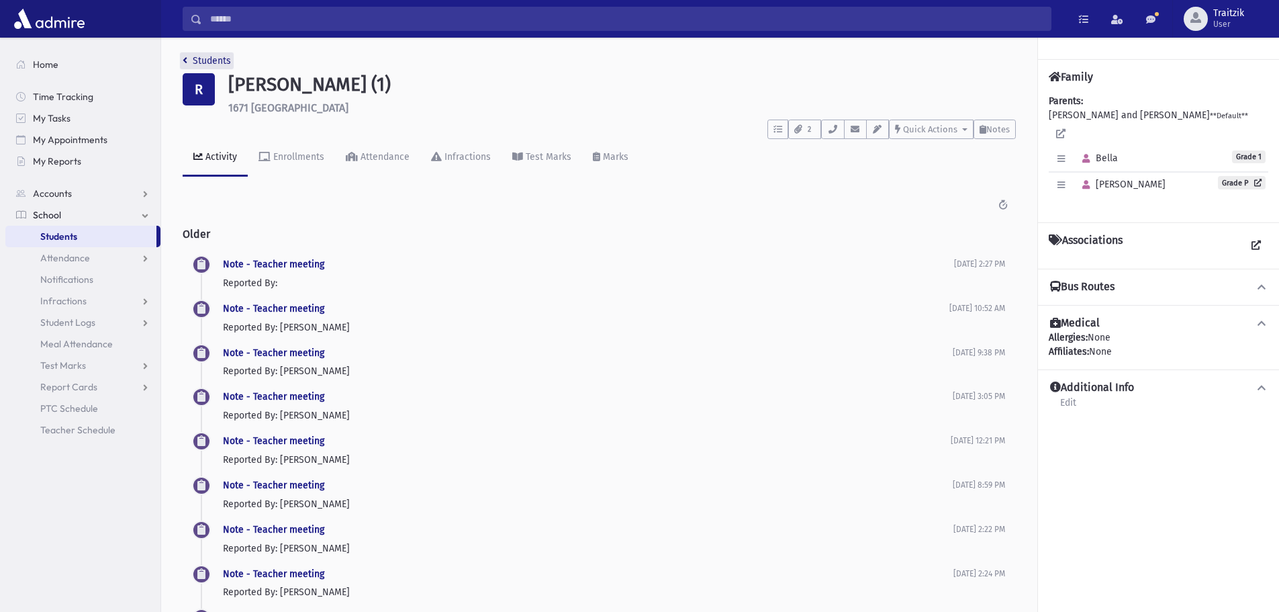
click at [185, 60] on icon "breadcrumb" at bounding box center [185, 60] width 5 height 9
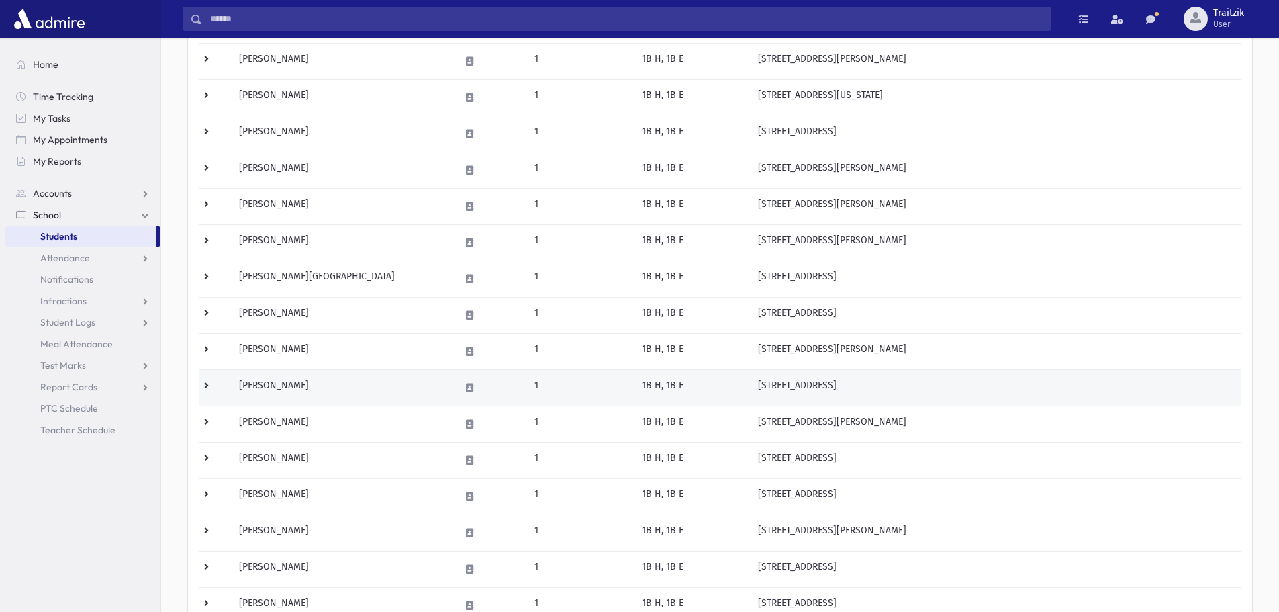
scroll to position [336, 0]
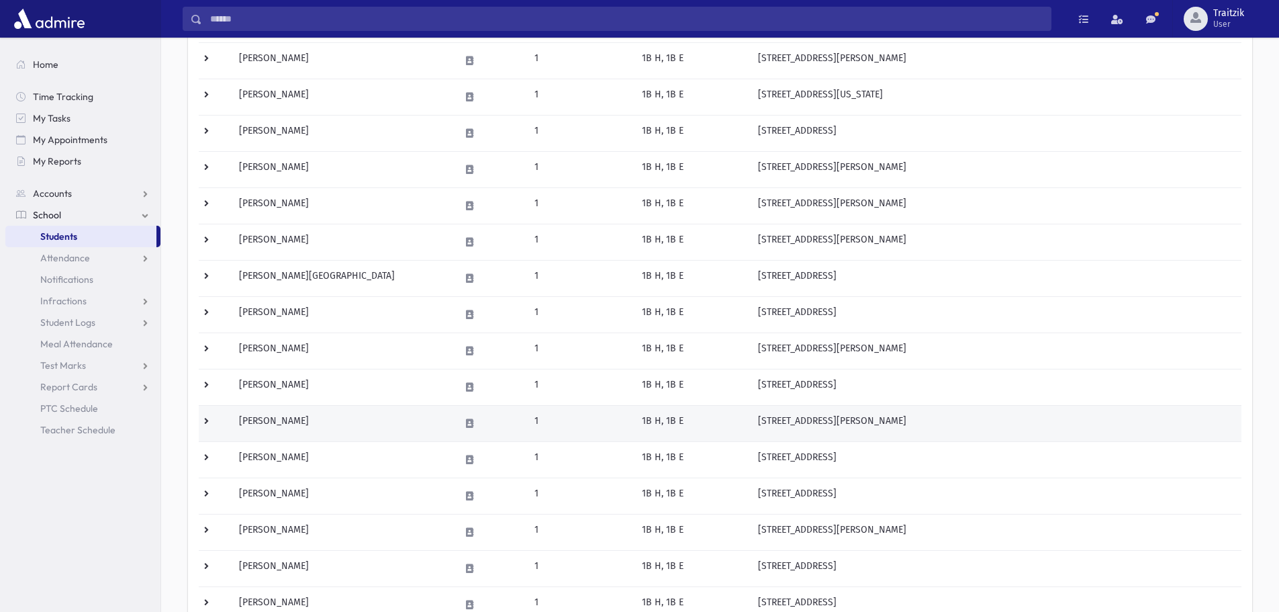
click at [314, 433] on td "Rotstein, Ayala" at bounding box center [341, 423] width 221 height 36
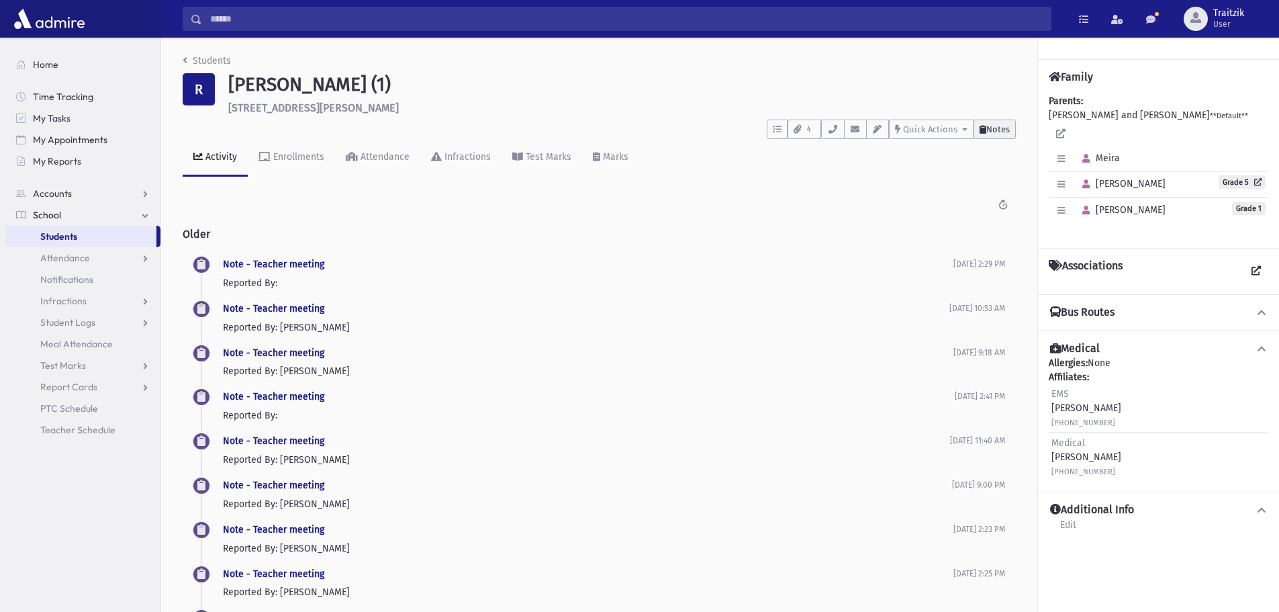
click at [1005, 136] on button "Notes" at bounding box center [995, 129] width 42 height 19
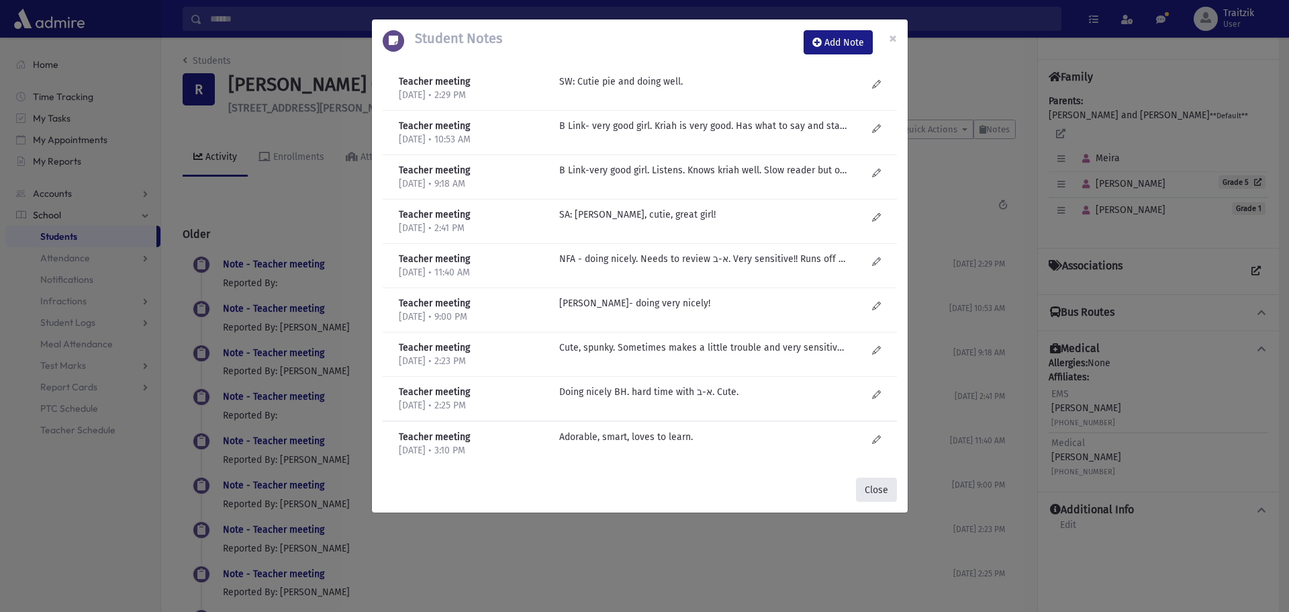
click at [879, 491] on button "Close" at bounding box center [876, 489] width 41 height 24
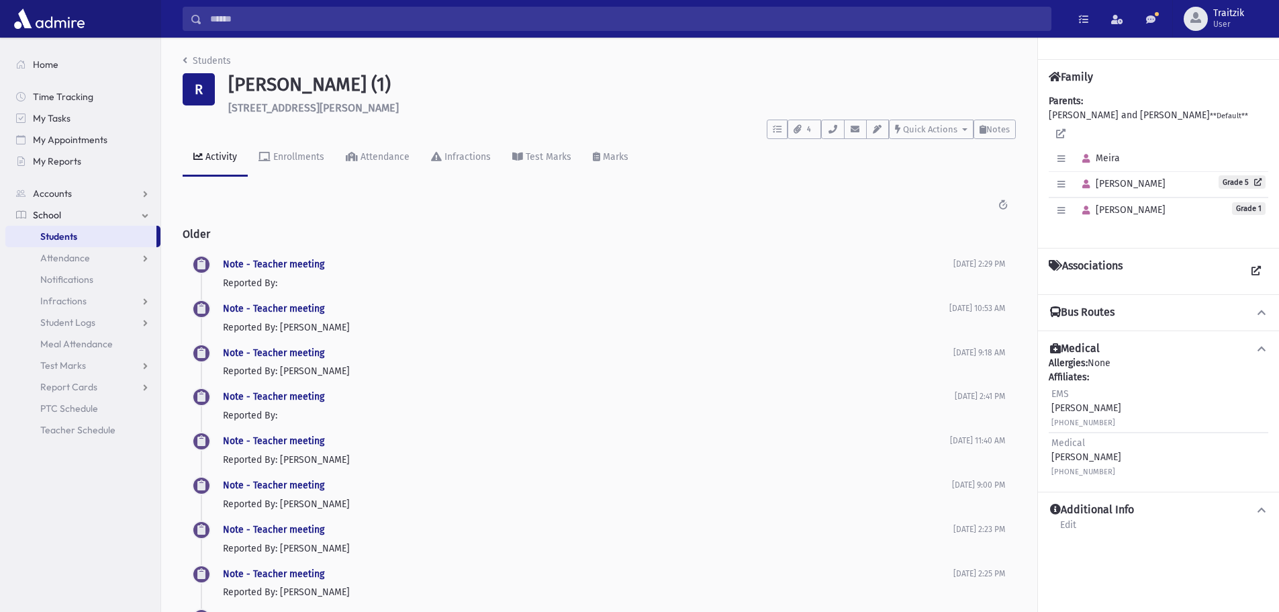
click at [182, 61] on div "Students R [PERSON_NAME] (1) [STREET_ADDRESS][PERSON_NAME] **** To Do's No open…" at bounding box center [599, 363] width 876 height 651
click at [185, 62] on icon "breadcrumb" at bounding box center [185, 60] width 5 height 9
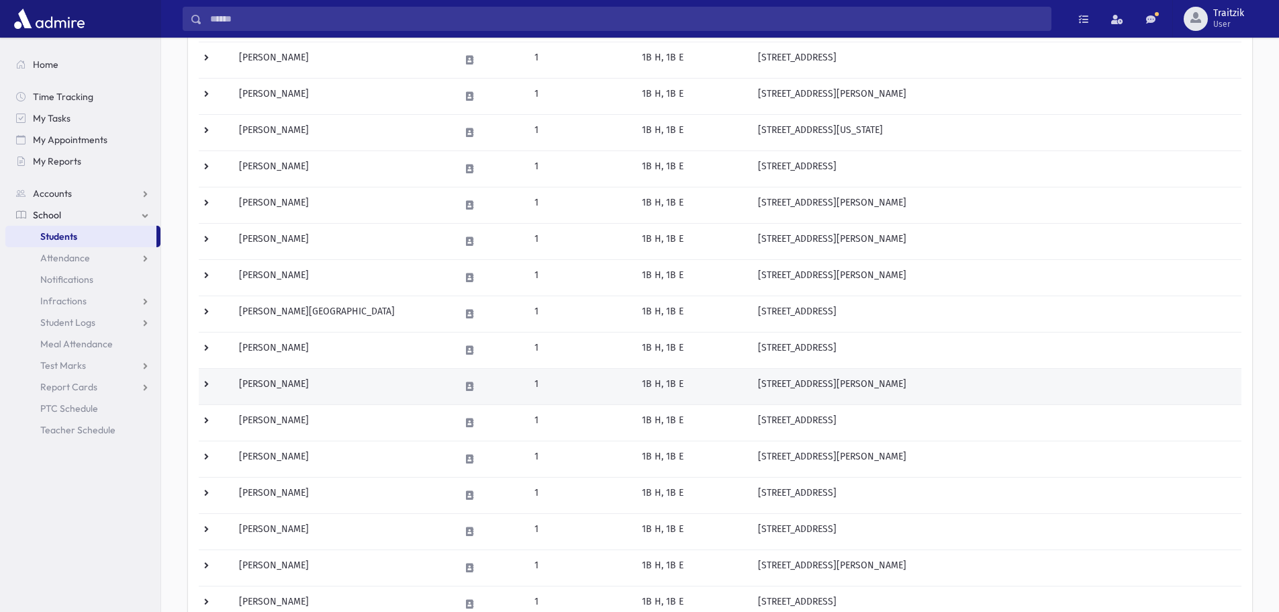
scroll to position [336, 0]
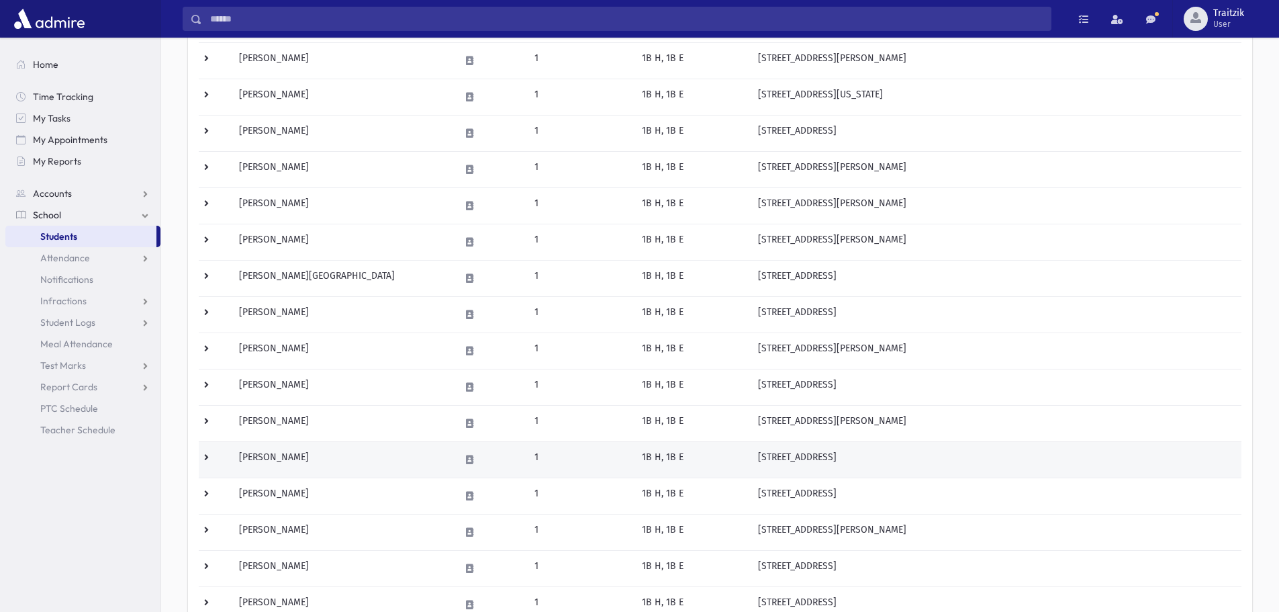
click td "Spira, Ruchy"
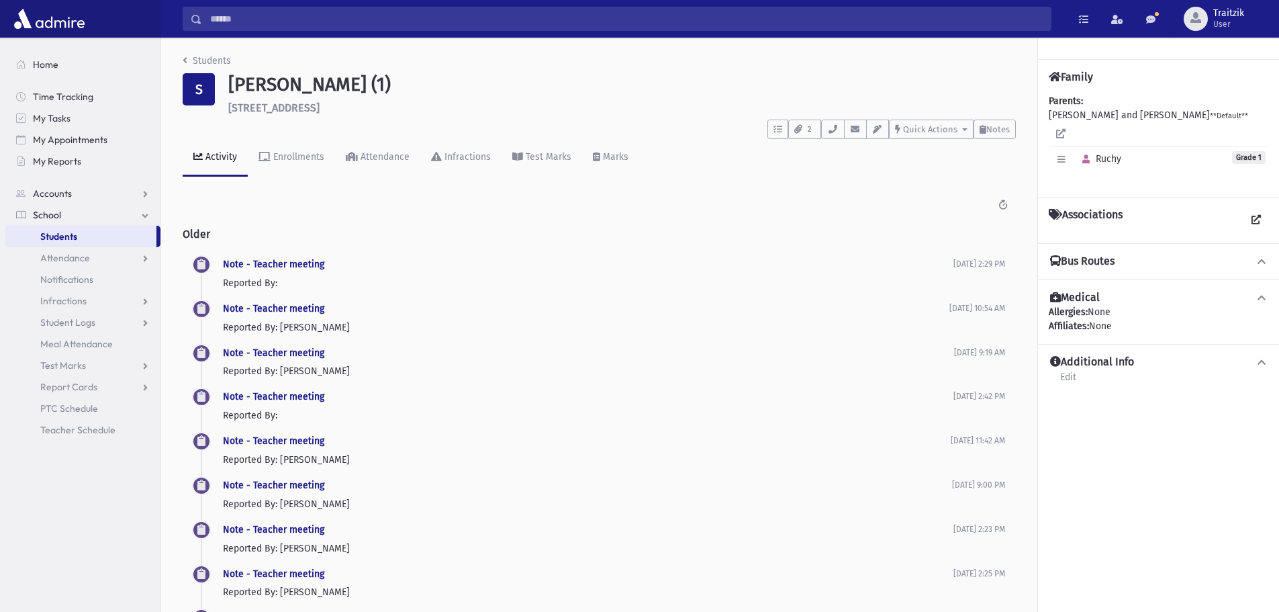
click at [995, 117] on div "To Do's No open tasks Show List 2 Documents UploadForm_Spira_Ruchy-25-26" at bounding box center [599, 126] width 833 height 25
click at [994, 125] on span "Notes" at bounding box center [997, 129] width 23 height 10
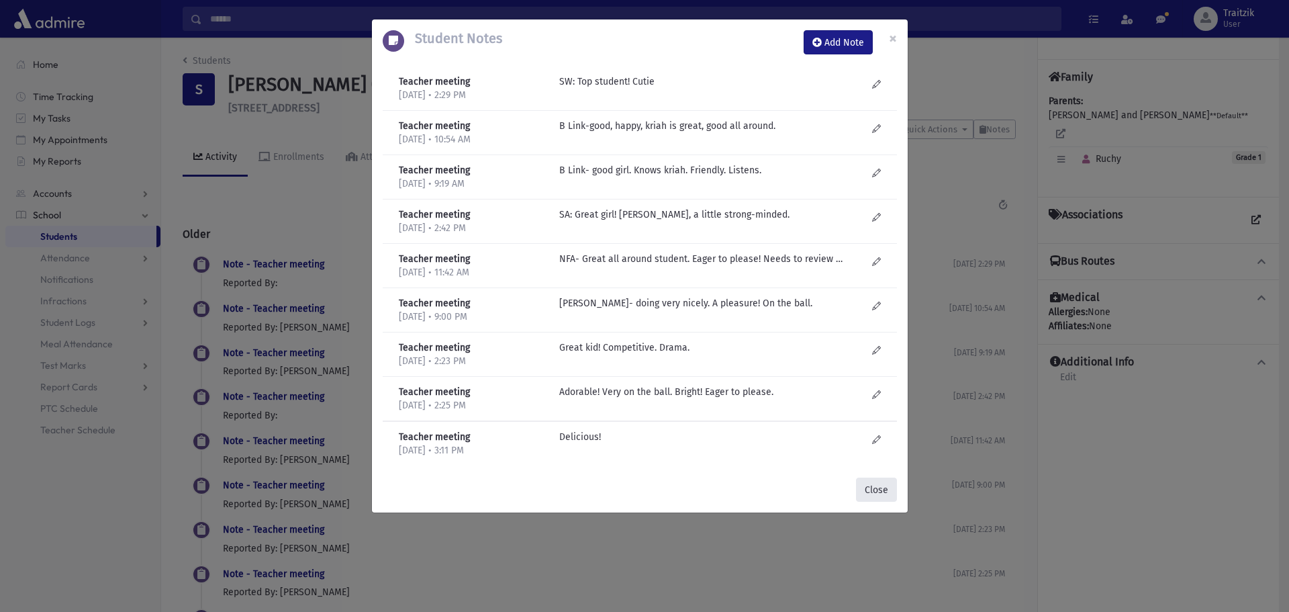
click at [873, 489] on button "Close" at bounding box center [876, 489] width 41 height 24
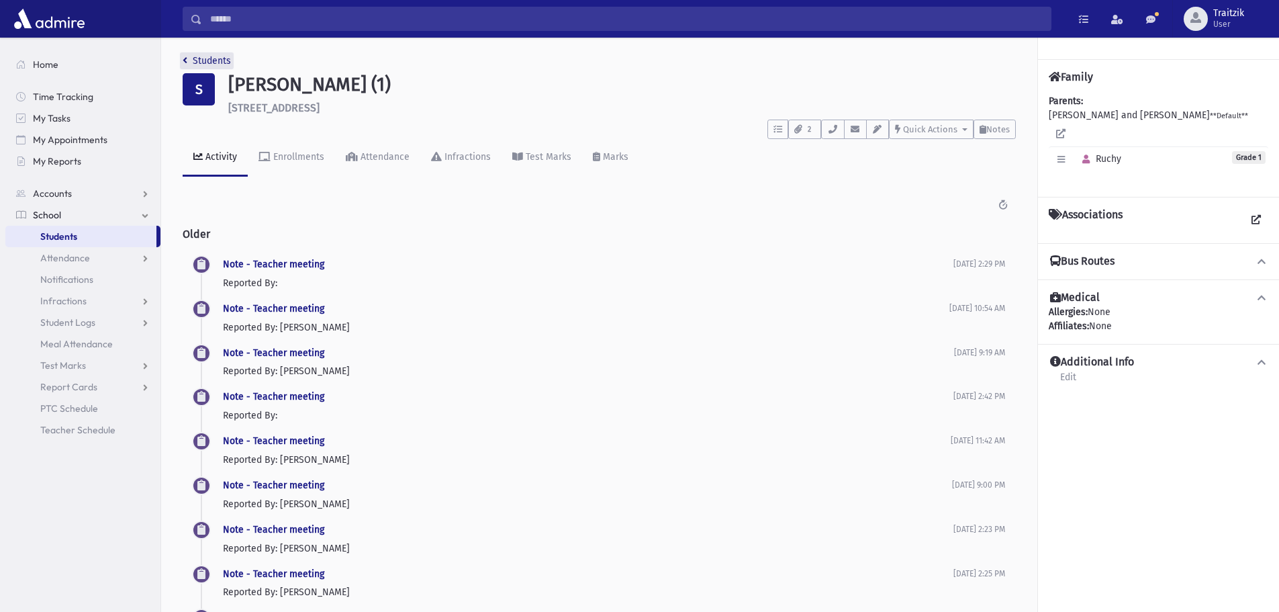
click at [192, 60] on link "Students" at bounding box center [207, 60] width 48 height 11
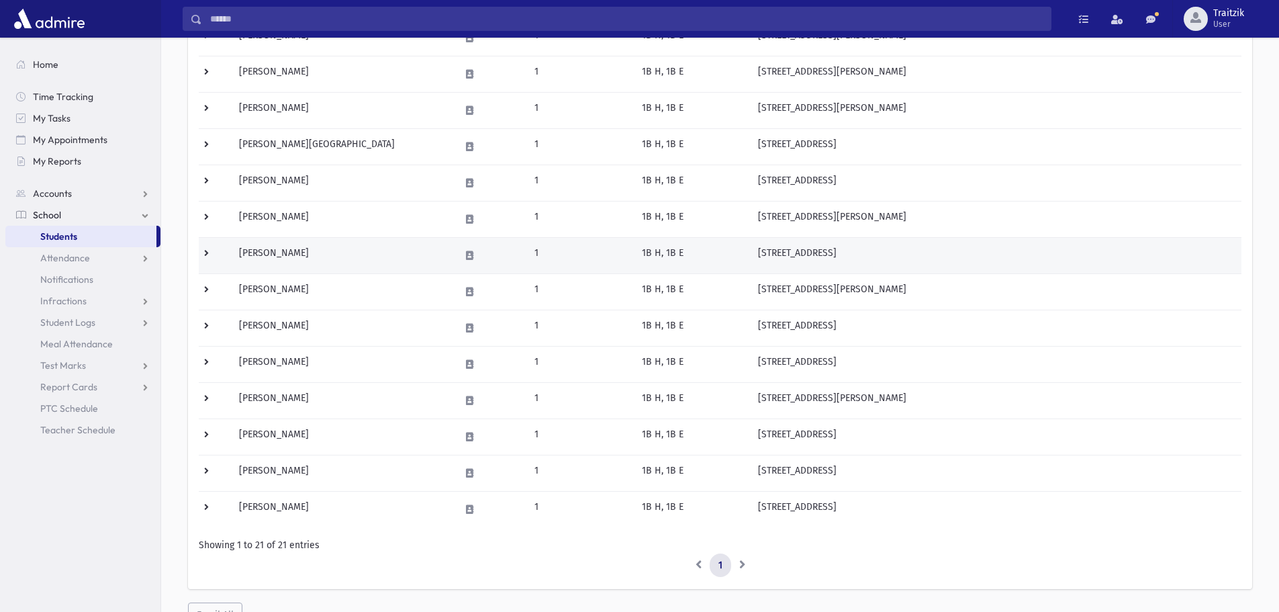
scroll to position [470, 0]
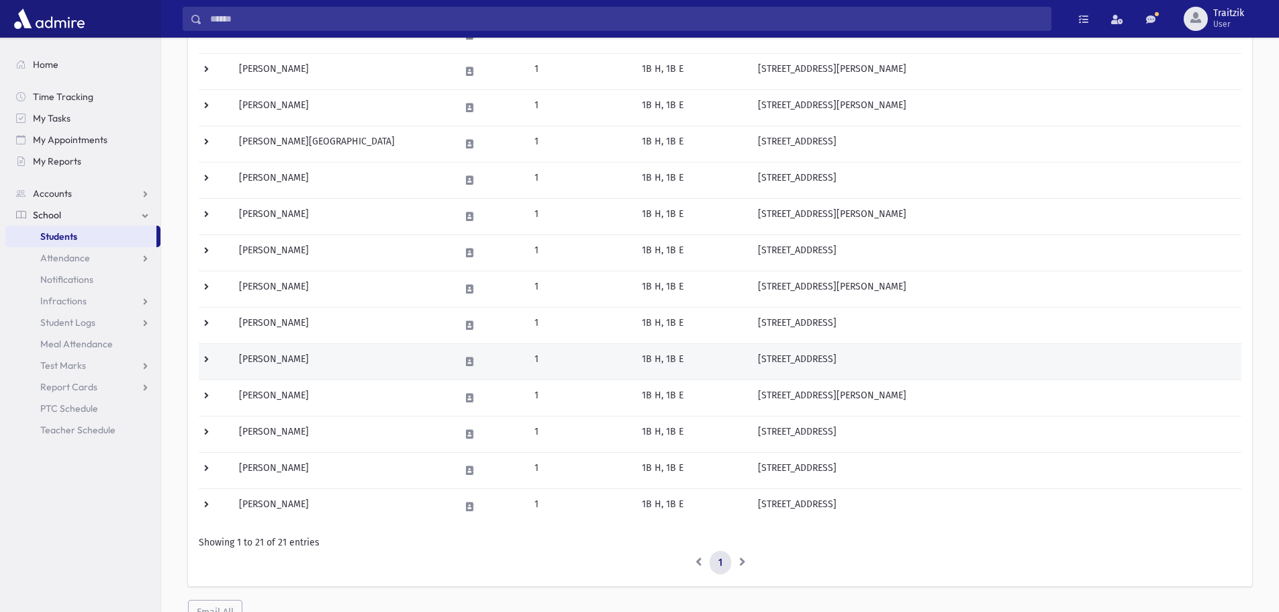
click at [359, 363] on td "[PERSON_NAME]" at bounding box center [341, 361] width 221 height 36
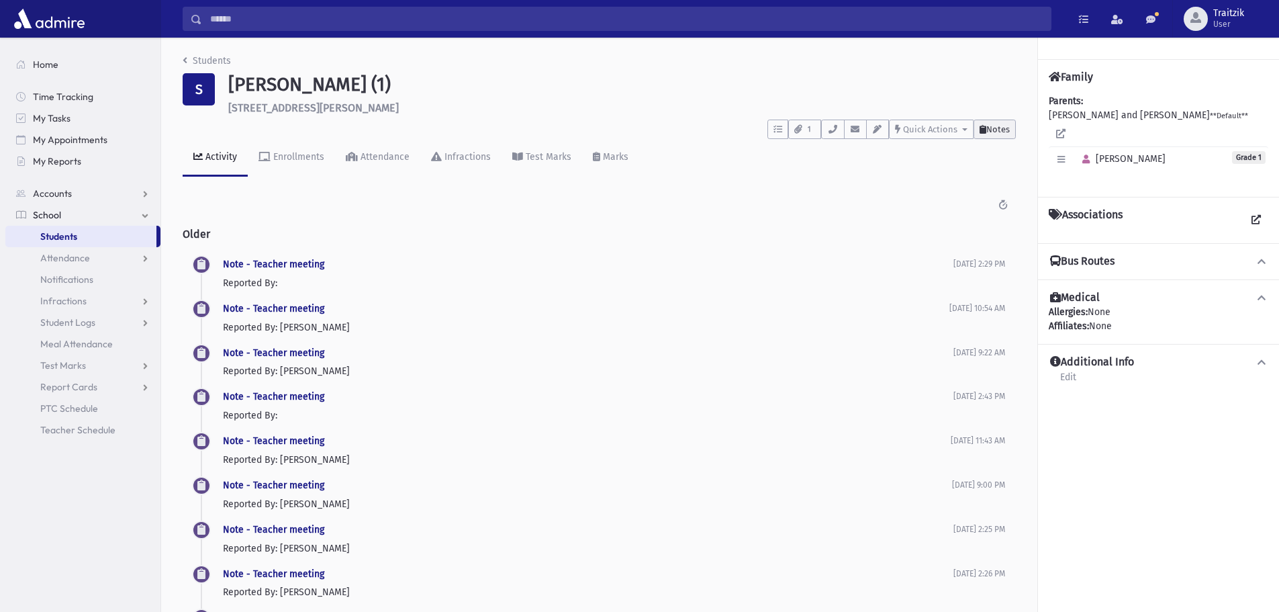
click at [988, 133] on span "Notes" at bounding box center [997, 129] width 23 height 10
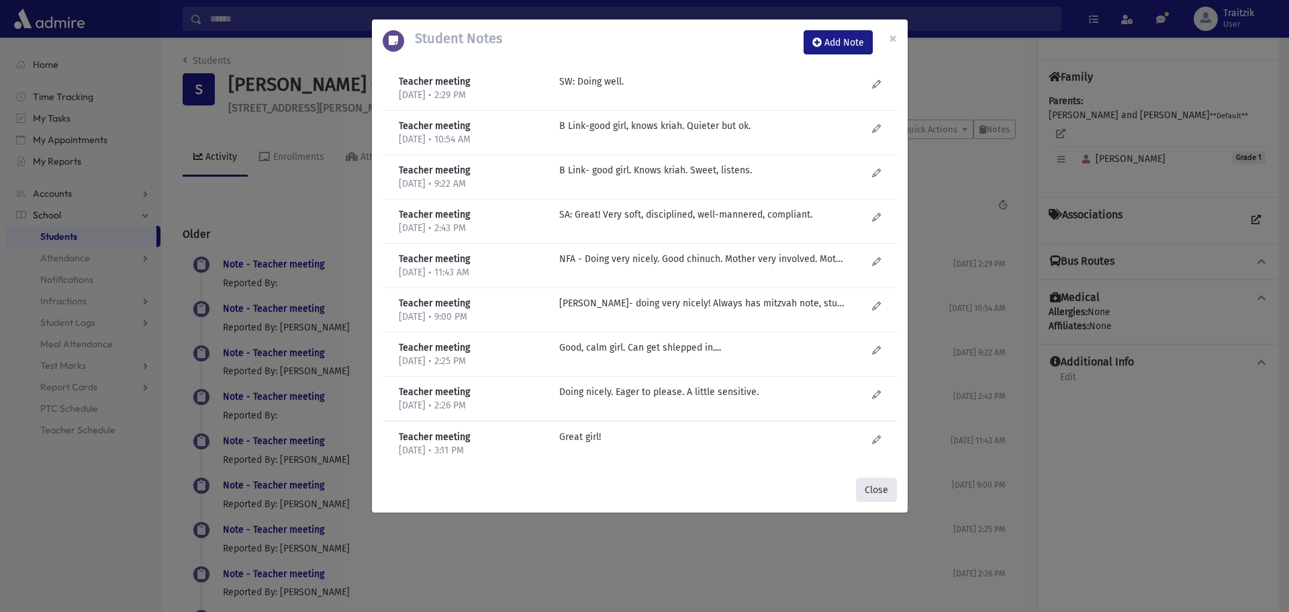
click at [886, 498] on button "Close" at bounding box center [876, 489] width 41 height 24
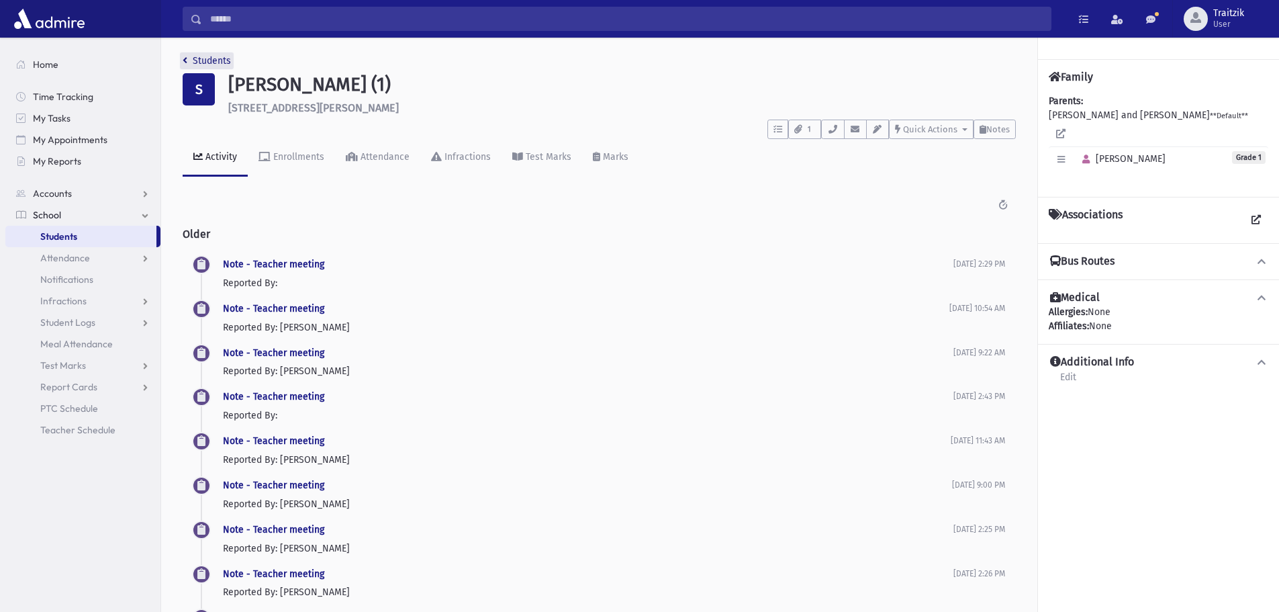
click at [185, 58] on icon "breadcrumb" at bounding box center [185, 60] width 5 height 9
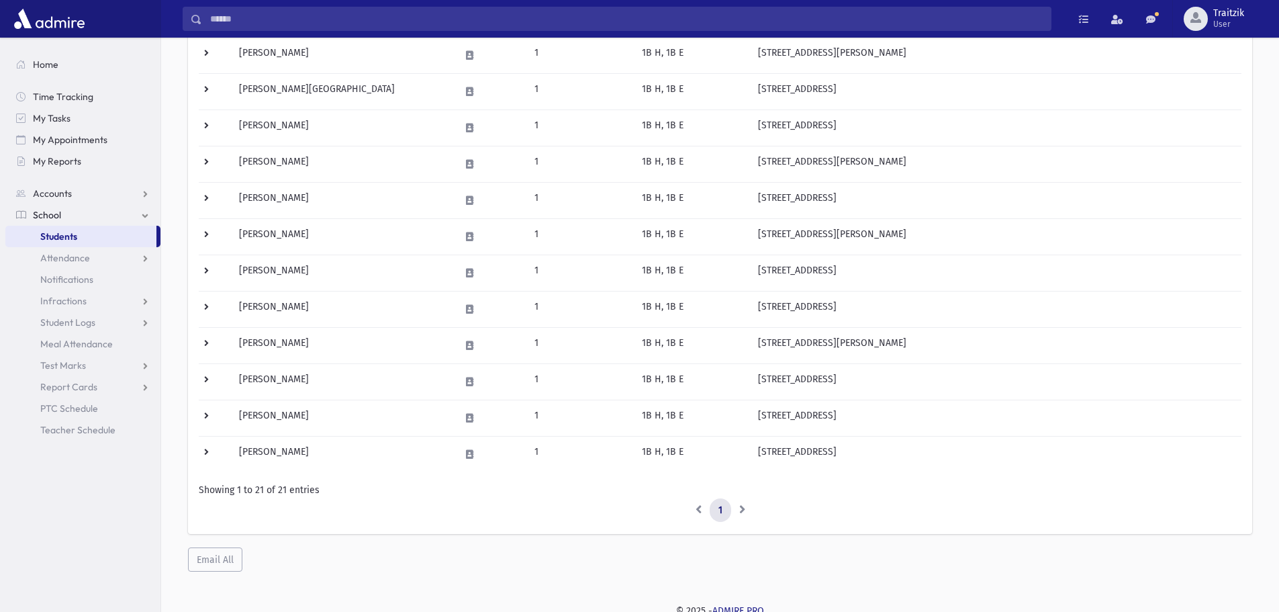
scroll to position [528, 0]
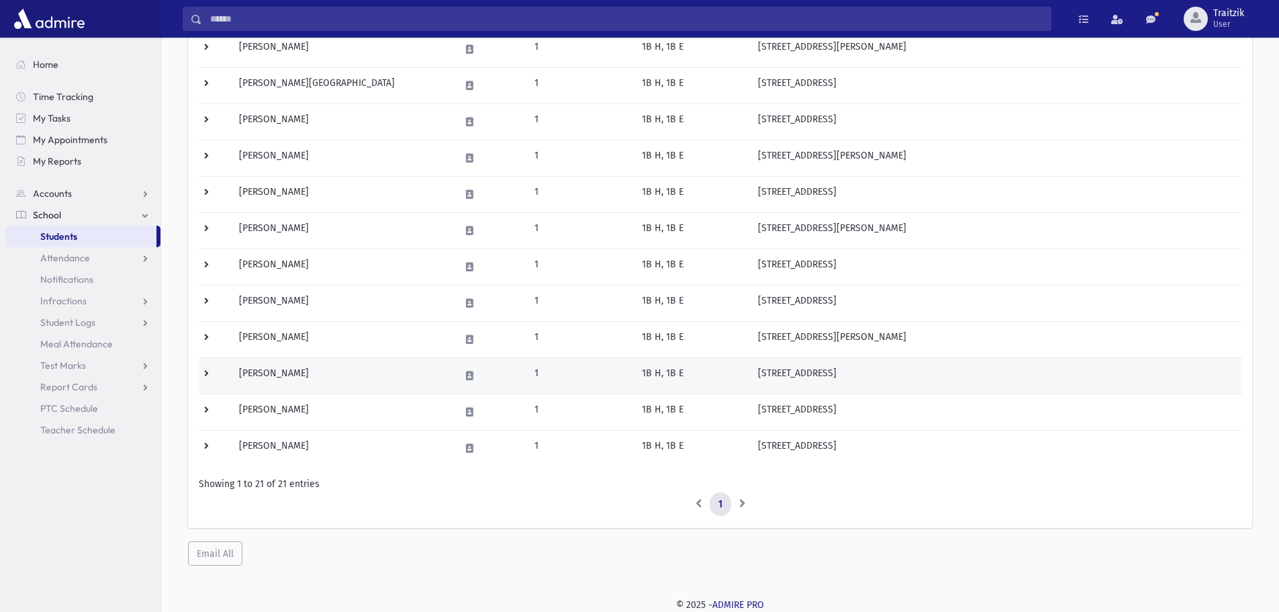
click at [330, 380] on td "[PERSON_NAME]" at bounding box center [341, 375] width 221 height 36
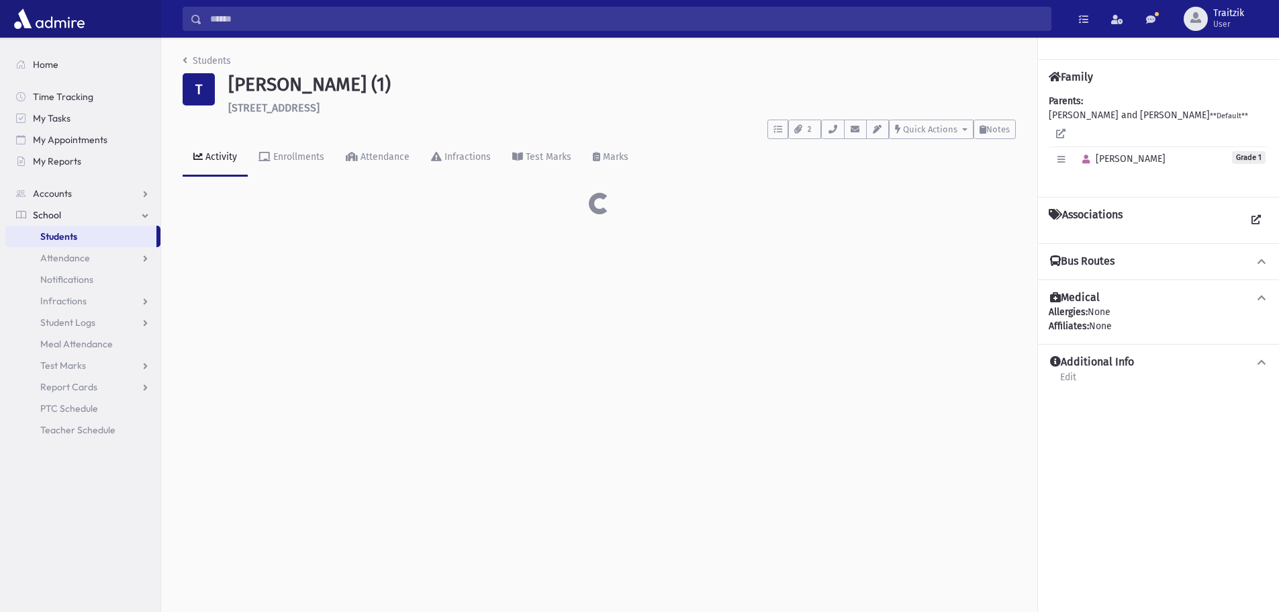
click at [317, 335] on div "Students T [PERSON_NAME] (1) [STREET_ADDRESS] **** To Do's No open tasks Show L…" at bounding box center [720, 325] width 1118 height 574
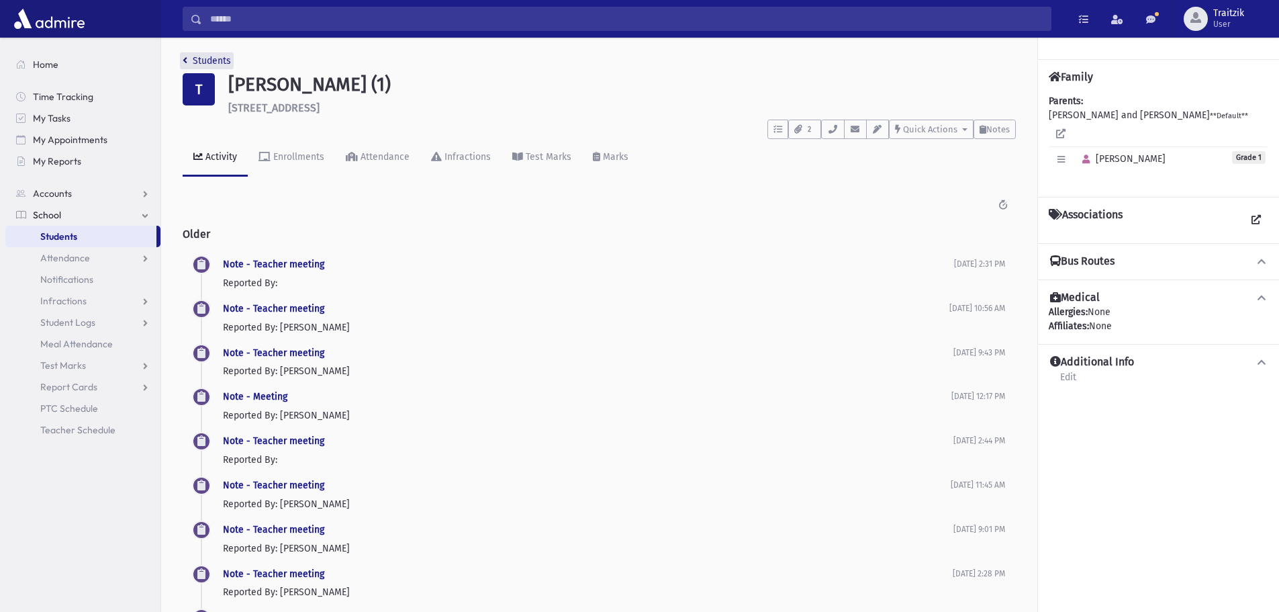
click at [187, 61] on icon "breadcrumb" at bounding box center [185, 60] width 5 height 9
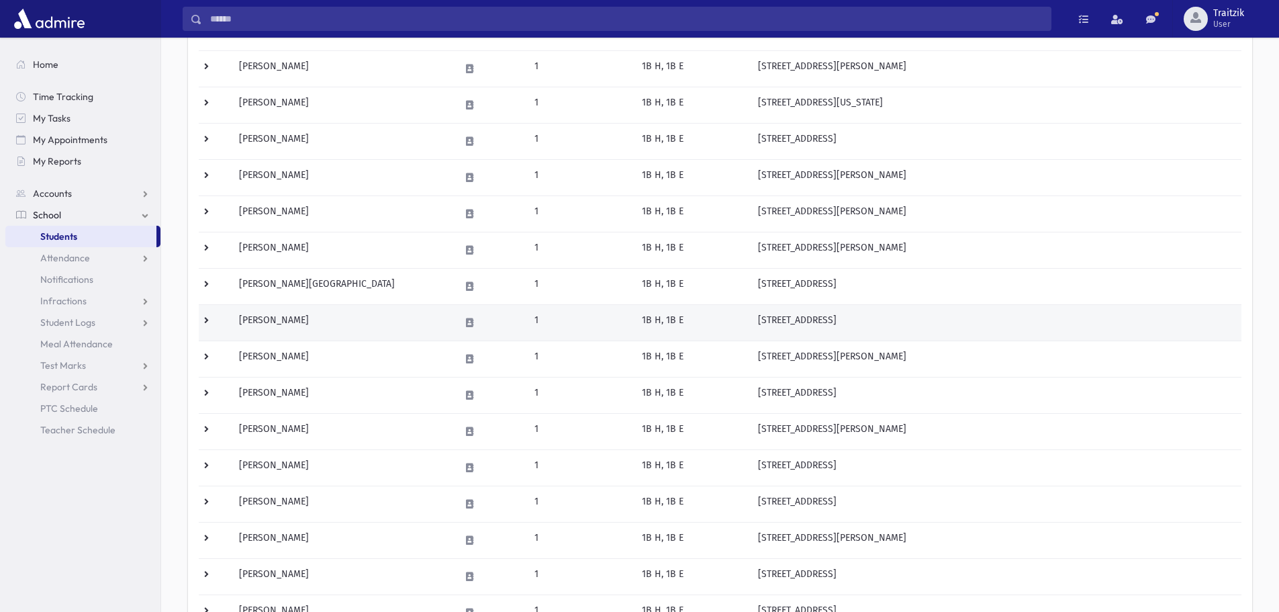
scroll to position [528, 0]
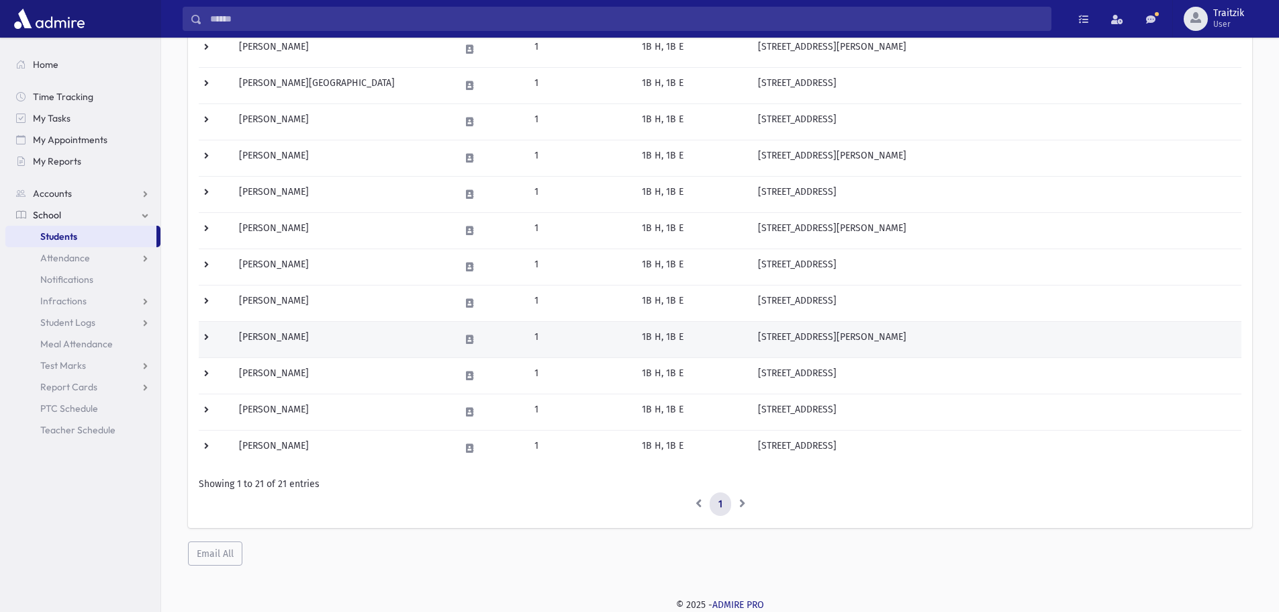
click at [342, 348] on td "[PERSON_NAME]" at bounding box center [341, 339] width 221 height 36
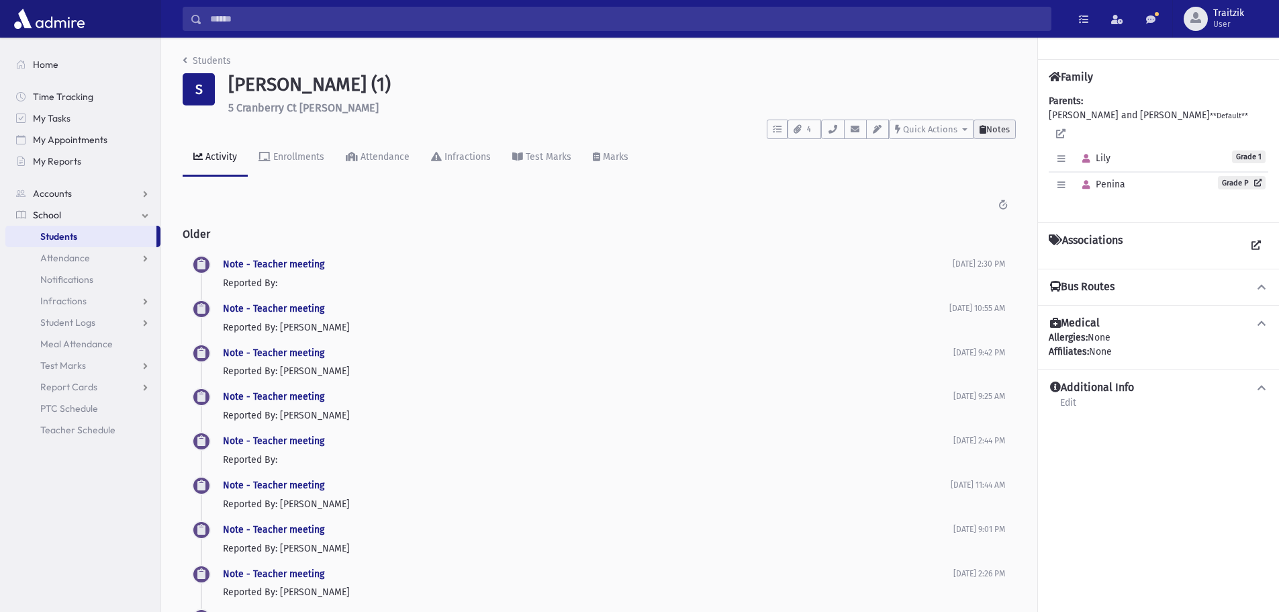
click at [988, 136] on button "Notes" at bounding box center [995, 129] width 42 height 19
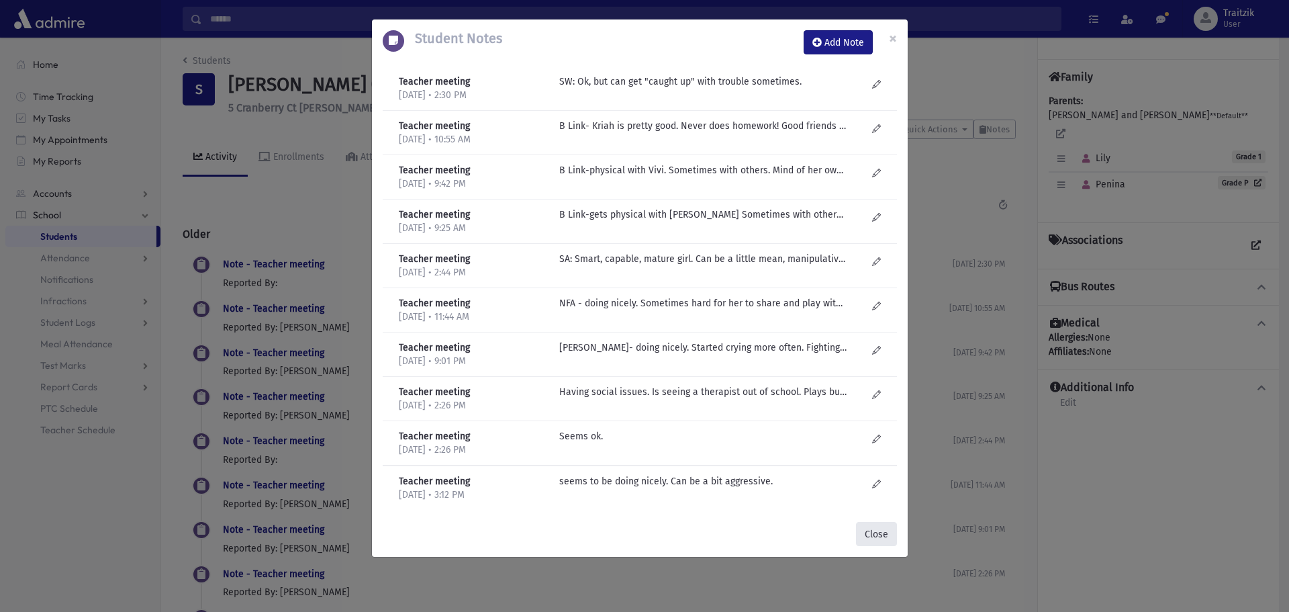
click at [868, 539] on button "Close" at bounding box center [876, 534] width 41 height 24
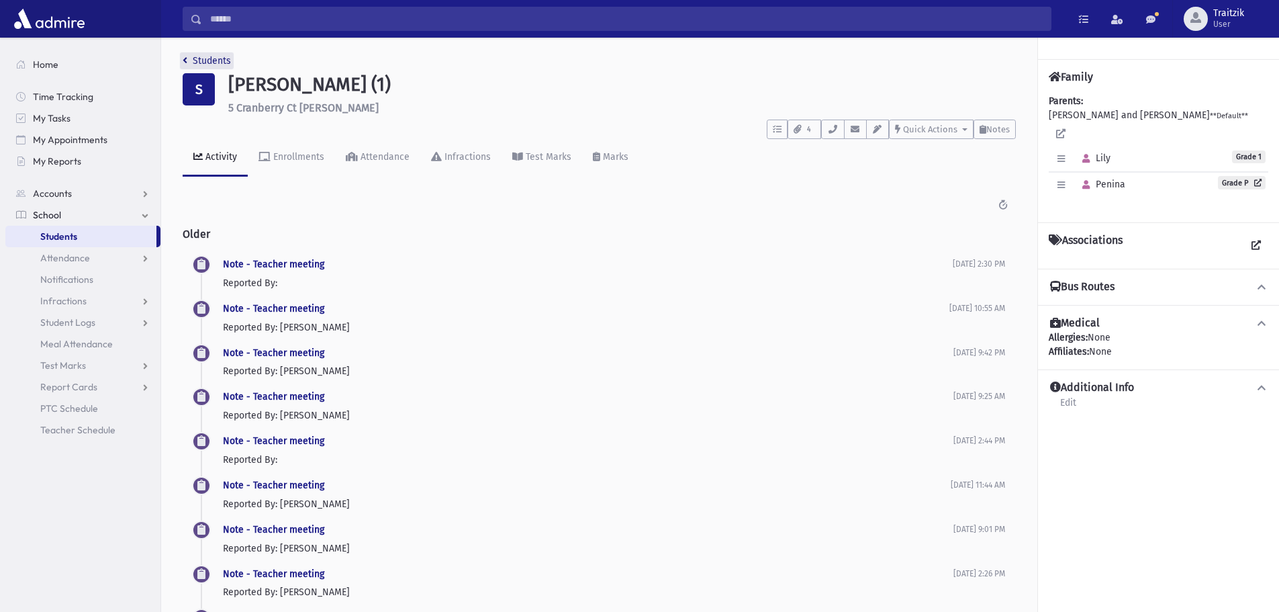
click at [185, 61] on icon "breadcrumb" at bounding box center [185, 60] width 5 height 9
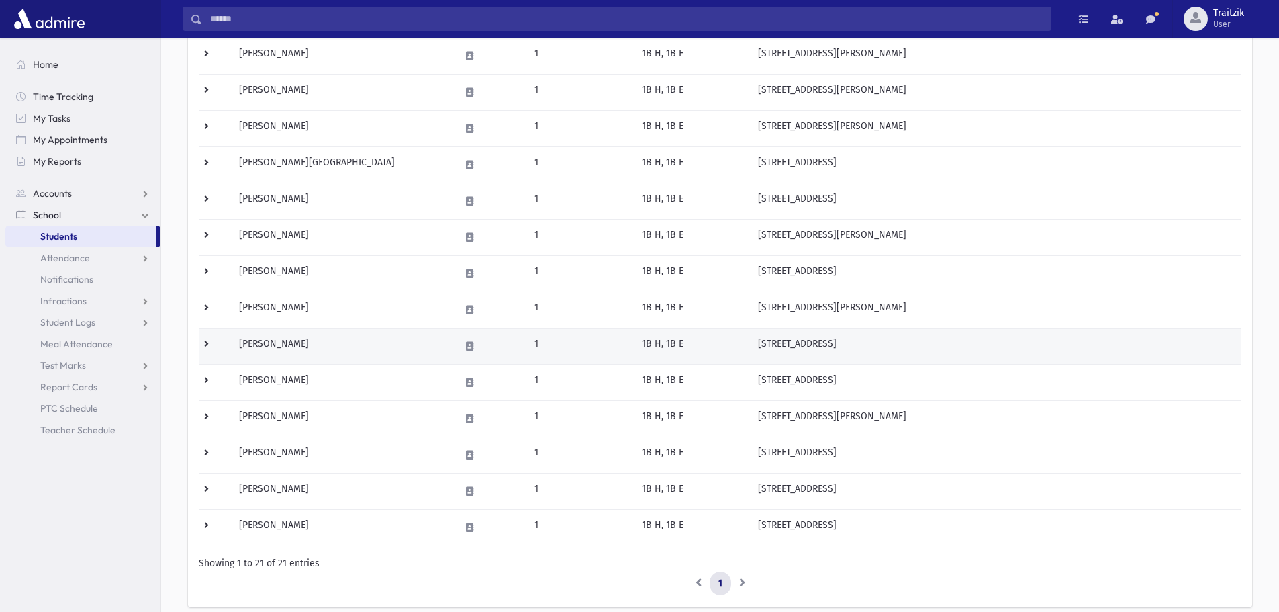
scroll to position [470, 0]
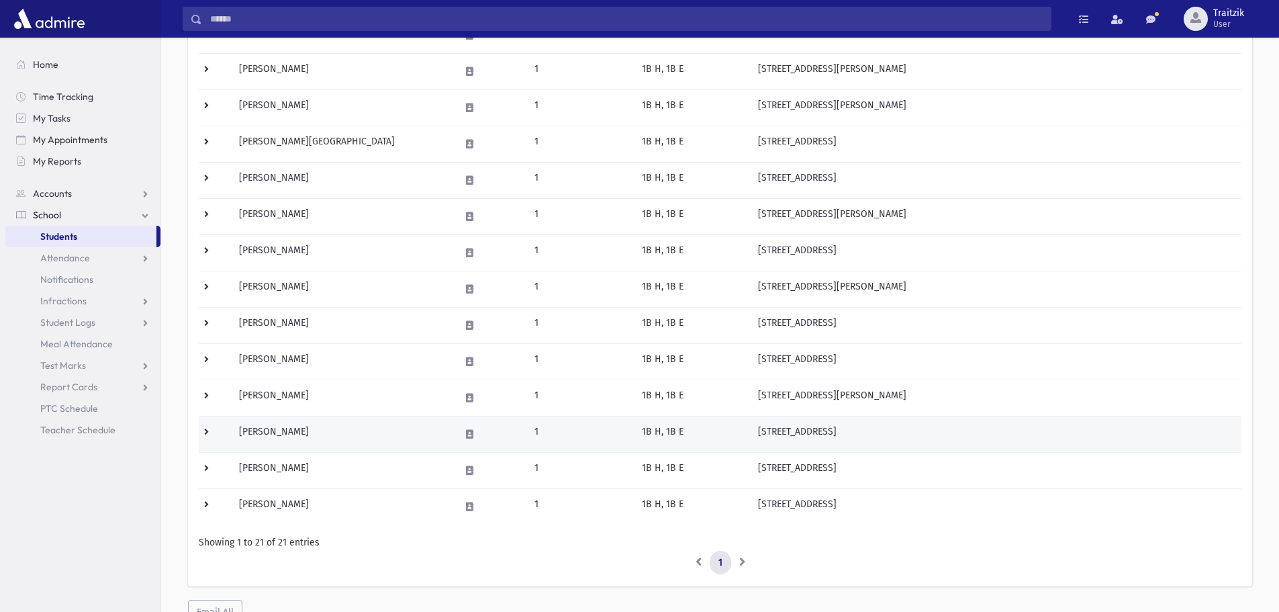
click at [314, 431] on td "[PERSON_NAME]" at bounding box center [341, 434] width 221 height 36
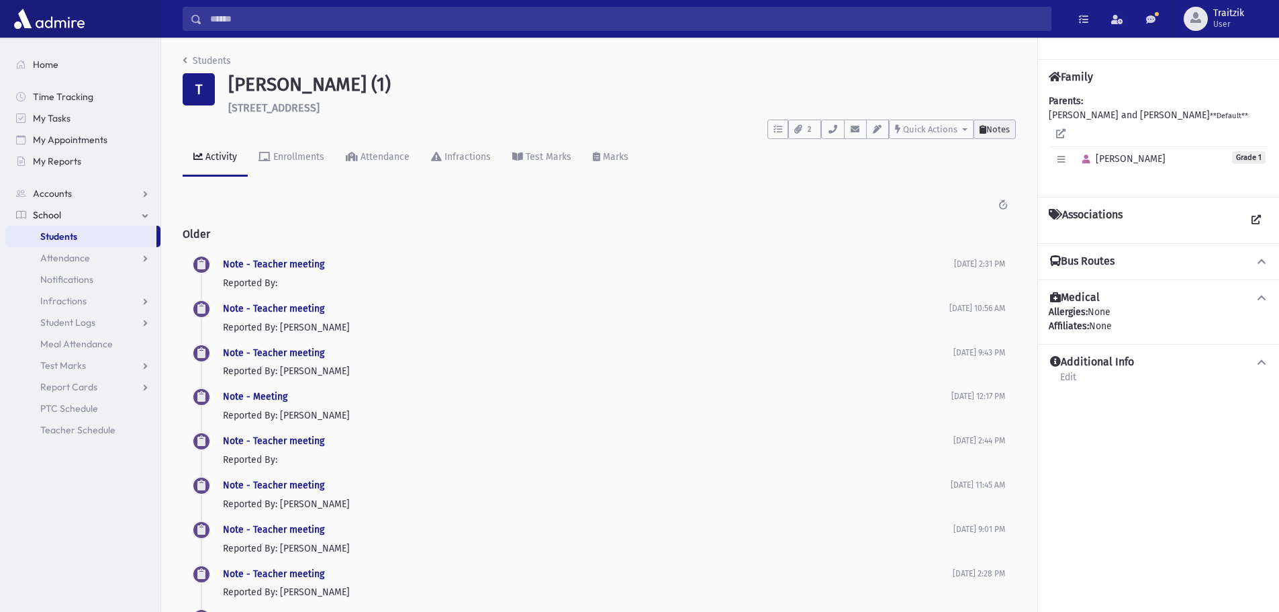
click at [1008, 130] on span "Notes" at bounding box center [997, 129] width 23 height 10
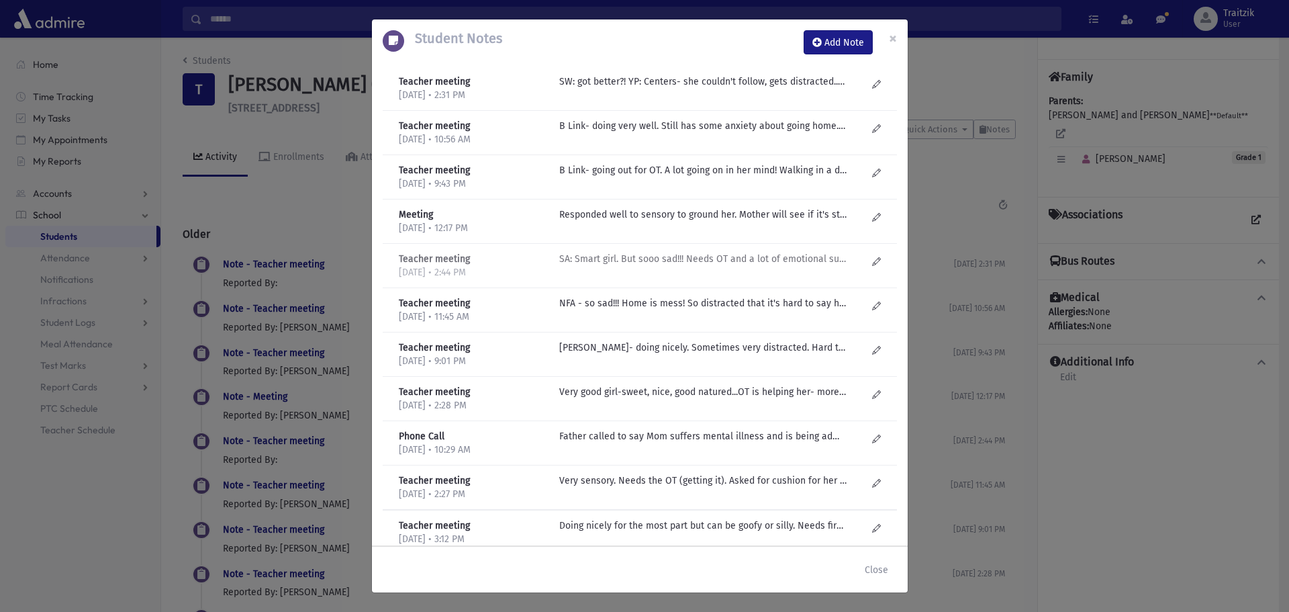
click at [637, 89] on p "SA: Smart girl. But sooo sad!!! Needs OT and a lot of emotional support. Spaces…" at bounding box center [702, 82] width 287 height 14
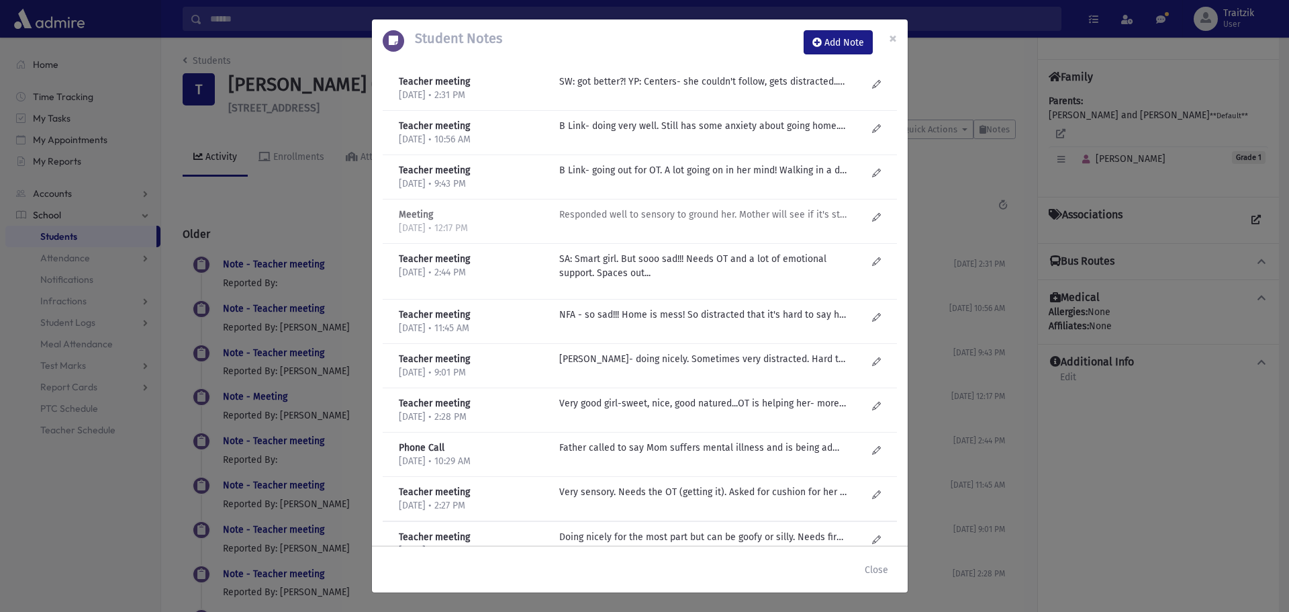
click at [617, 89] on p "Responded well to sensory to ground her. Mother will see if it's still necessar…" at bounding box center [702, 82] width 287 height 14
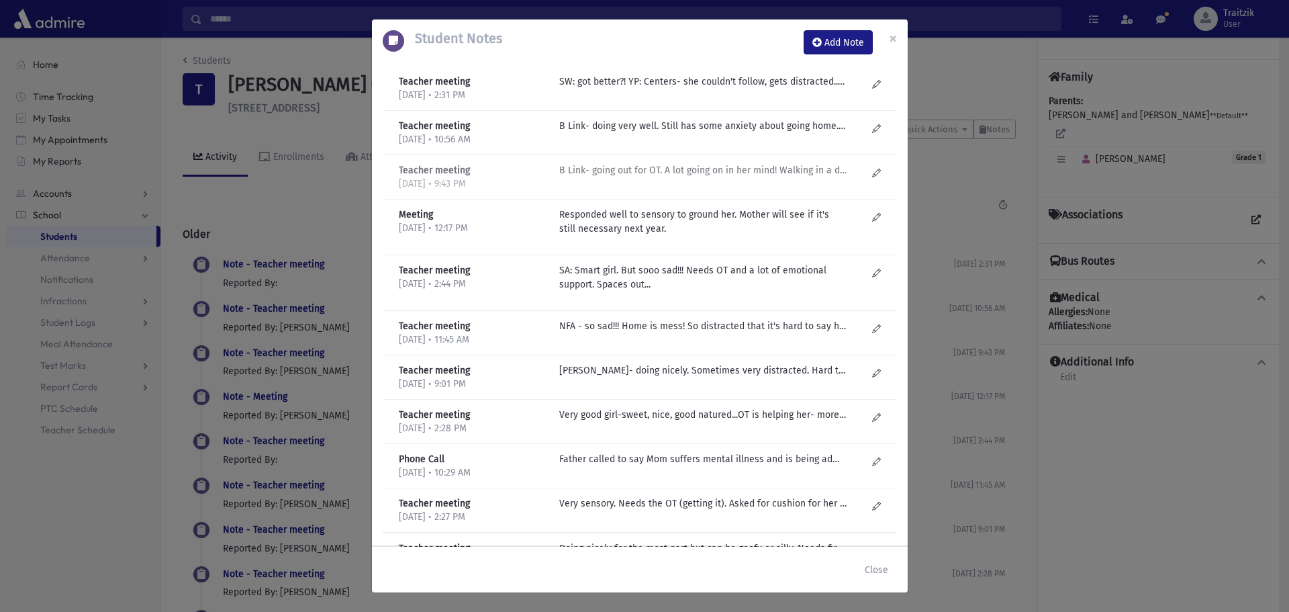
click at [699, 89] on p "B Link- going out for OT. A lot going on in her mind! Walking in a daze sometim…" at bounding box center [702, 82] width 287 height 14
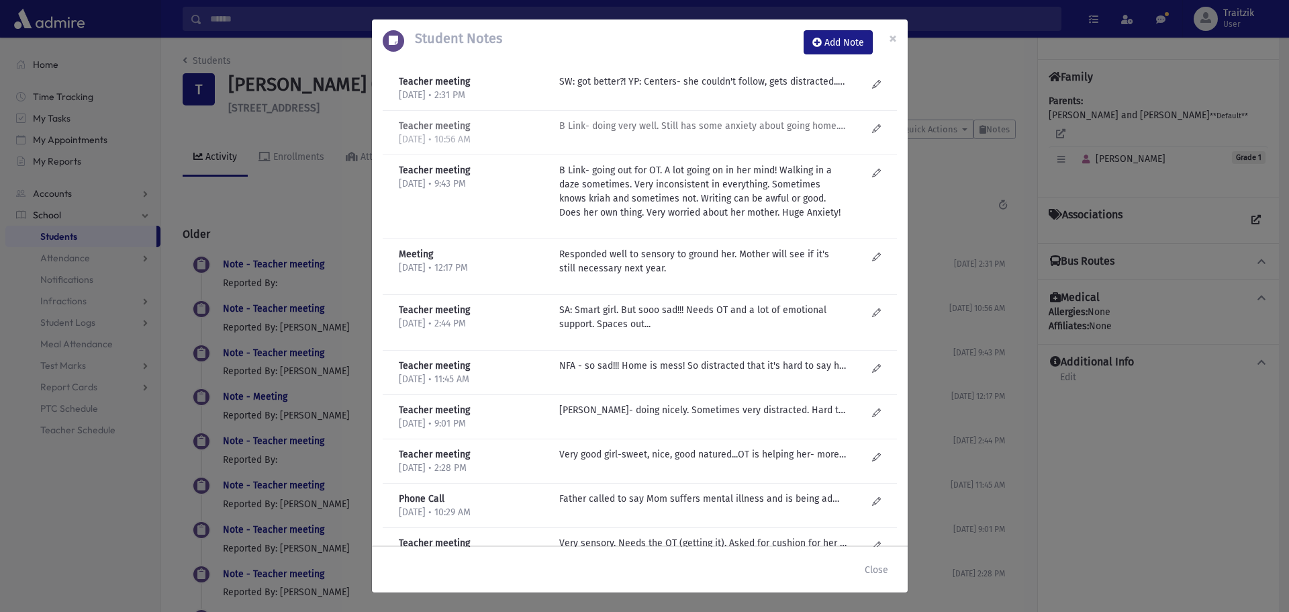
click at [677, 89] on p "B Link- doing very well. Still has some anxiety about going home....can come to…" at bounding box center [702, 82] width 287 height 14
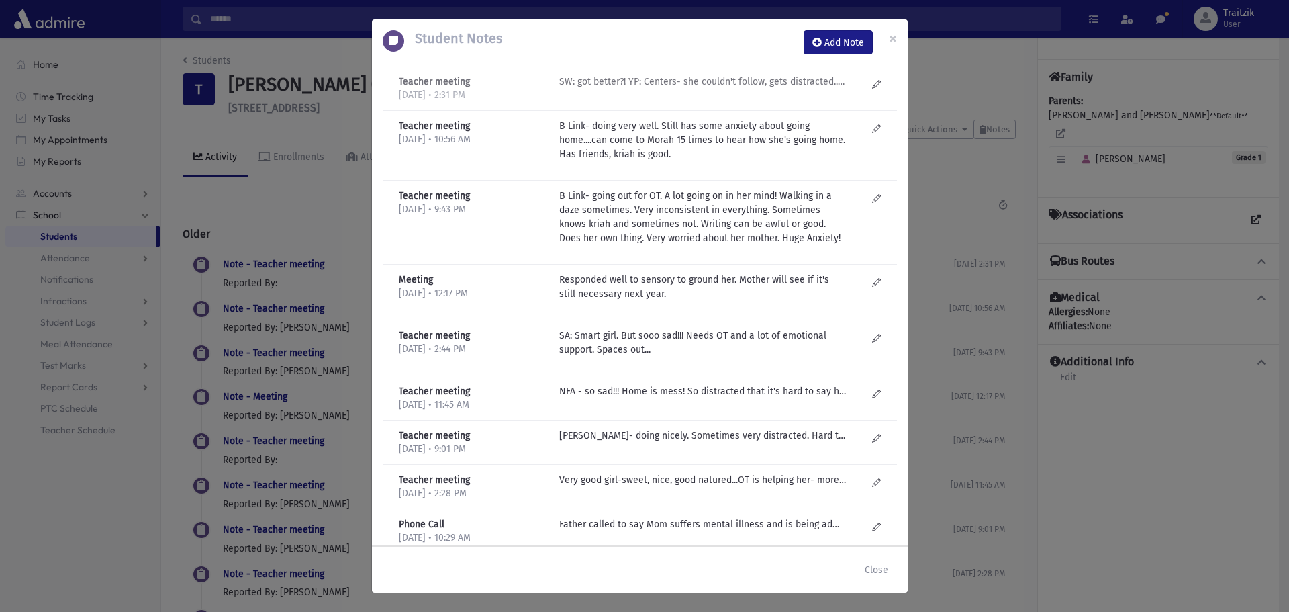
click at [687, 83] on p "SW: got better?! YP: Centers- she couldn't follow, gets distracted.. Should we …" at bounding box center [702, 82] width 287 height 14
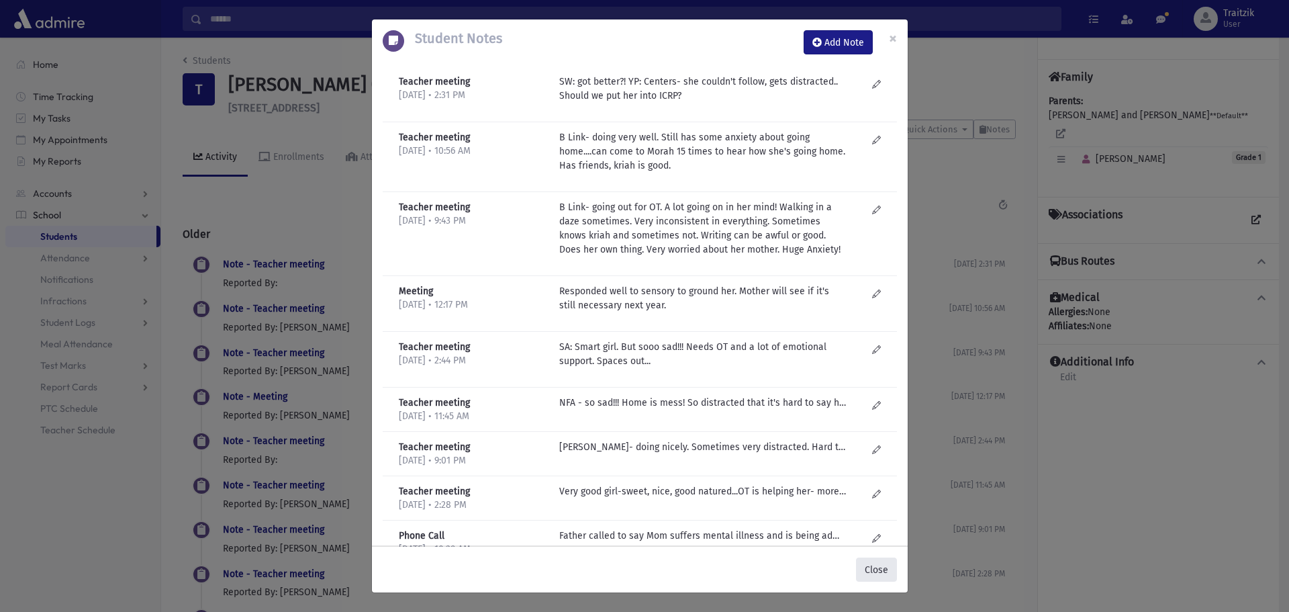
click at [874, 563] on button "Close" at bounding box center [876, 569] width 41 height 24
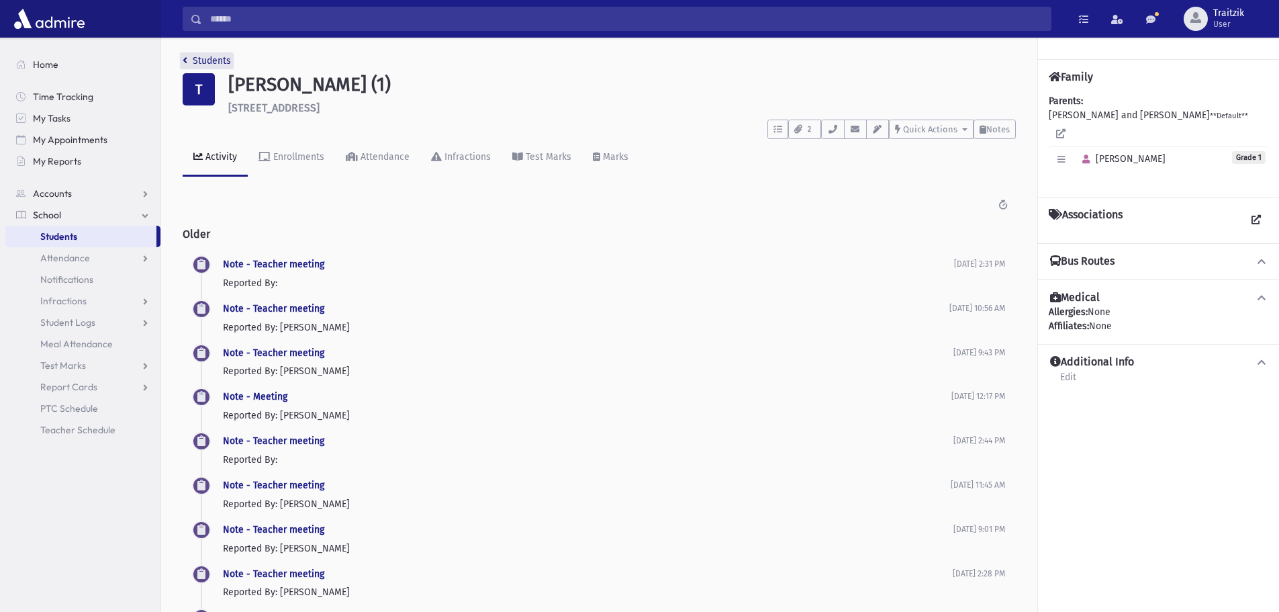
click at [188, 62] on link "Students" at bounding box center [207, 60] width 48 height 11
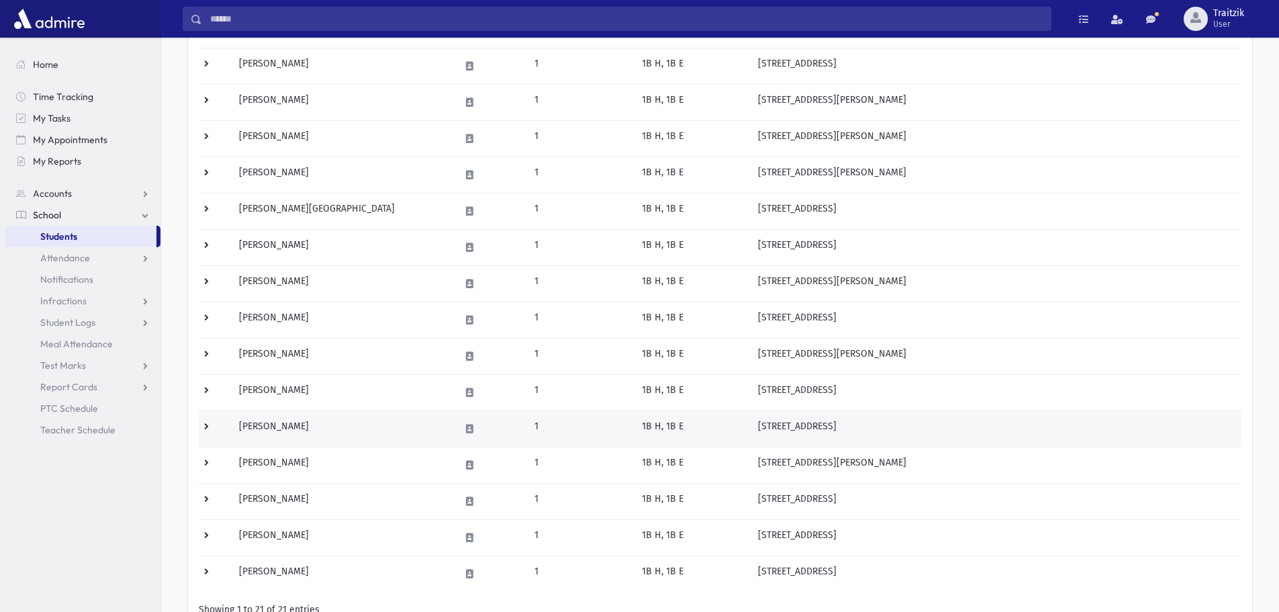
scroll to position [470, 0]
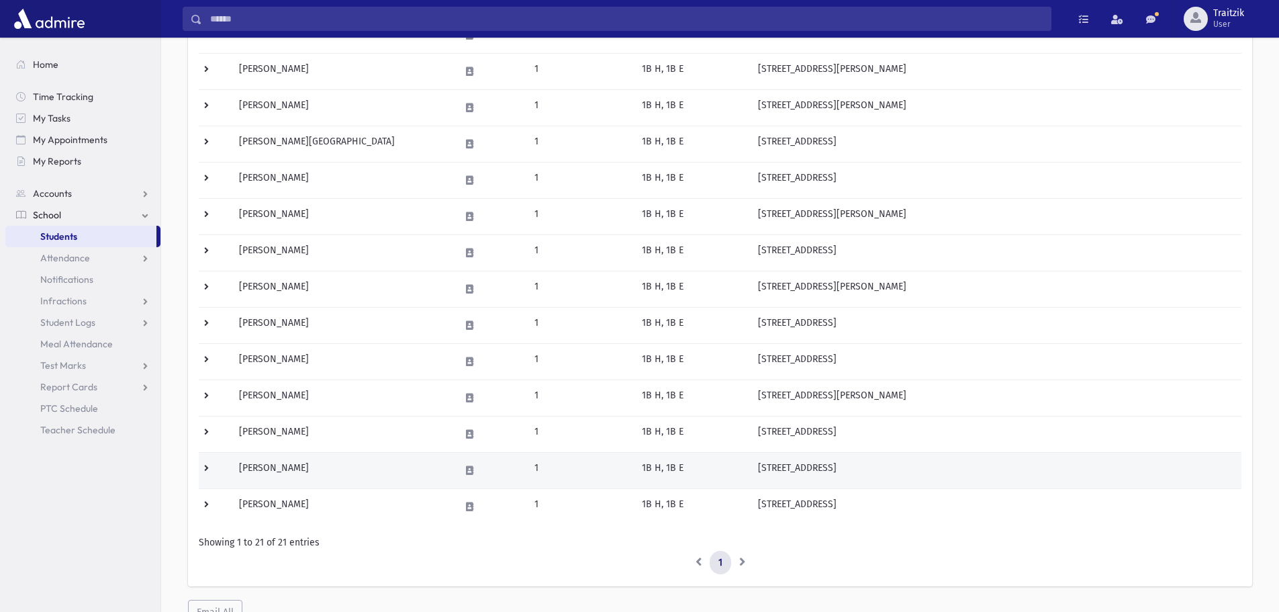
click at [277, 477] on td "[PERSON_NAME]" at bounding box center [341, 470] width 221 height 36
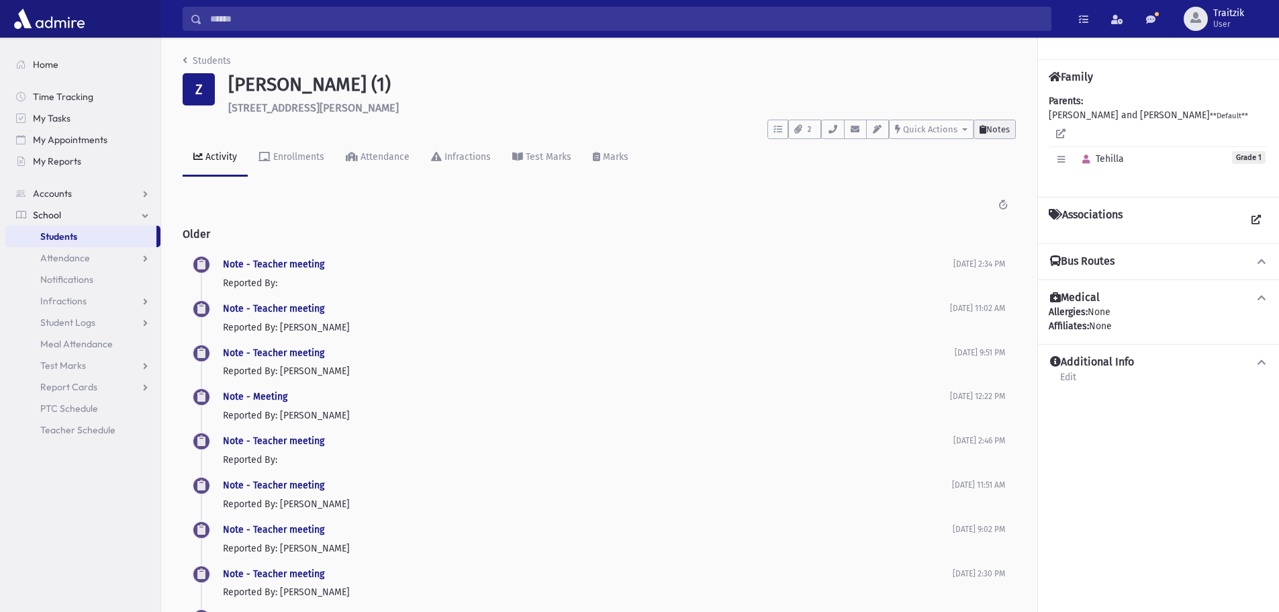
click at [994, 130] on span "Notes" at bounding box center [997, 129] width 23 height 10
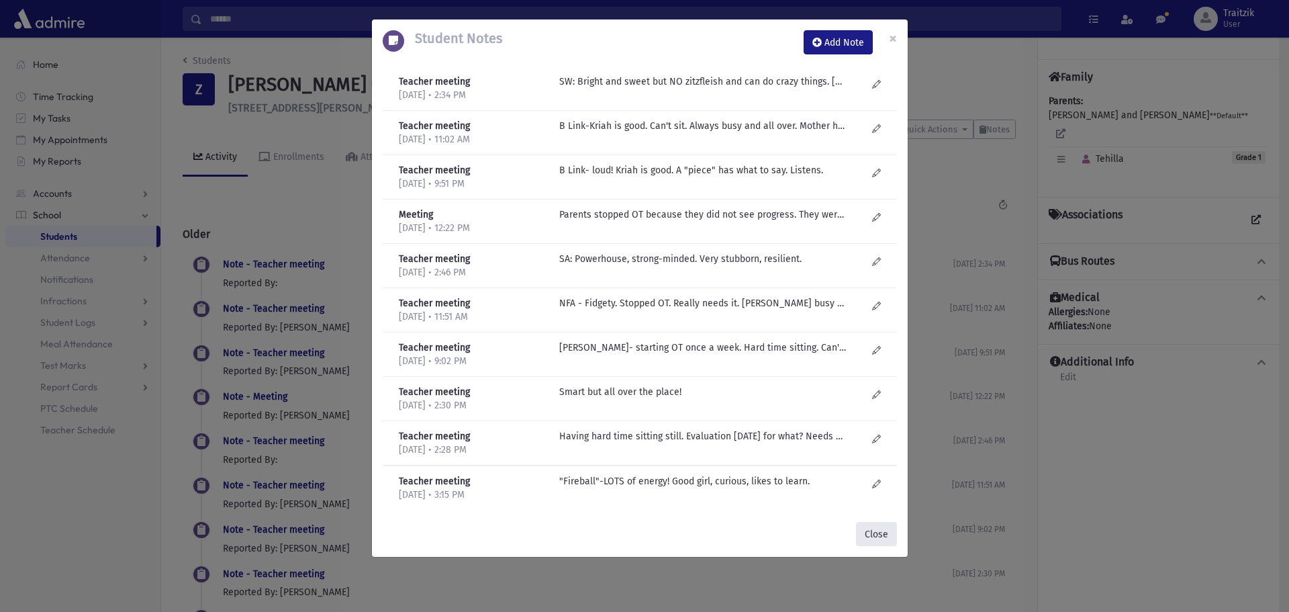
click at [890, 530] on button "Close" at bounding box center [876, 534] width 41 height 24
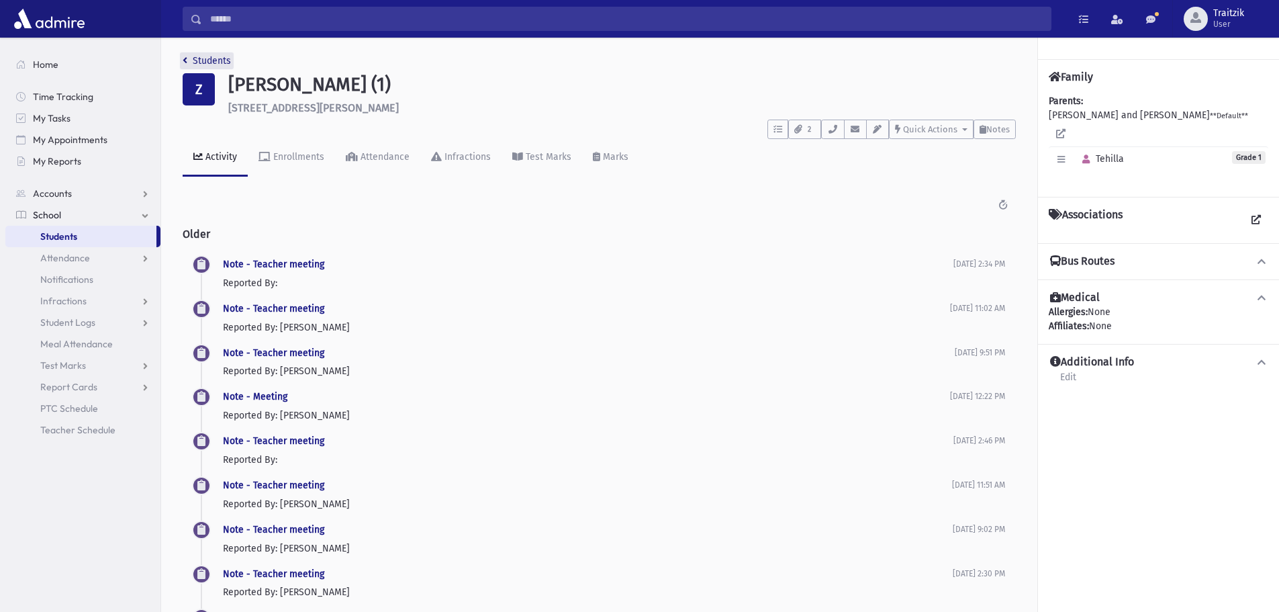
click at [185, 61] on icon "breadcrumb" at bounding box center [185, 60] width 5 height 9
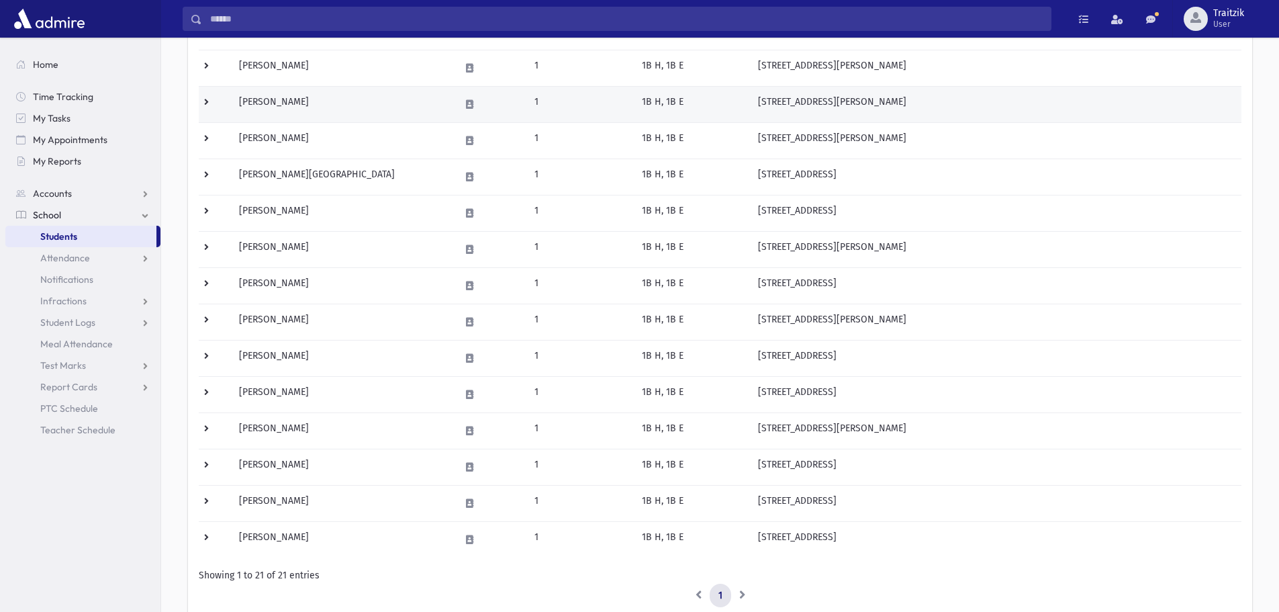
scroll to position [470, 0]
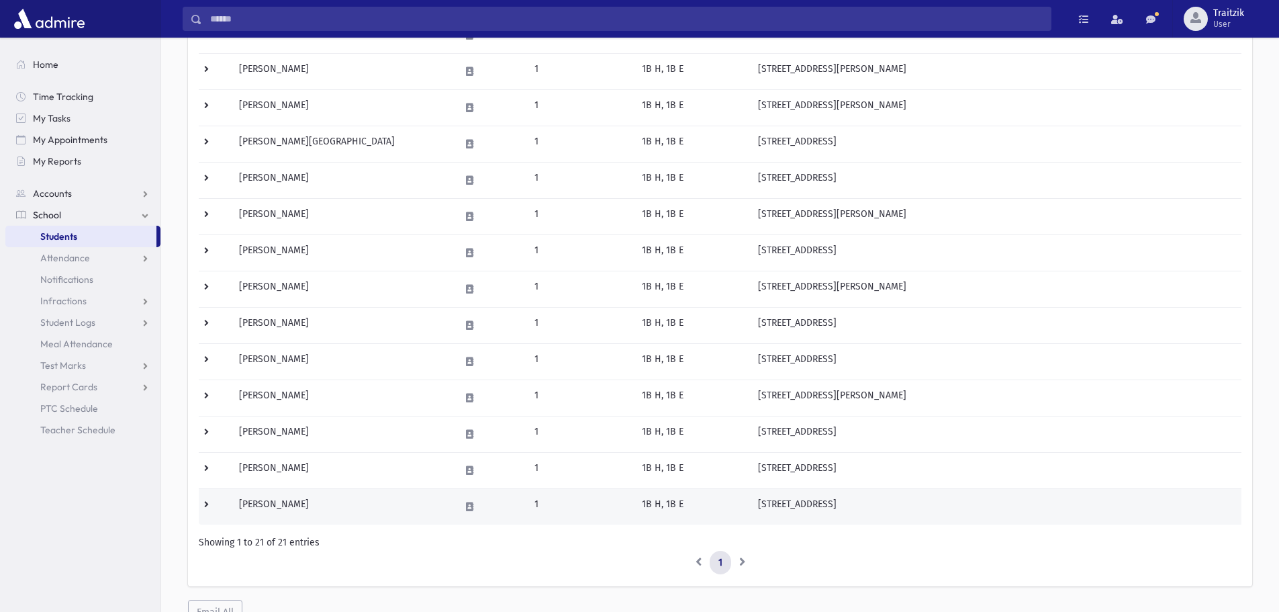
click at [303, 508] on td "[PERSON_NAME]" at bounding box center [341, 506] width 221 height 36
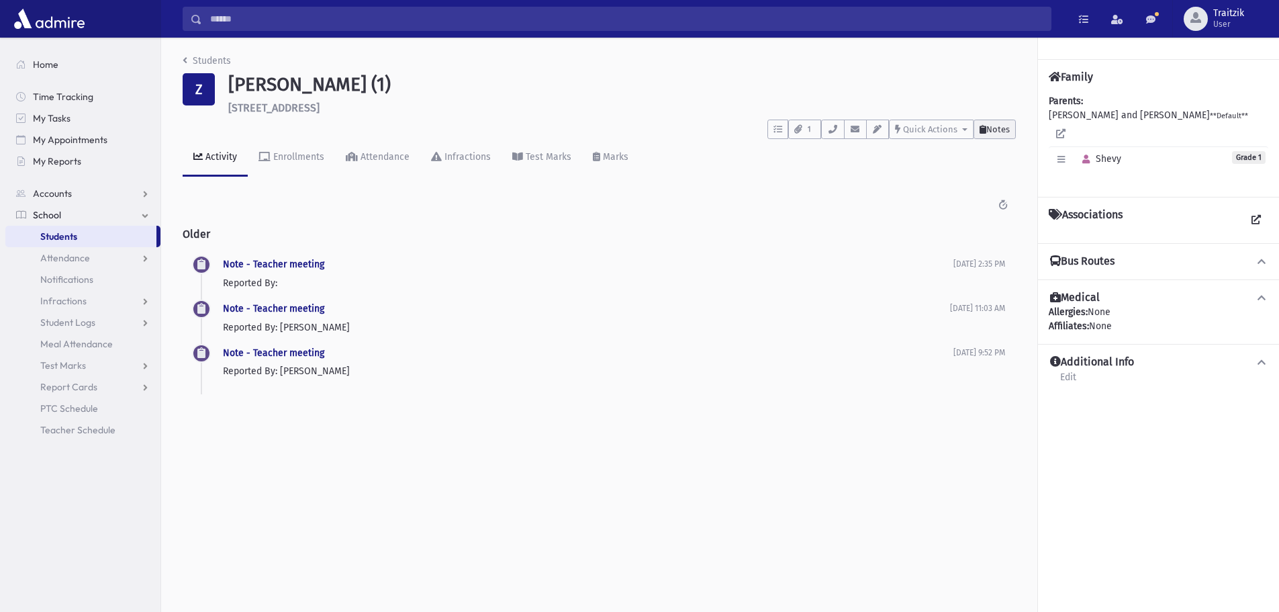
click at [993, 132] on span "Notes" at bounding box center [997, 129] width 23 height 10
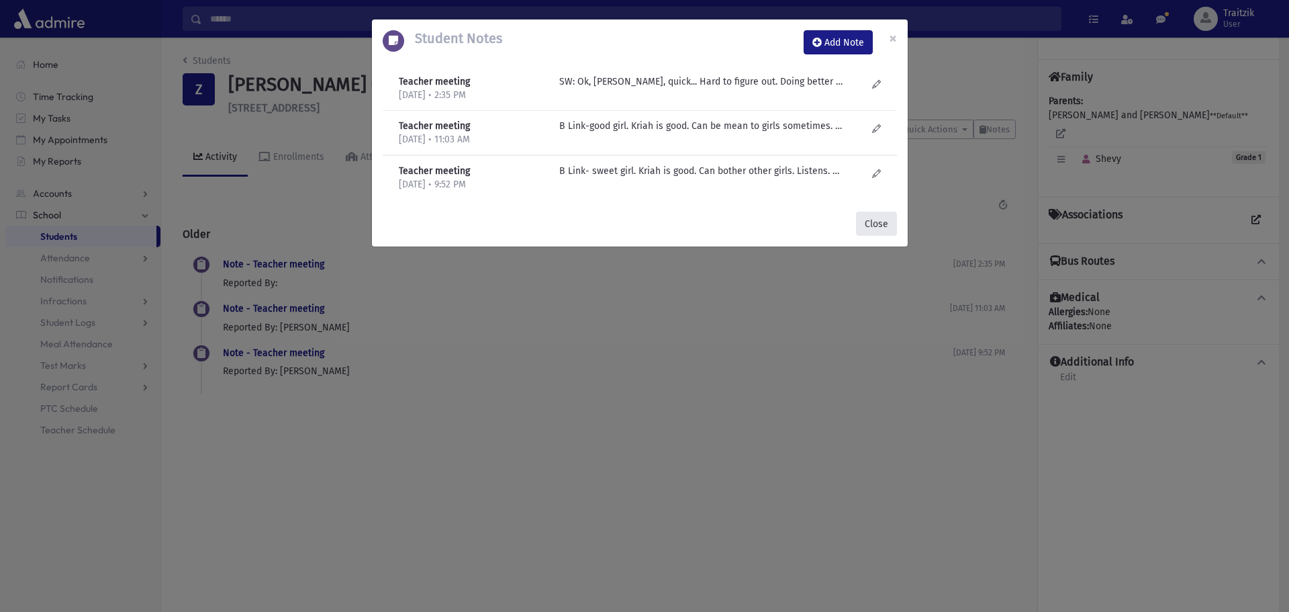
click at [869, 215] on button "Close" at bounding box center [876, 223] width 41 height 24
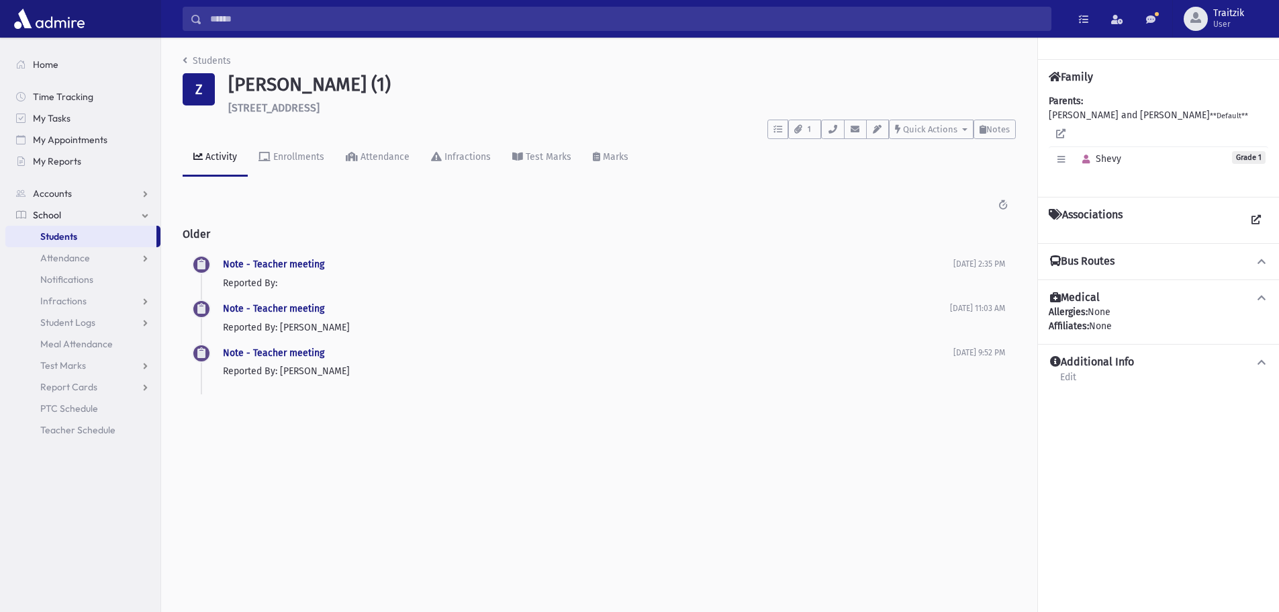
click at [179, 64] on div "Students Z [PERSON_NAME] (1) [STREET_ADDRESS] **** To Do's No open tasks Show L…" at bounding box center [599, 231] width 876 height 386
click at [181, 63] on div "Students Z [PERSON_NAME] (1) [STREET_ADDRESS] **** To Do's No open tasks Show L…" at bounding box center [599, 231] width 876 height 386
